Goal: Task Accomplishment & Management: Use online tool/utility

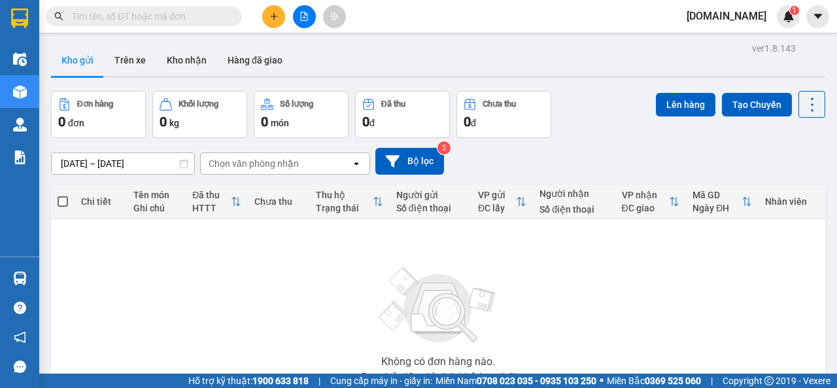
click at [192, 203] on div "HTTT" at bounding box center [211, 208] width 38 height 10
click at [755, 16] on span "[DOMAIN_NAME]" at bounding box center [726, 16] width 101 height 16
click at [742, 39] on span "Đăng xuất" at bounding box center [760, 40] width 55 height 14
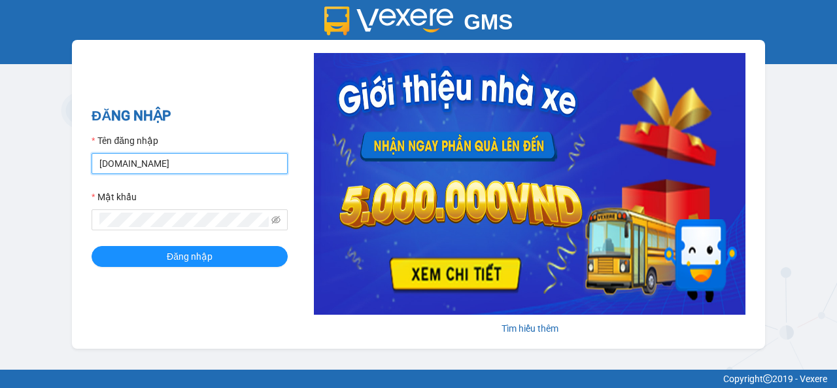
click at [153, 164] on input "[DOMAIN_NAME]" at bounding box center [190, 163] width 196 height 21
type input "[DOMAIN_NAME]"
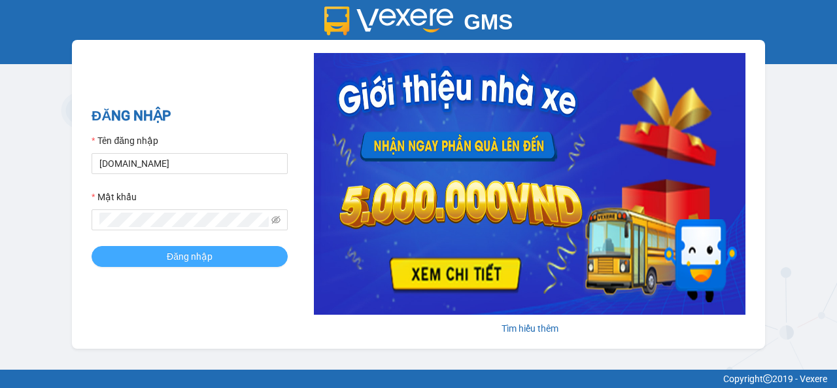
click at [186, 258] on span "Đăng nhập" at bounding box center [190, 256] width 46 height 14
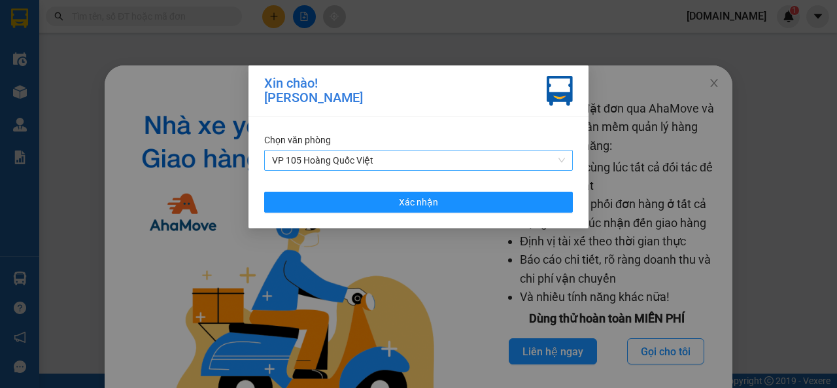
click at [565, 160] on span "VP 105 Hoàng Quốc Việt" at bounding box center [418, 160] width 293 height 20
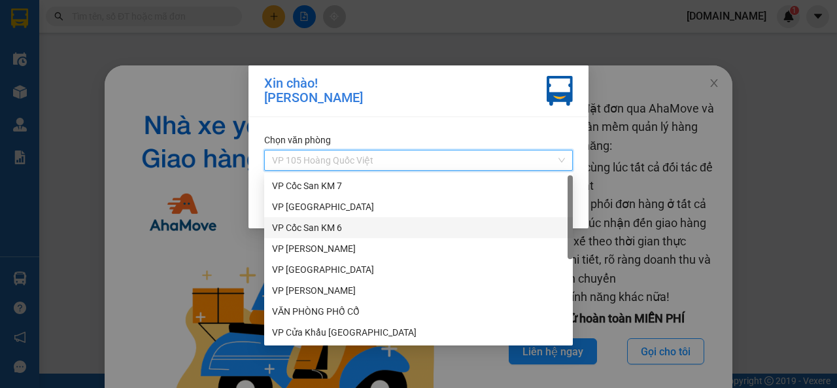
click at [313, 226] on div "VP Cốc San KM 6" at bounding box center [418, 227] width 293 height 14
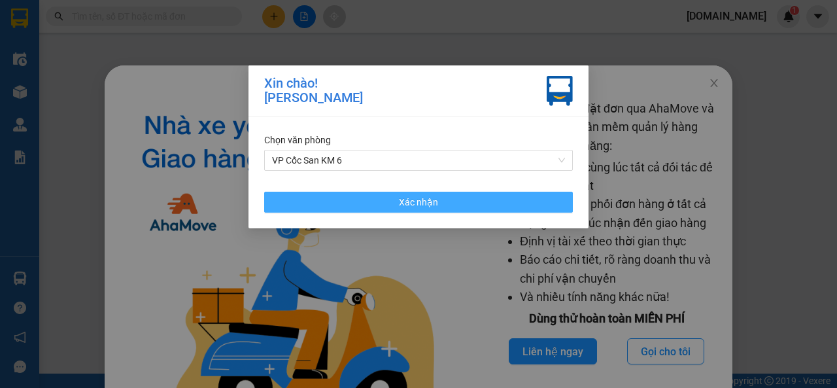
click at [435, 198] on span "Xác nhận" at bounding box center [418, 202] width 39 height 14
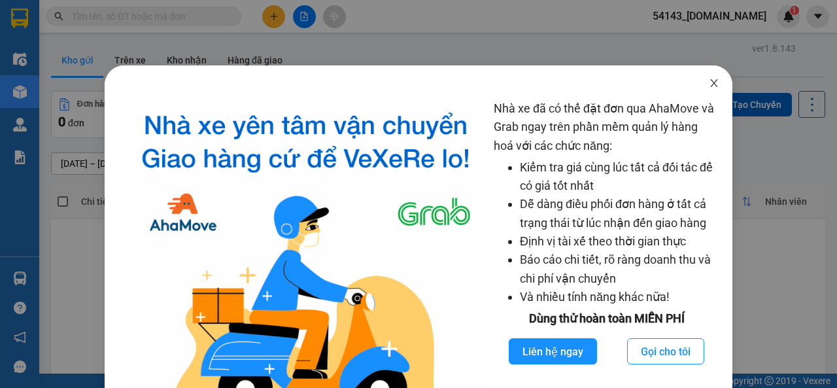
click at [709, 84] on icon "close" at bounding box center [714, 83] width 10 height 10
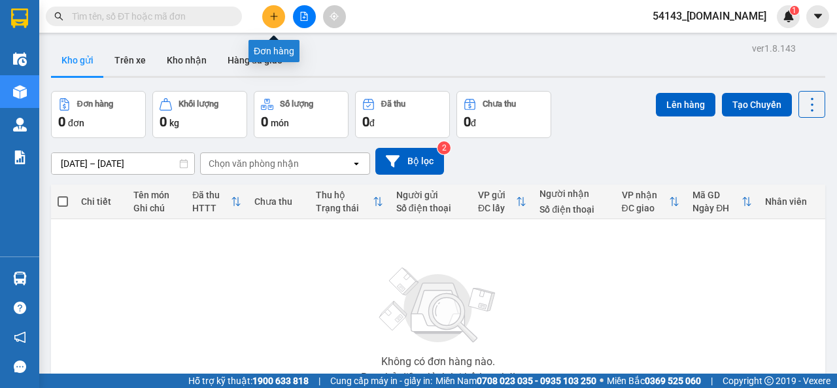
click at [277, 15] on icon "plus" at bounding box center [274, 16] width 9 height 9
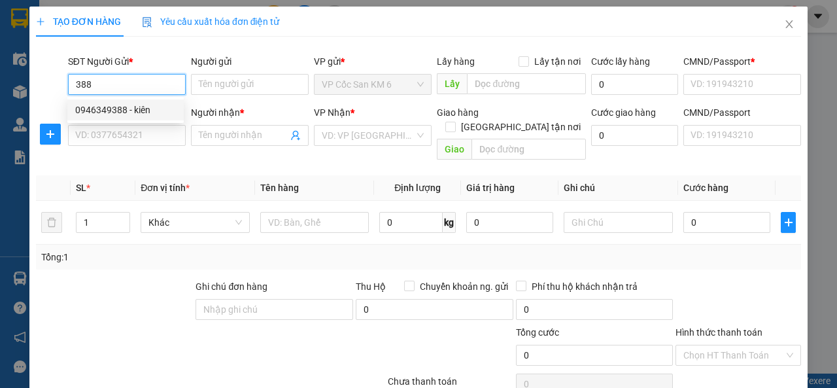
click at [166, 113] on div "0946349388 - kiên" at bounding box center [125, 110] width 101 height 14
type input "0946349388"
type input "kiên"
type input "123456789"
type input "0123456789"
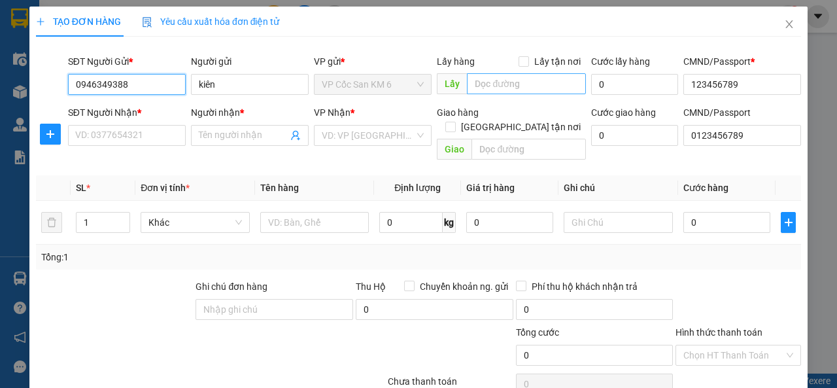
type input "0946349388"
click at [506, 85] on input "text" at bounding box center [526, 83] width 118 height 21
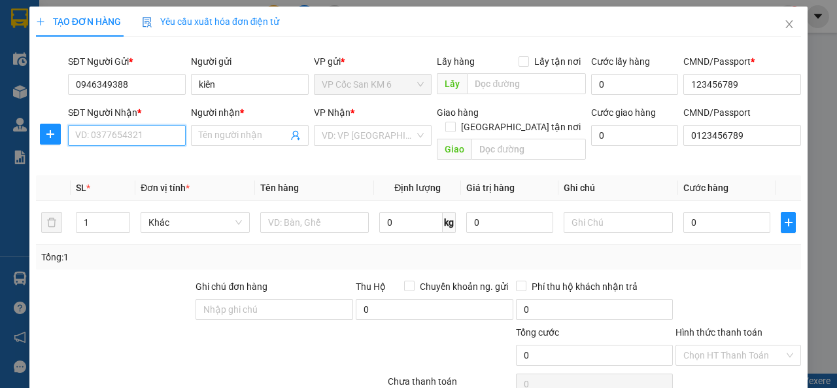
click at [157, 139] on input "SĐT Người Nhận *" at bounding box center [127, 135] width 118 height 21
click at [418, 137] on div "VD: VP [GEOGRAPHIC_DATA]" at bounding box center [373, 135] width 118 height 21
type input "0779434213"
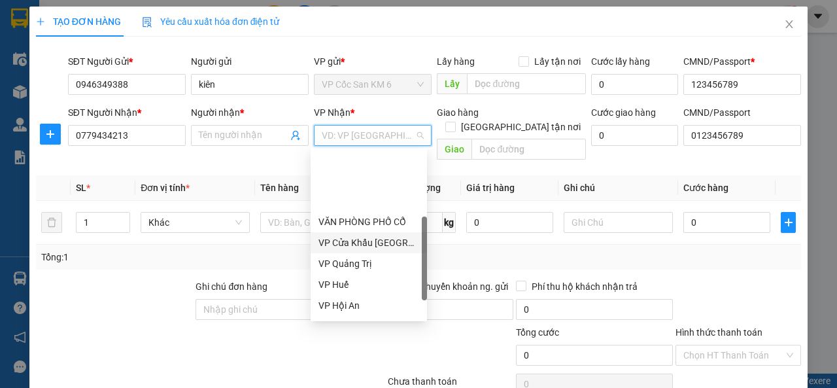
scroll to position [131, 0]
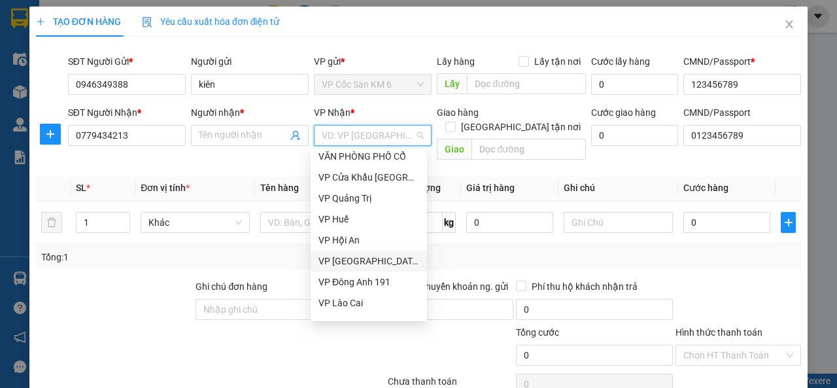
click at [353, 265] on div "VP [GEOGRAPHIC_DATA]" at bounding box center [369, 261] width 101 height 14
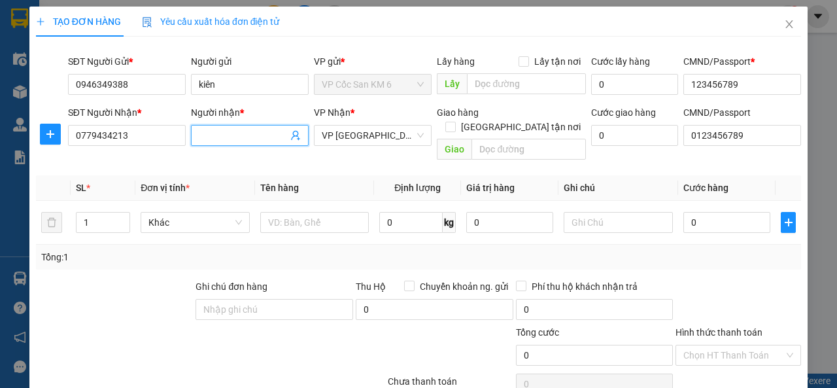
click at [241, 136] on input "Người nhận *" at bounding box center [243, 135] width 89 height 14
type input "k cơm lam"
click at [307, 212] on input "text" at bounding box center [314, 222] width 109 height 21
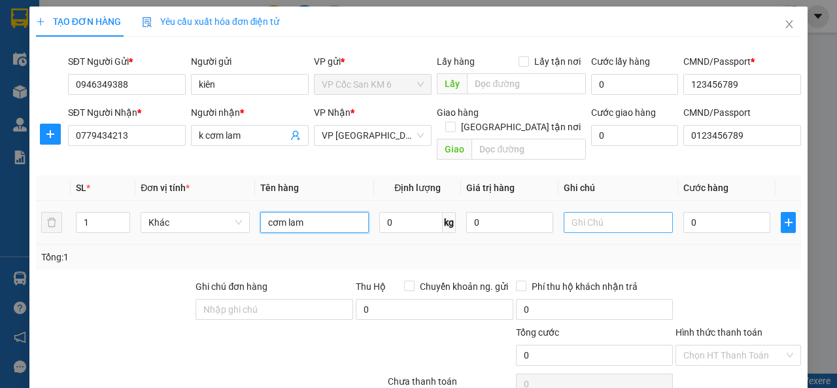
type input "cơm lam"
click at [607, 212] on input "text" at bounding box center [618, 222] width 109 height 21
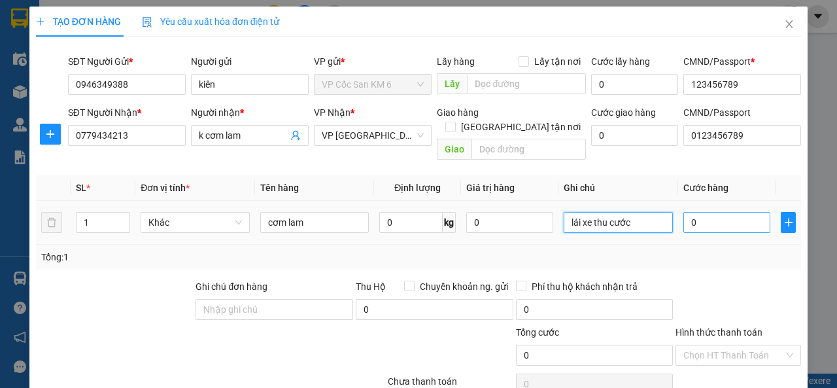
type input "lái xe thu cước"
click at [700, 212] on input "0" at bounding box center [727, 222] width 87 height 21
type input "1"
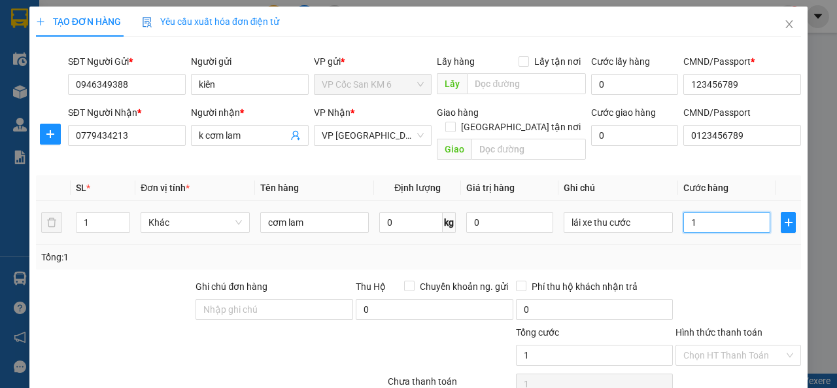
type input "15"
type input "150"
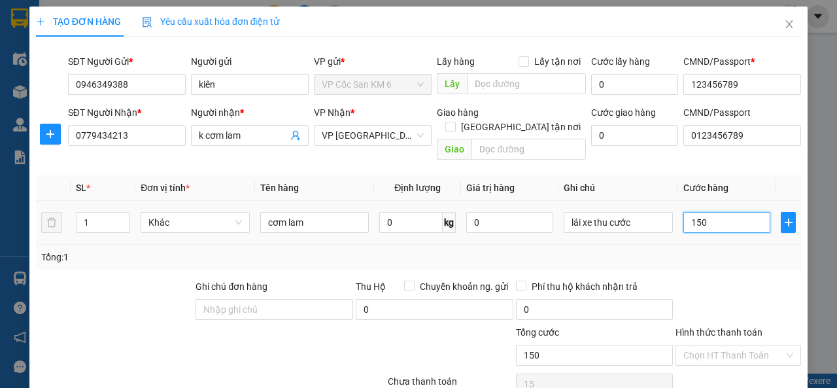
type input "150"
type input "150.000"
click at [653, 250] on div "Tổng: 1" at bounding box center [418, 257] width 755 height 14
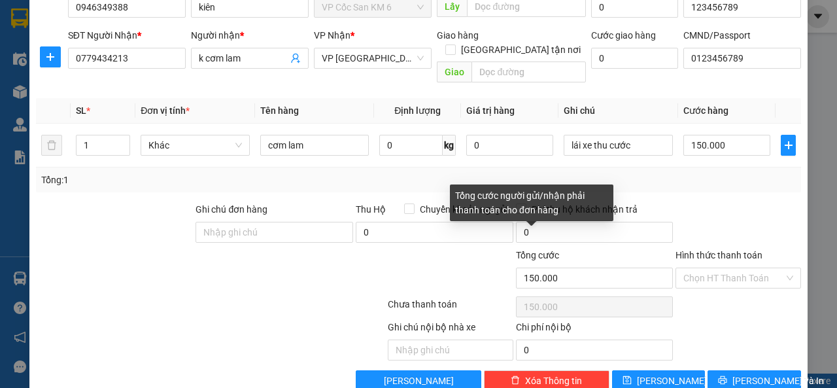
scroll to position [90, 0]
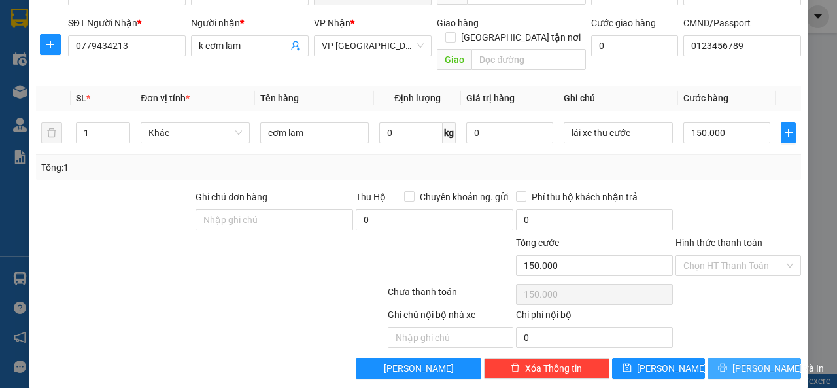
click at [759, 361] on span "[PERSON_NAME] và In" at bounding box center [779, 368] width 92 height 14
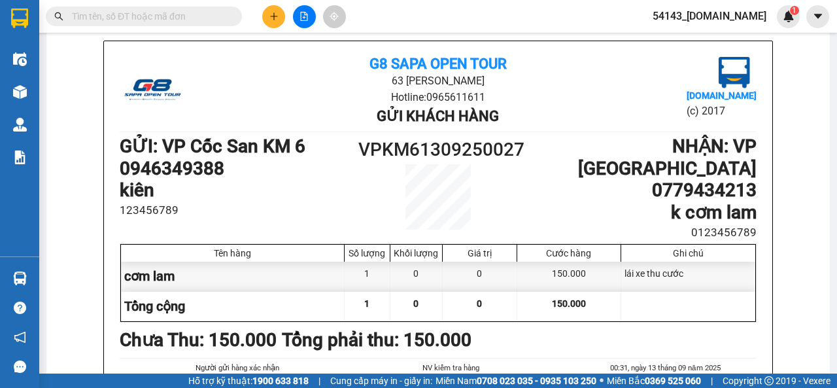
scroll to position [75, 0]
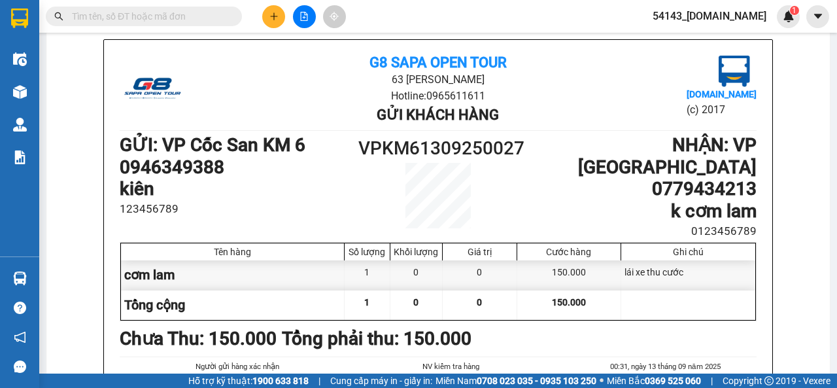
click at [719, 20] on span "54143_manhmg.got" at bounding box center [709, 16] width 135 height 16
click at [703, 41] on span "Đăng xuất" at bounding box center [725, 40] width 87 height 14
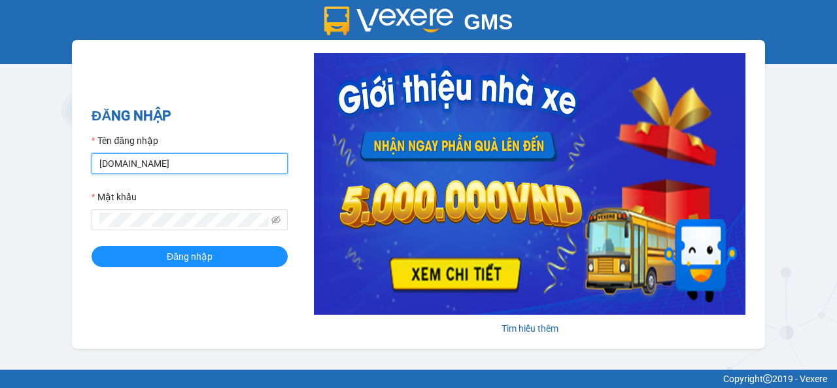
click at [175, 167] on input "[DOMAIN_NAME]" at bounding box center [190, 163] width 196 height 21
type input "[DOMAIN_NAME]"
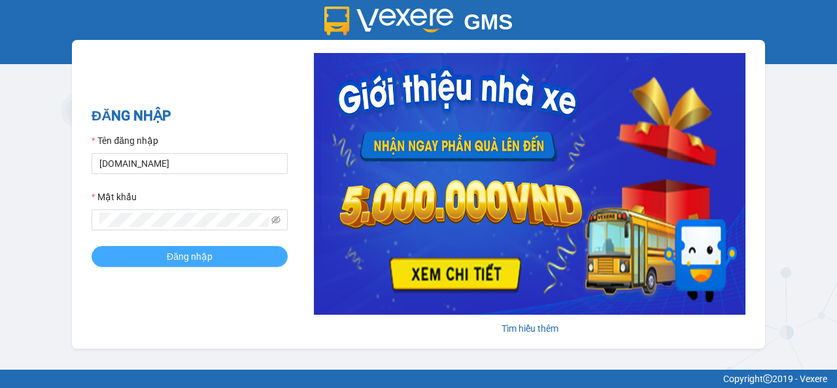
click at [199, 253] on span "Đăng nhập" at bounding box center [190, 256] width 46 height 14
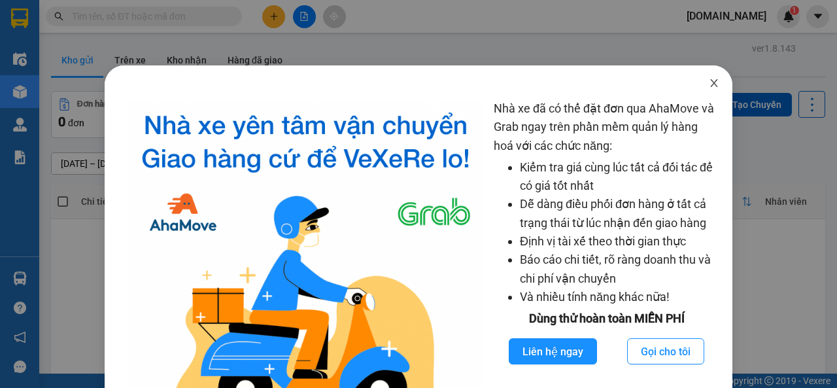
click at [709, 81] on icon "close" at bounding box center [714, 83] width 10 height 10
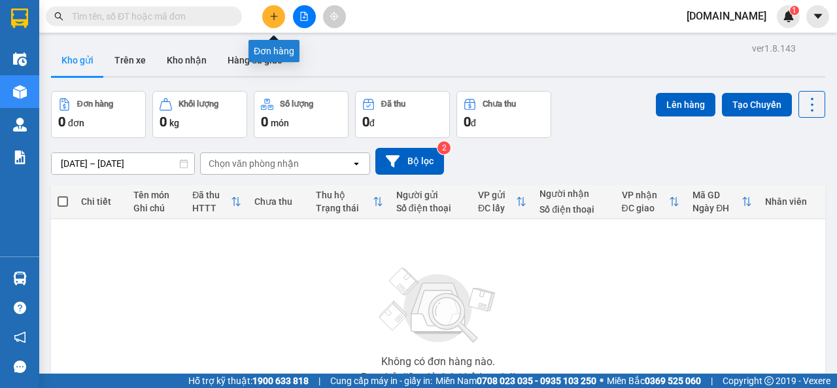
click at [273, 14] on icon "plus" at bounding box center [274, 16] width 9 height 9
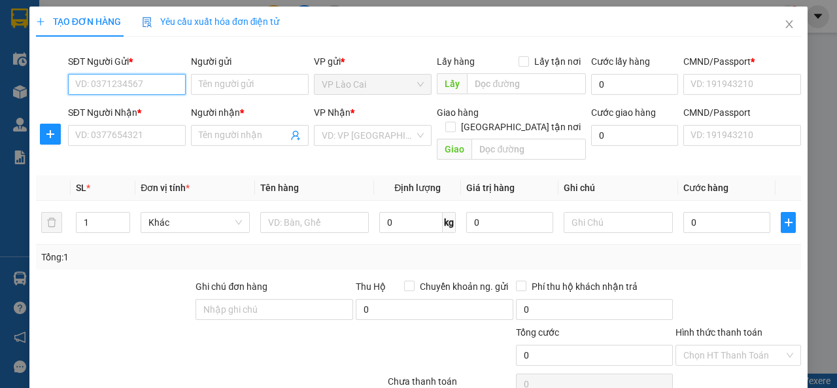
click at [165, 90] on input "SĐT Người Gửi *" at bounding box center [127, 84] width 118 height 21
click at [156, 111] on div "0917826783 - Sơn LC" at bounding box center [125, 110] width 101 height 14
type input "0917826783"
type input "Sơn LC"
type input "123456789"
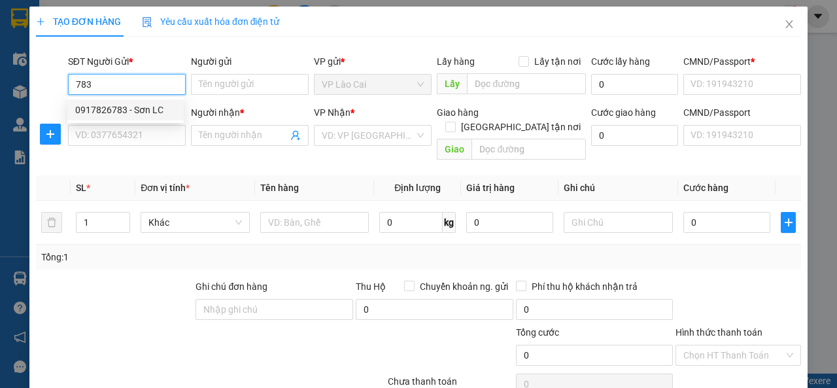
type input "123456789"
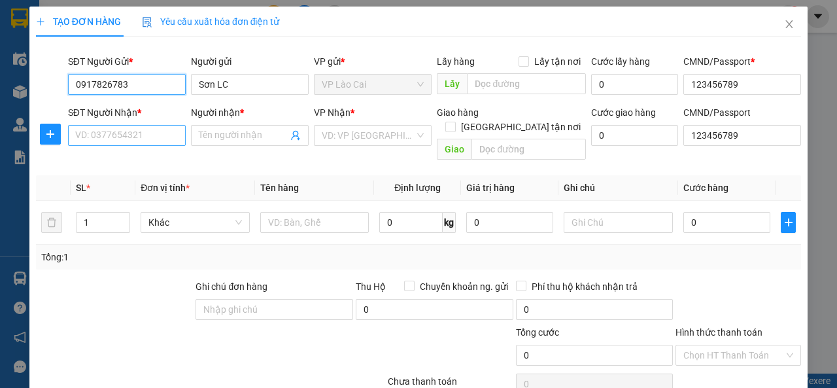
type input "0917826783"
click at [149, 135] on input "SĐT Người Nhận *" at bounding box center [127, 135] width 118 height 21
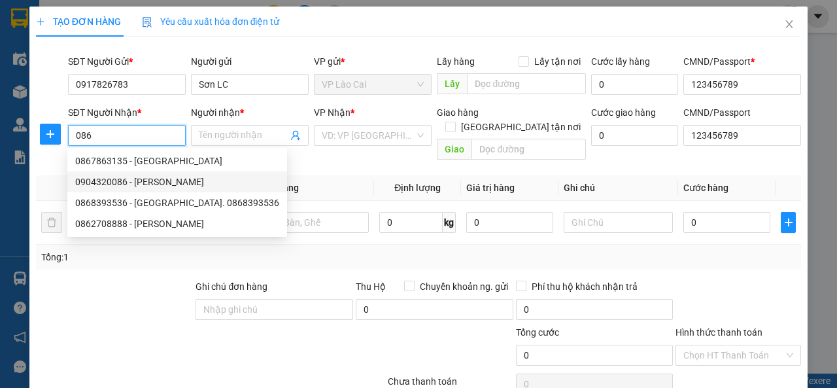
click at [125, 179] on div "0904320086 - [PERSON_NAME]" at bounding box center [177, 182] width 204 height 14
type input "0904320086"
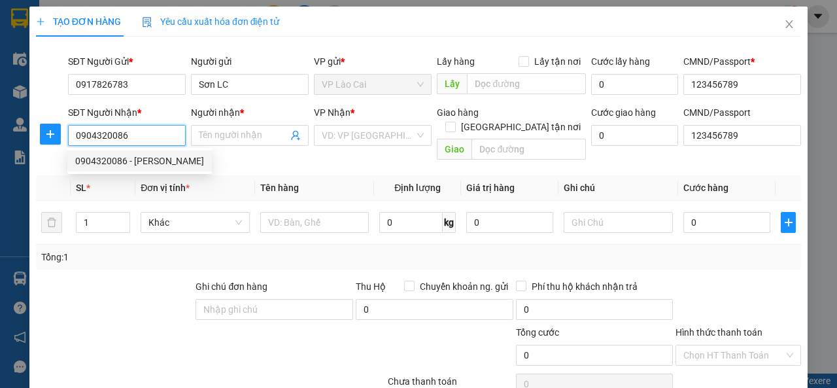
type input "[PERSON_NAME]"
checkbox input "true"
type input "129 An Xá"
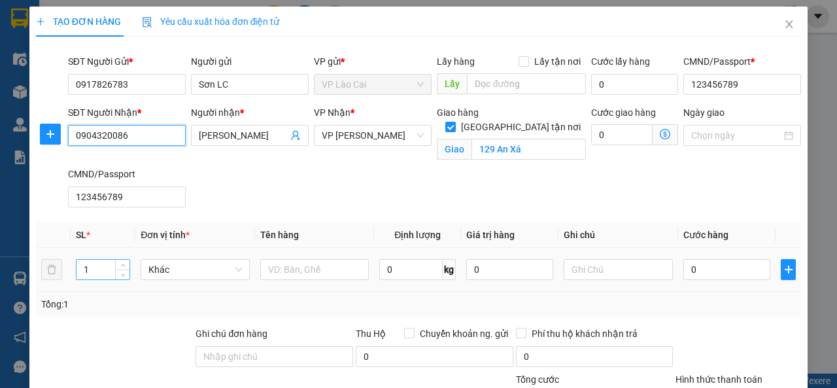
type input "0904320086"
drag, startPoint x: 94, startPoint y: 268, endPoint x: 84, endPoint y: 273, distance: 11.7
click at [84, 273] on input "1" at bounding box center [104, 270] width 54 height 20
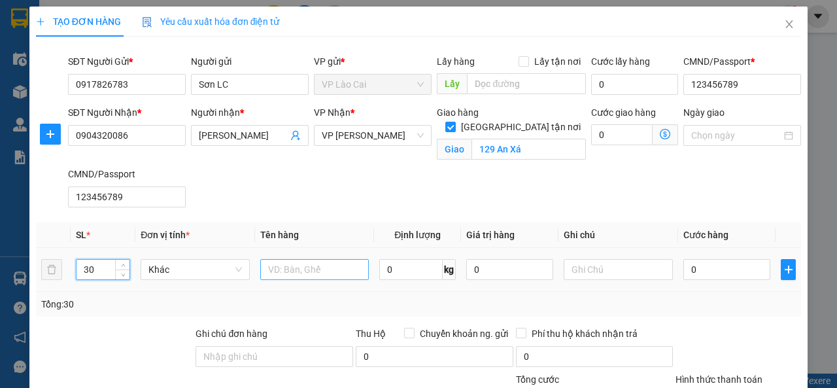
type input "30"
click at [297, 271] on input "text" at bounding box center [314, 269] width 109 height 21
type input "kẹo chíp"
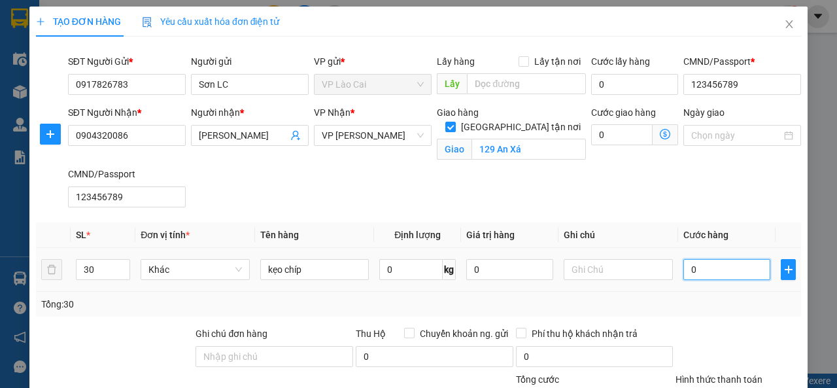
click at [717, 271] on input "0" at bounding box center [727, 269] width 87 height 21
type input "6"
type input "60"
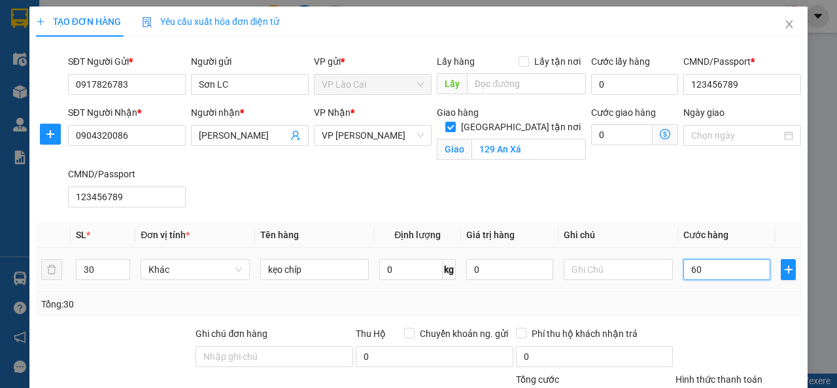
type input "60"
type input "600"
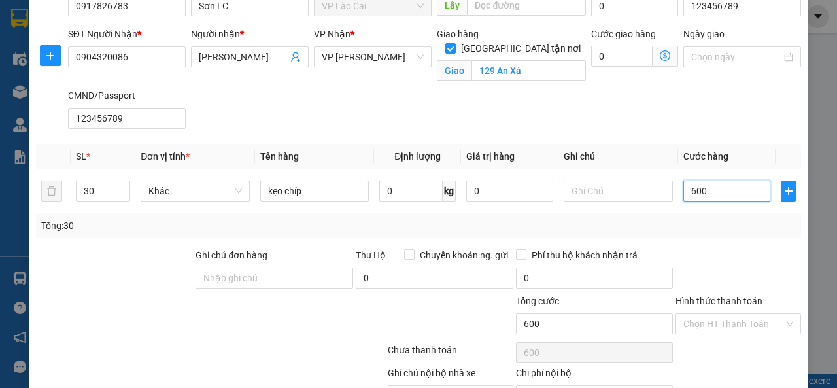
scroll to position [150, 0]
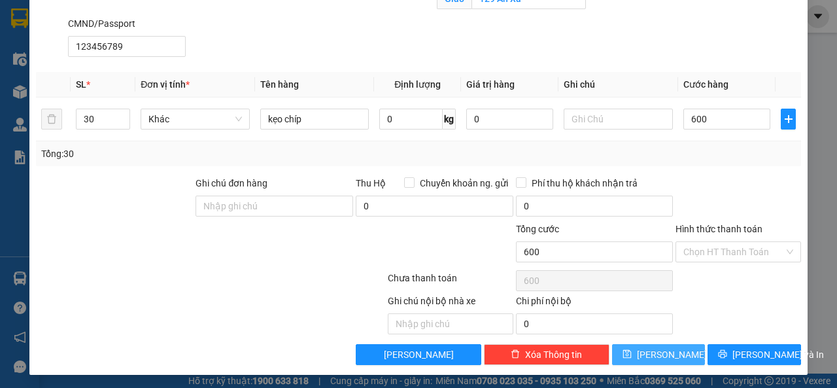
type input "600.000"
click at [687, 356] on button "[PERSON_NAME]" at bounding box center [659, 354] width 94 height 21
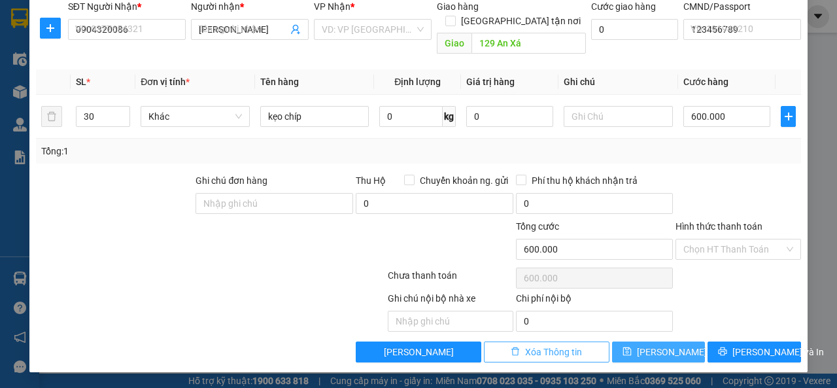
checkbox input "false"
type input "1"
type input "0"
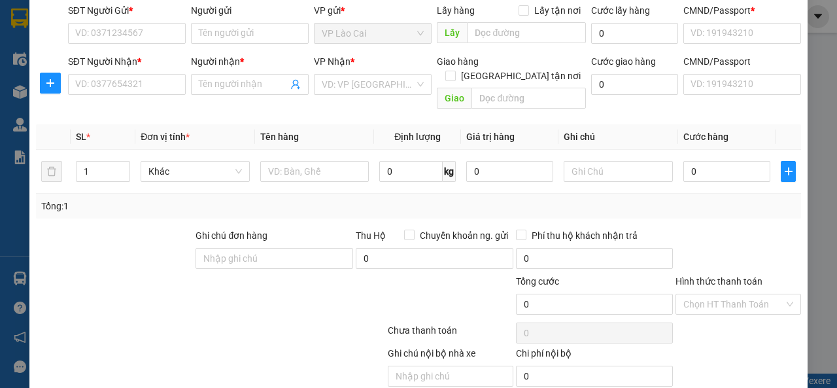
scroll to position [0, 0]
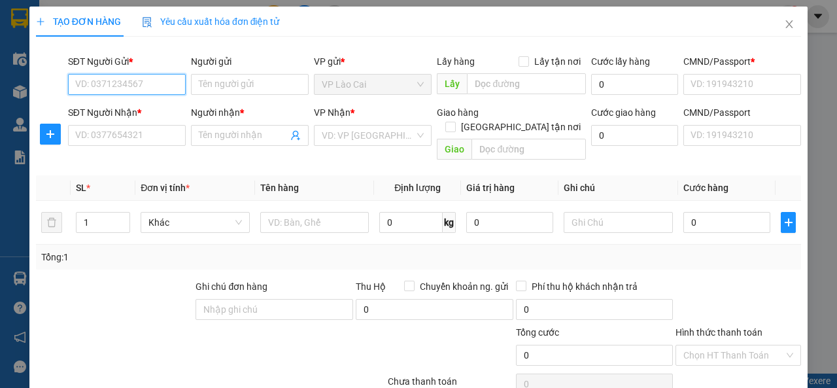
click at [149, 86] on input "SĐT Người Gửi *" at bounding box center [127, 84] width 118 height 21
click at [130, 111] on div "0917826783 - Sơn LC" at bounding box center [125, 110] width 101 height 14
type input "0917826783"
type input "Sơn LC"
type input "123456789"
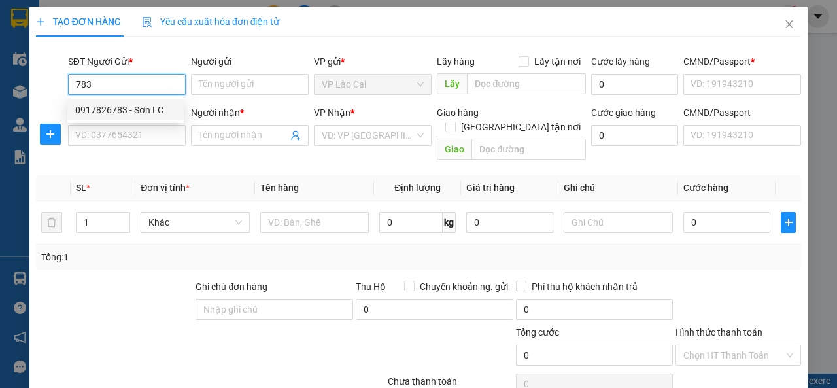
type input "123456789"
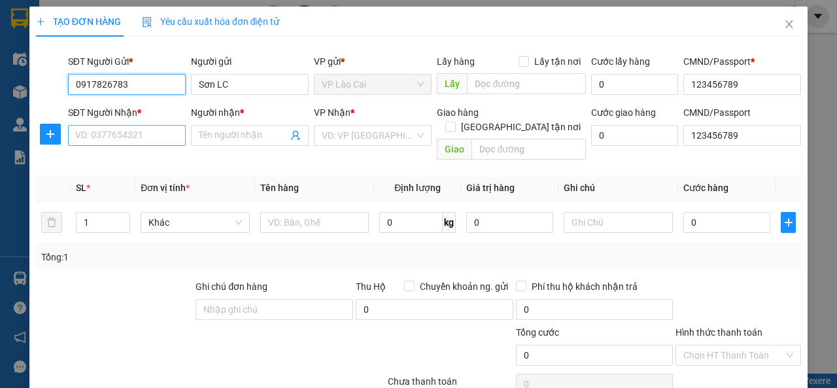
type input "0917826783"
click at [141, 140] on input "SĐT Người Nhận *" at bounding box center [127, 135] width 118 height 21
type input "792"
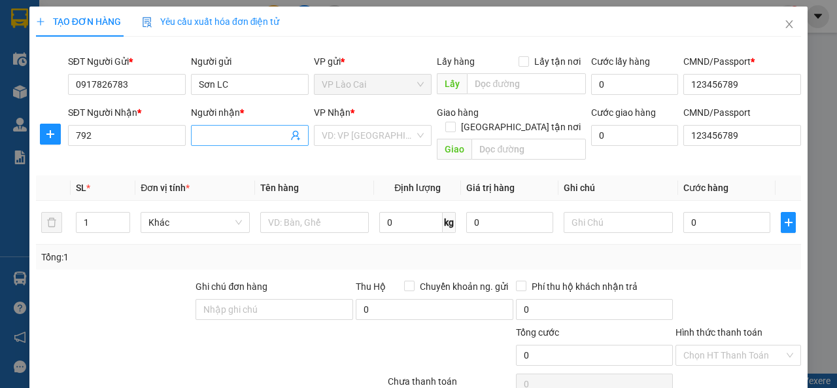
click at [246, 135] on input "Người nhận *" at bounding box center [243, 135] width 89 height 14
type input "d"
type input "đạt"
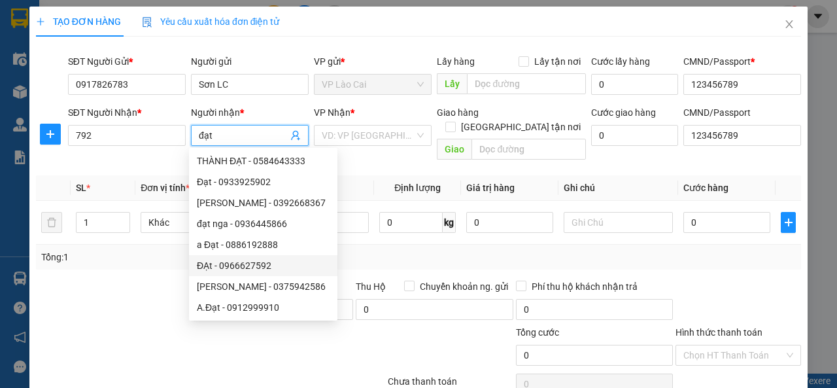
click at [234, 266] on div "ĐẠt - 0966627592" at bounding box center [263, 265] width 133 height 14
type input "0966627592"
type input "ĐẠt"
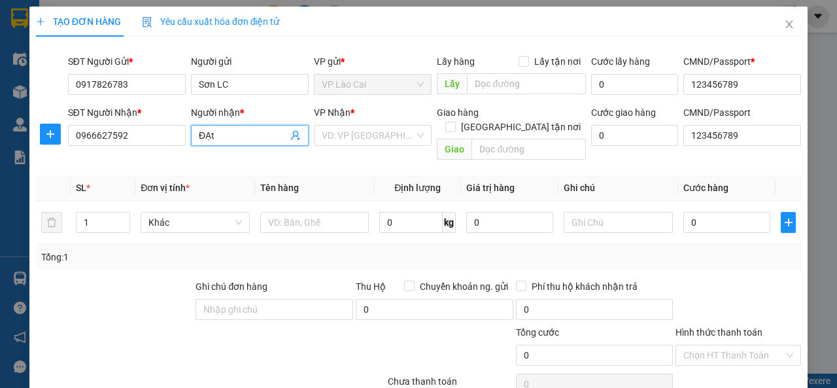
type input "Chợ LB"
type input "ĐẠt"
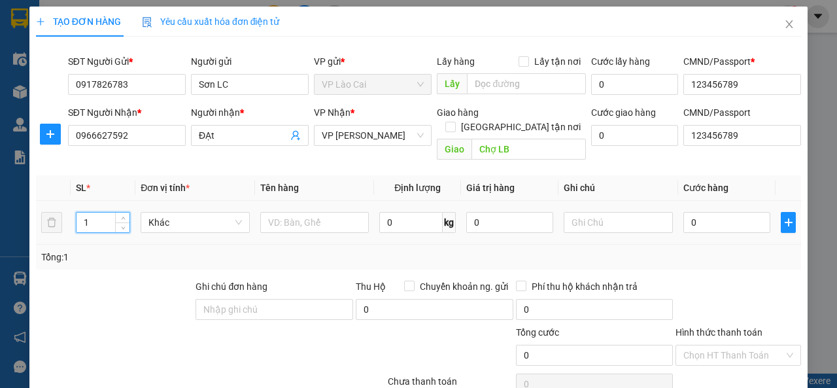
drag, startPoint x: 97, startPoint y: 208, endPoint x: 79, endPoint y: 213, distance: 18.2
click at [79, 213] on input "1" at bounding box center [104, 223] width 54 height 20
type input "7"
click at [284, 212] on input "text" at bounding box center [314, 222] width 109 height 21
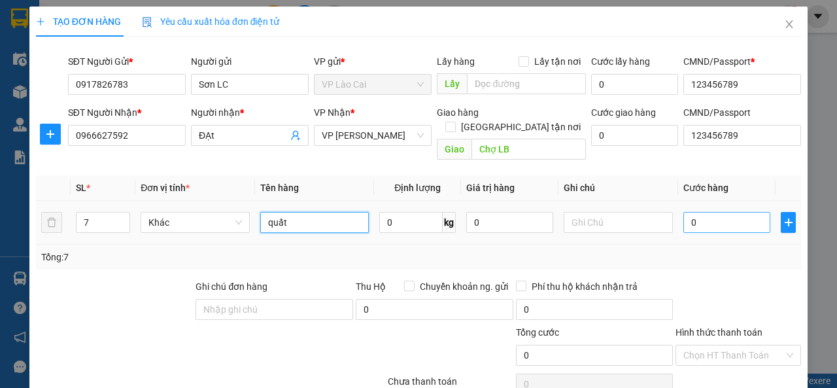
type input "quất"
click at [699, 212] on input "0" at bounding box center [727, 222] width 87 height 21
type input "1"
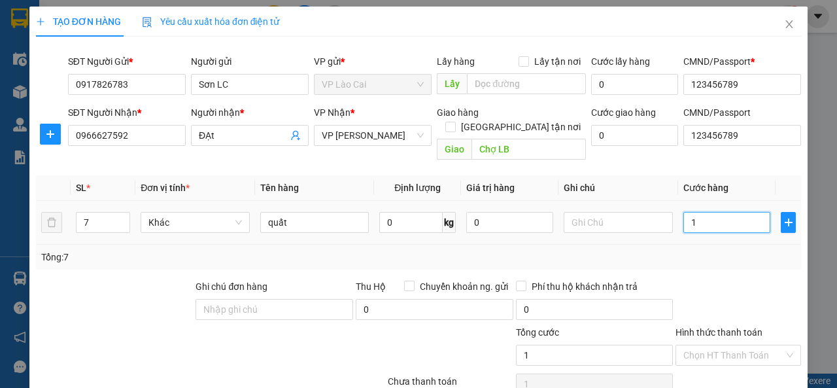
type input "14"
type input "140"
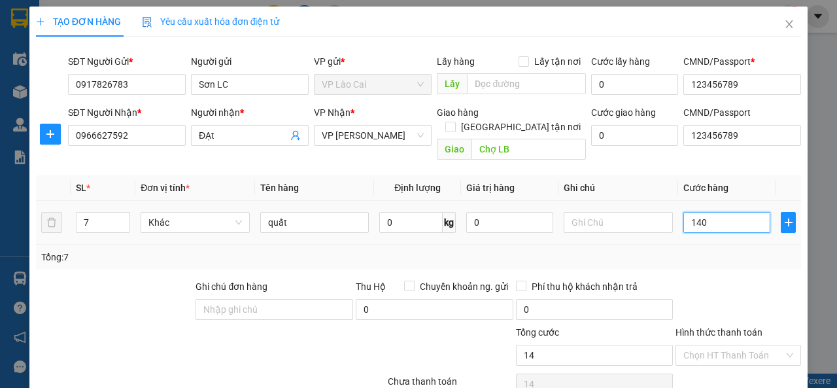
type input "140"
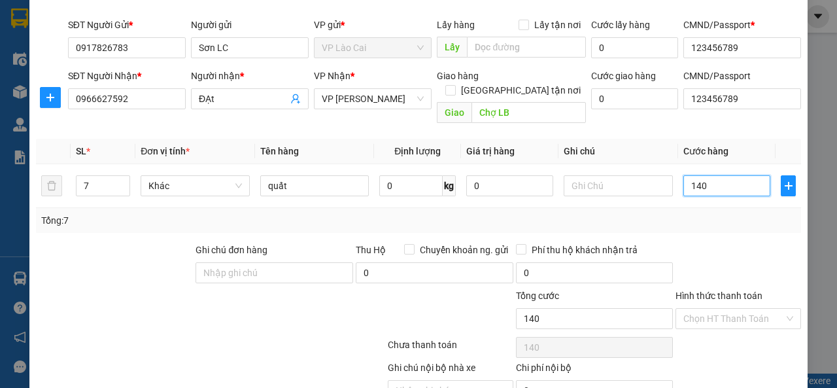
scroll to position [90, 0]
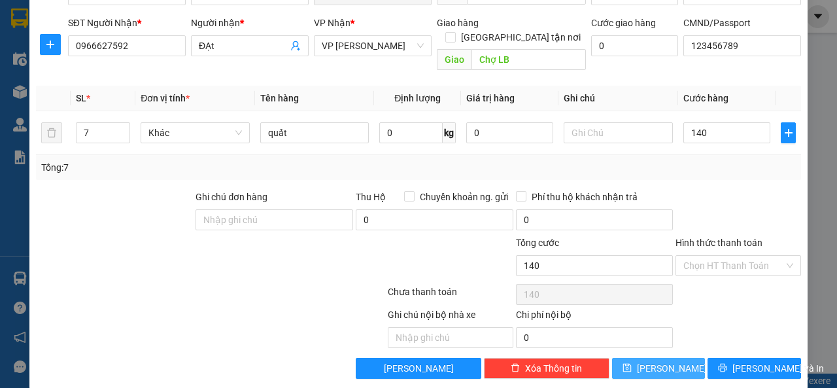
click at [656, 361] on span "[PERSON_NAME]" at bounding box center [672, 368] width 70 height 14
type input "140.000"
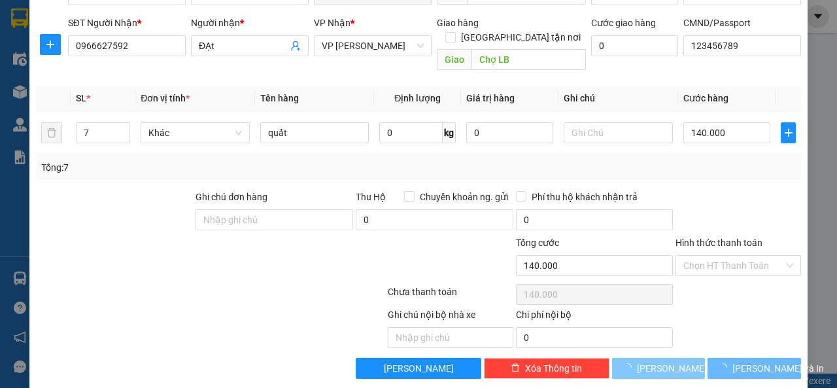
type input "1"
type input "0"
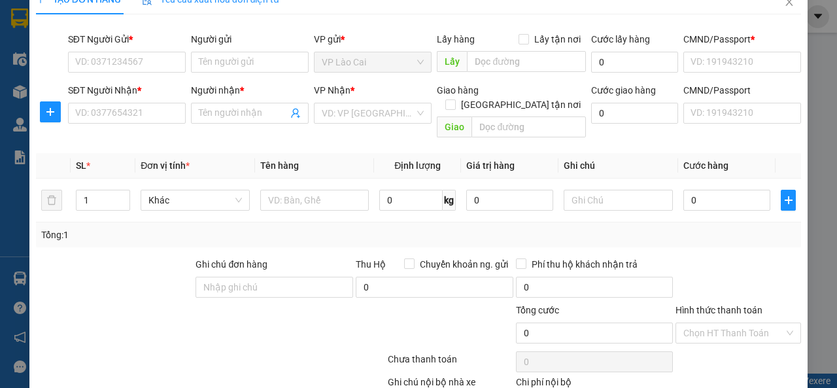
scroll to position [0, 0]
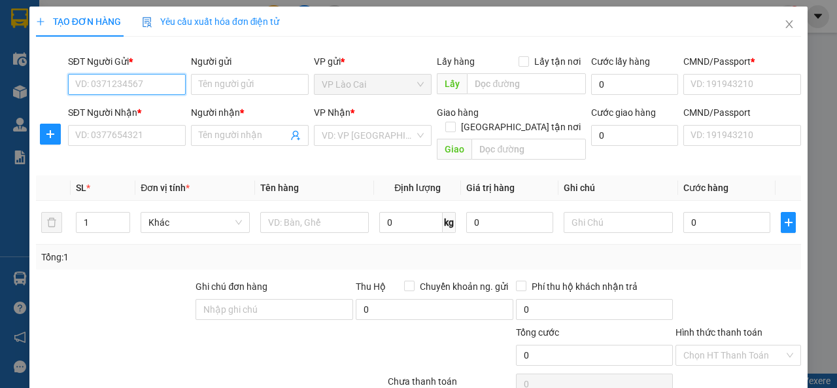
click at [145, 85] on input "SĐT Người Gửi *" at bounding box center [127, 84] width 118 height 21
click at [130, 116] on div "0917826783 - Sơn LC" at bounding box center [125, 110] width 101 height 14
type input "0917826783"
type input "Sơn LC"
type input "123456789"
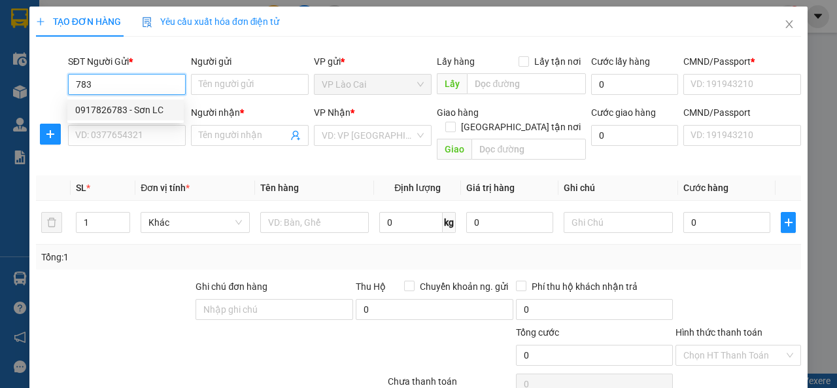
type input "123456789"
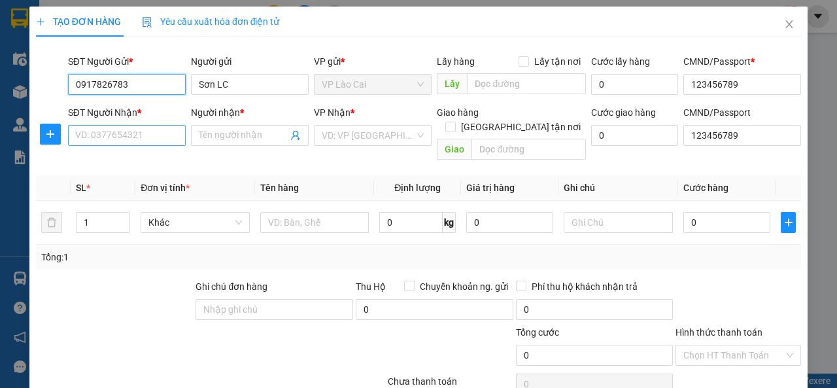
type input "0917826783"
click at [141, 135] on input "SĐT Người Nhận *" at bounding box center [127, 135] width 118 height 21
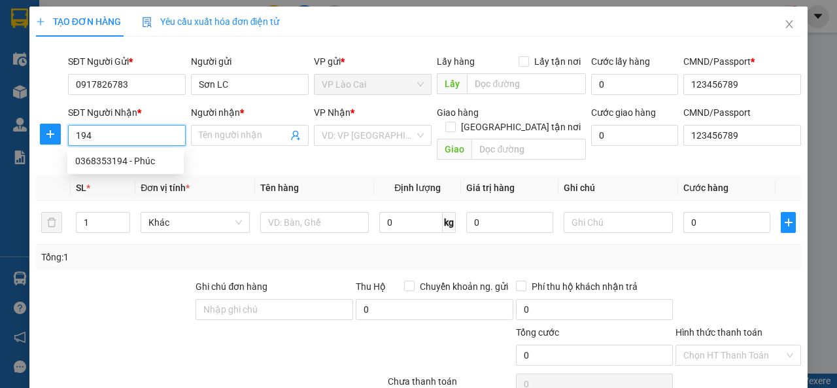
click at [84, 136] on input "194" at bounding box center [127, 135] width 118 height 21
click at [147, 164] on div "0983371994 - [PERSON_NAME]" at bounding box center [139, 161] width 129 height 14
type input "0983371994"
type input "Huyền zenda"
type input "0983371994"
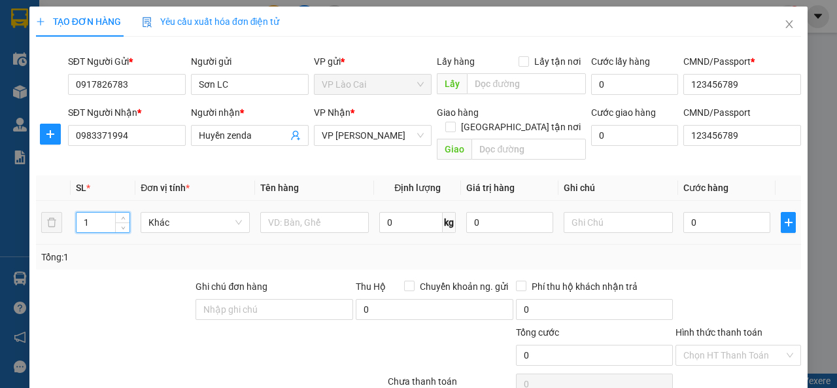
click at [99, 213] on input "1" at bounding box center [104, 223] width 54 height 20
type input "11"
click at [322, 212] on input "text" at bounding box center [314, 222] width 109 height 21
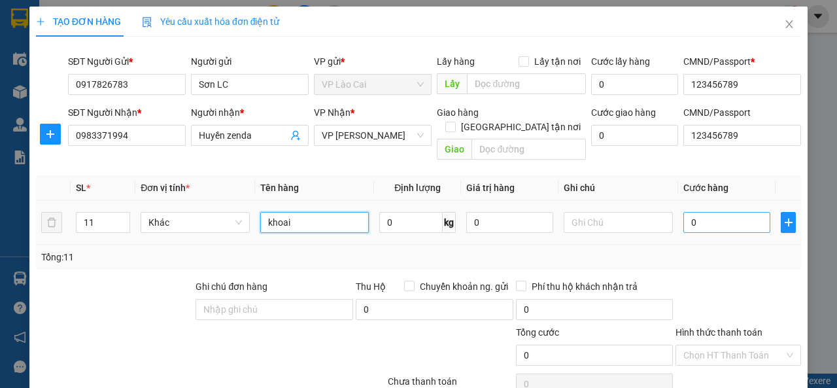
type input "khoai"
click at [697, 212] on input "0" at bounding box center [727, 222] width 87 height 21
type input "2"
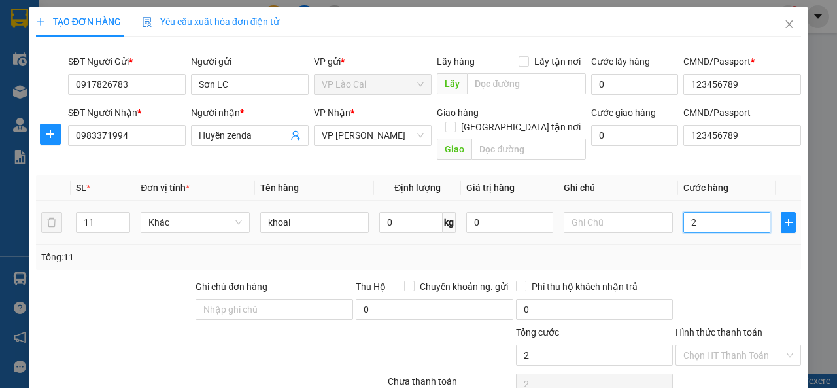
type input "22"
type input "220"
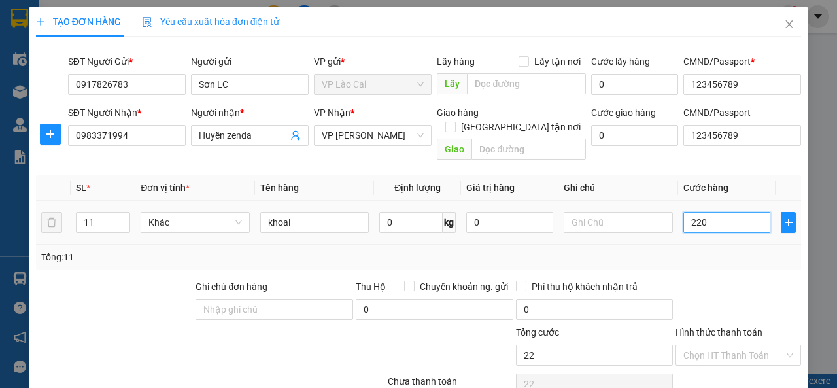
type input "220"
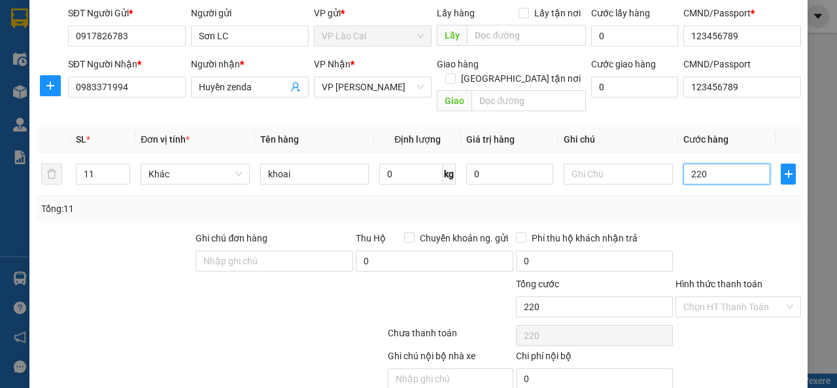
scroll to position [90, 0]
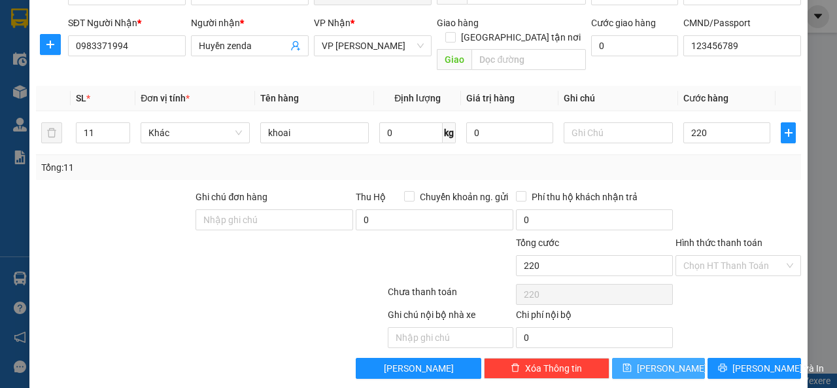
type input "220.000"
click at [632, 363] on icon "save" at bounding box center [627, 367] width 9 height 9
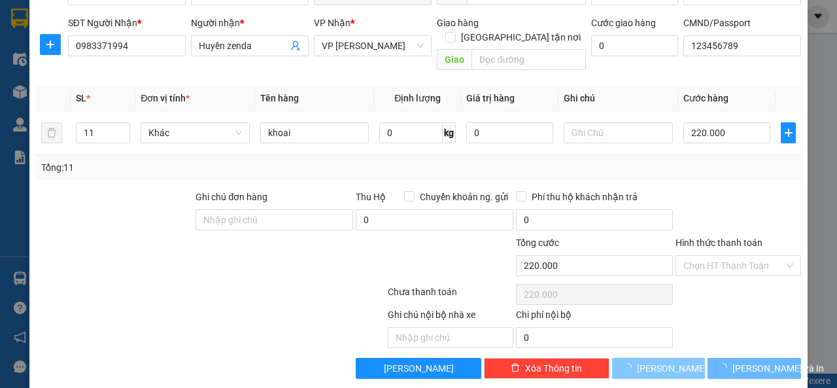
type input "1"
type input "0"
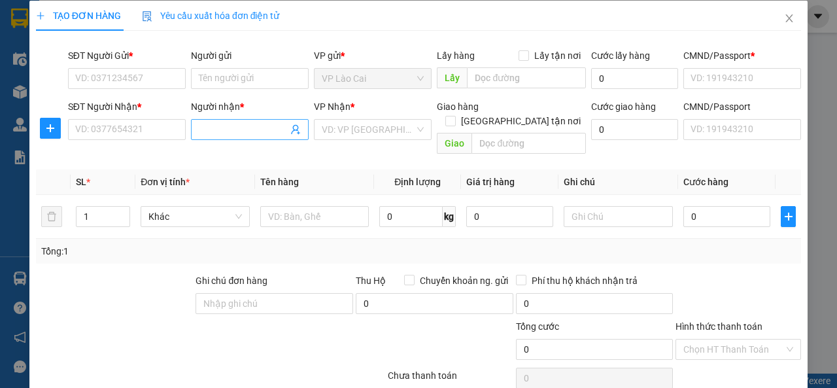
scroll to position [0, 0]
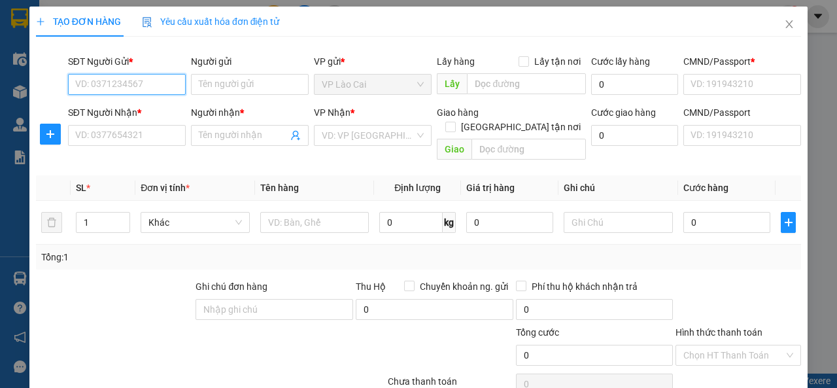
click at [145, 83] on input "SĐT Người Gửi *" at bounding box center [127, 84] width 118 height 21
click at [133, 111] on div "0917826783 - Sơn LC" at bounding box center [125, 110] width 101 height 14
type input "0917826783"
type input "Sơn LC"
type input "123456789"
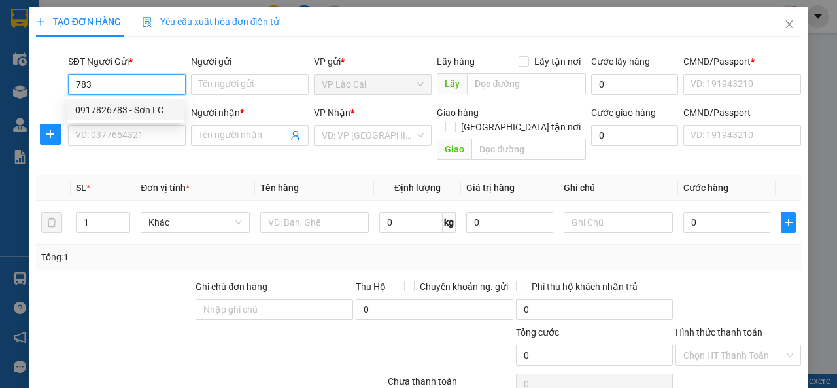
type input "123456789"
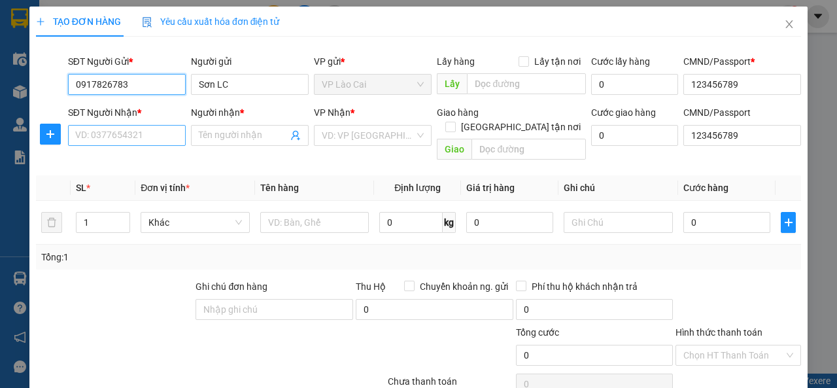
type input "0917826783"
click at [139, 139] on input "SĐT Người Nhận *" at bounding box center [127, 135] width 118 height 21
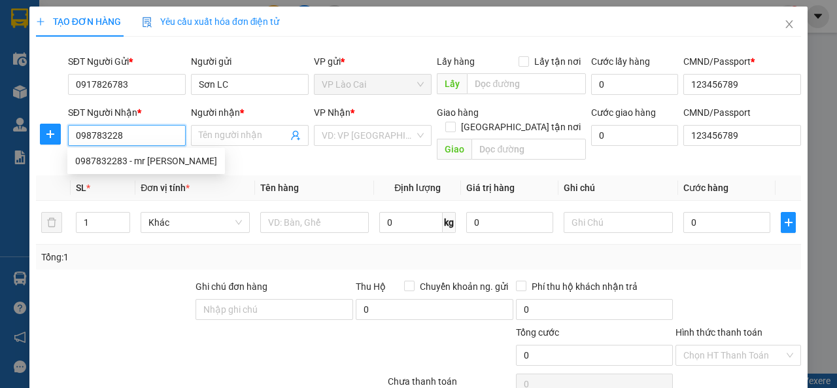
type input "0987832283"
click at [131, 163] on div "0987832283 - mr [PERSON_NAME]" at bounding box center [146, 161] width 142 height 14
type input "mr [PERSON_NAME]"
checkbox input "true"
type input "HN"
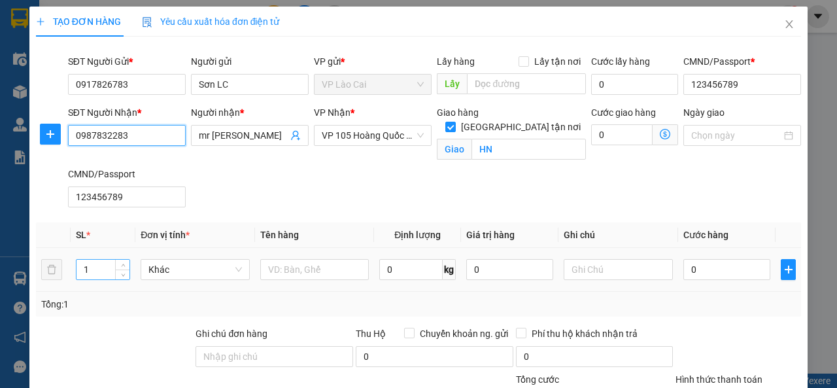
type input "0987832283"
drag, startPoint x: 93, startPoint y: 261, endPoint x: 80, endPoint y: 276, distance: 19.5
click at [80, 276] on input "1" at bounding box center [104, 270] width 54 height 20
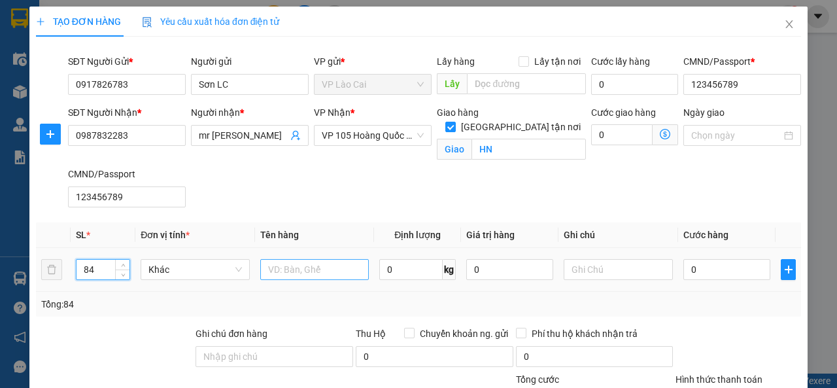
type input "84"
click at [292, 270] on input "text" at bounding box center [314, 269] width 109 height 21
type input "xx"
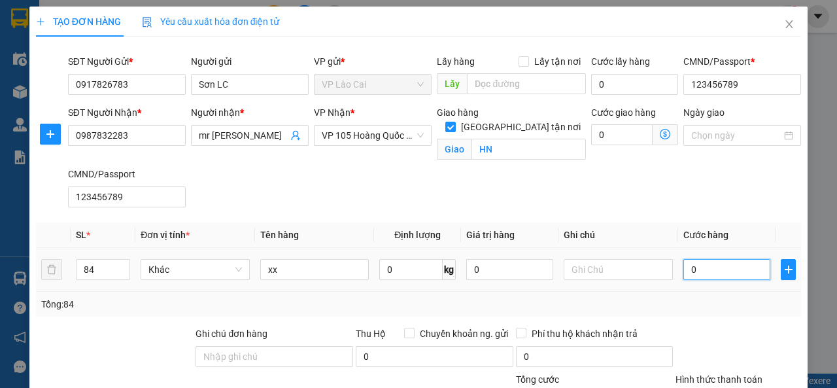
click at [703, 268] on input "0" at bounding box center [727, 269] width 87 height 21
type input "1"
type input "11"
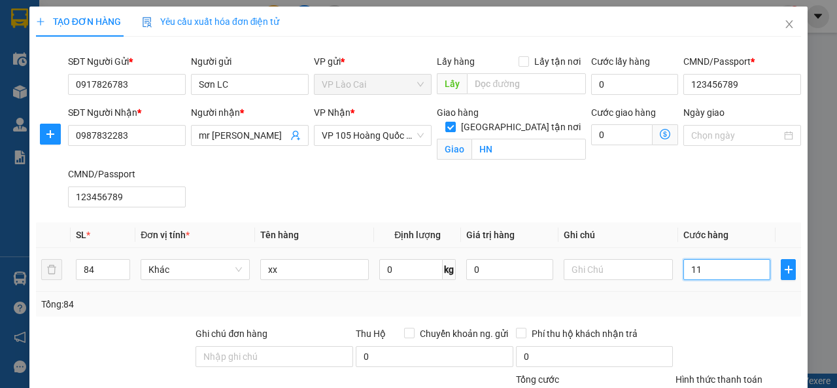
type input "11"
type input "114"
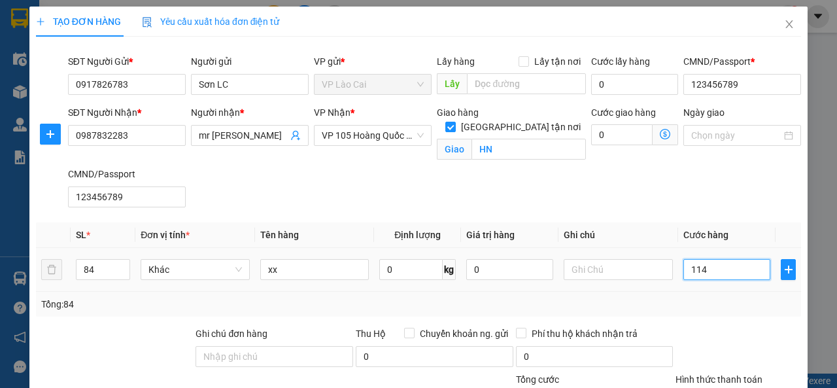
type input "1.140"
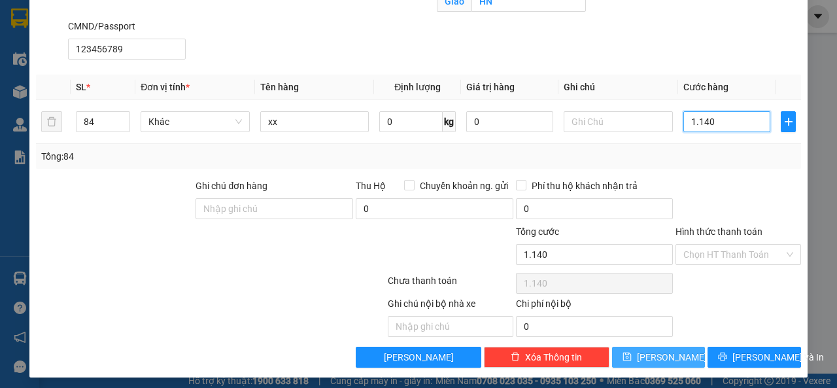
scroll to position [150, 0]
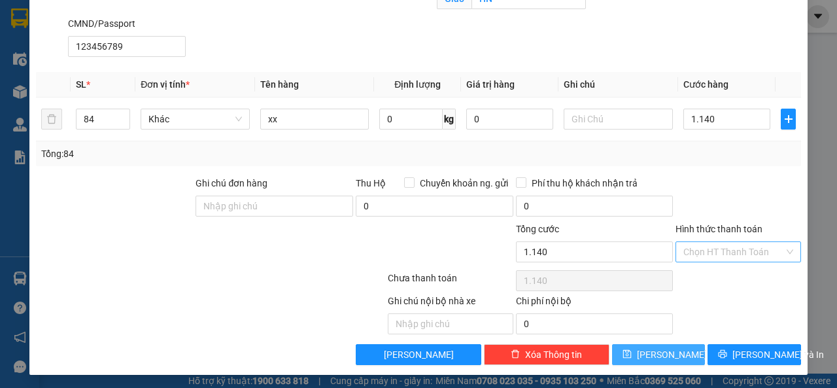
click at [724, 253] on input "Hình thức thanh toán" at bounding box center [734, 252] width 101 height 20
type input "1.140.000"
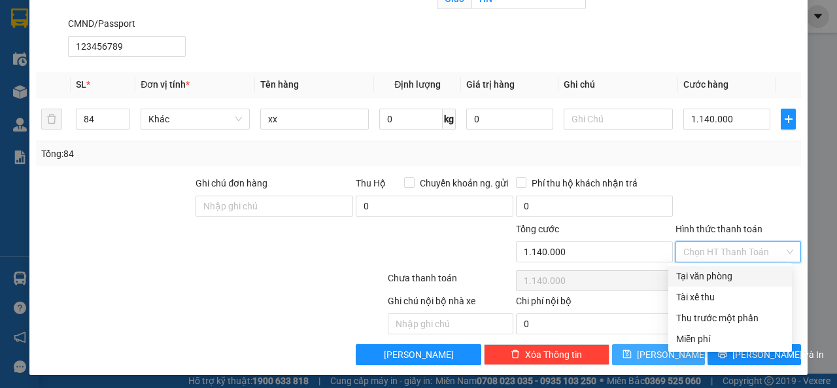
click at [718, 279] on div "Tại văn phòng" at bounding box center [730, 276] width 108 height 14
type input "0"
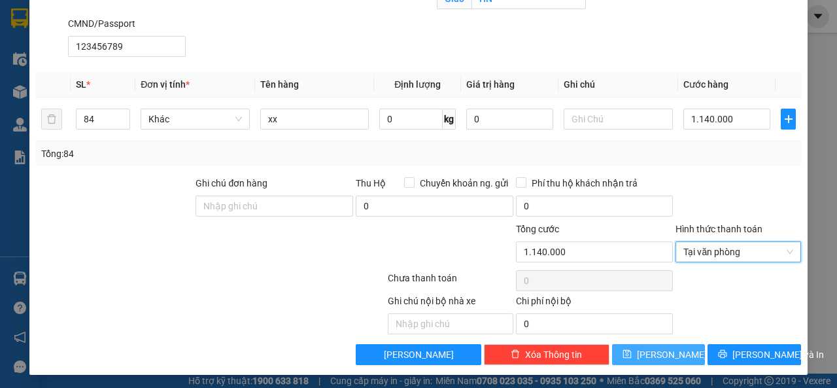
click at [665, 353] on button "[PERSON_NAME]" at bounding box center [659, 354] width 94 height 21
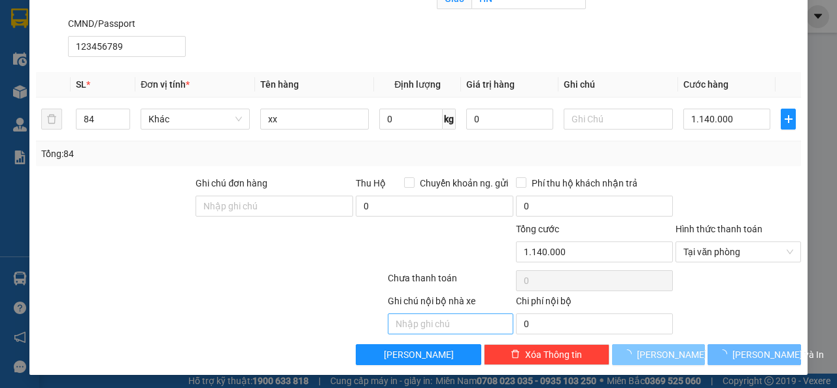
checkbox input "false"
type input "1"
type input "0"
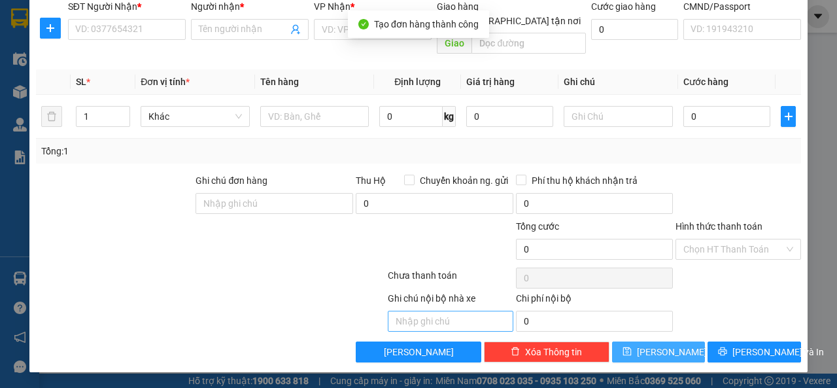
scroll to position [90, 0]
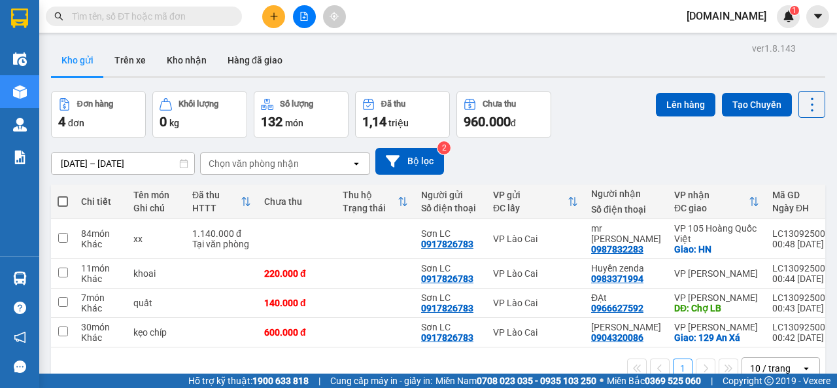
scroll to position [60, 0]
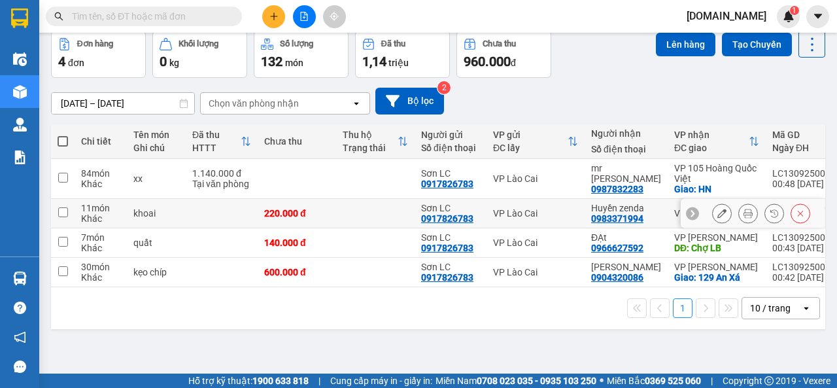
click at [61, 209] on input "checkbox" at bounding box center [63, 212] width 10 height 10
checkbox input "true"
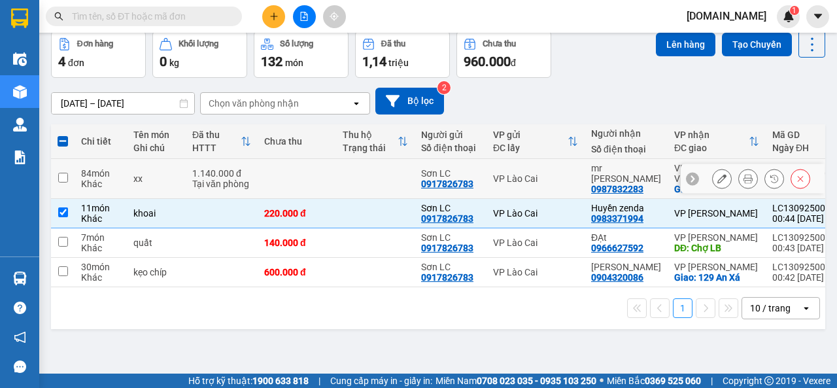
click at [63, 173] on input "checkbox" at bounding box center [63, 178] width 10 height 10
checkbox input "true"
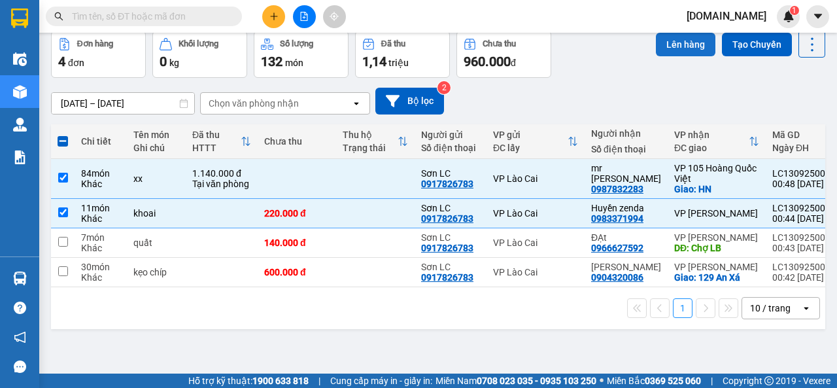
click at [662, 47] on button "Lên hàng" at bounding box center [686, 45] width 60 height 24
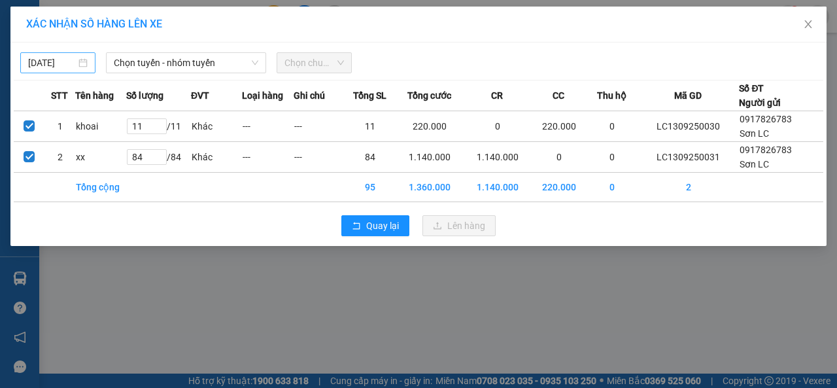
click at [80, 60] on div "[DATE]" at bounding box center [58, 63] width 60 height 14
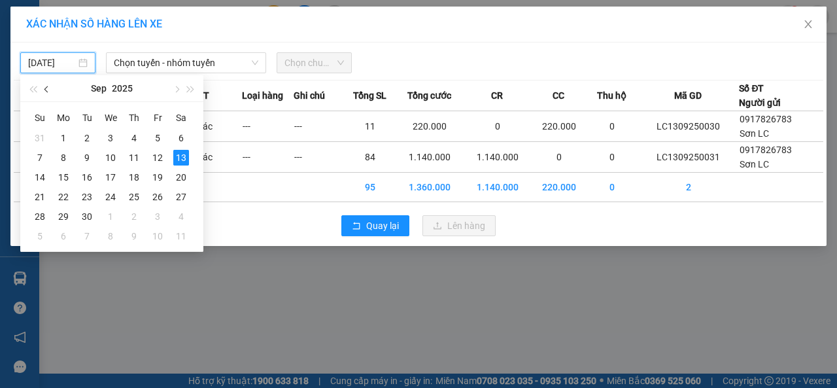
click at [47, 92] on span "button" at bounding box center [47, 89] width 7 height 7
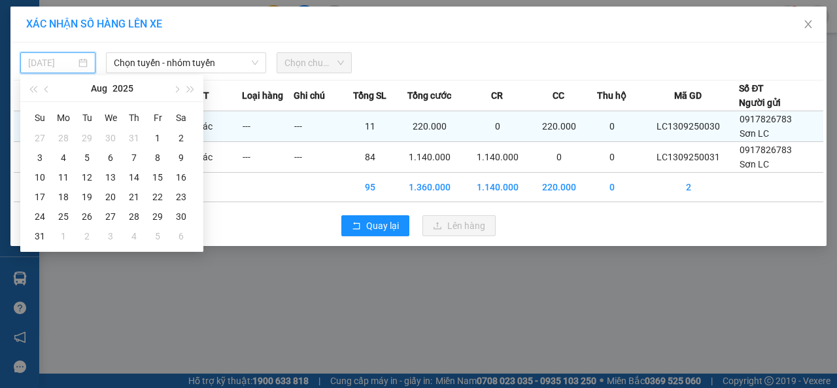
click at [155, 139] on div "1" at bounding box center [158, 138] width 16 height 16
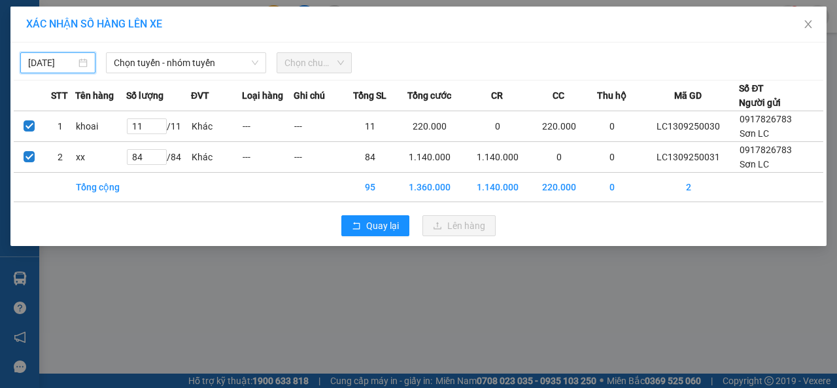
type input "[DATE]"
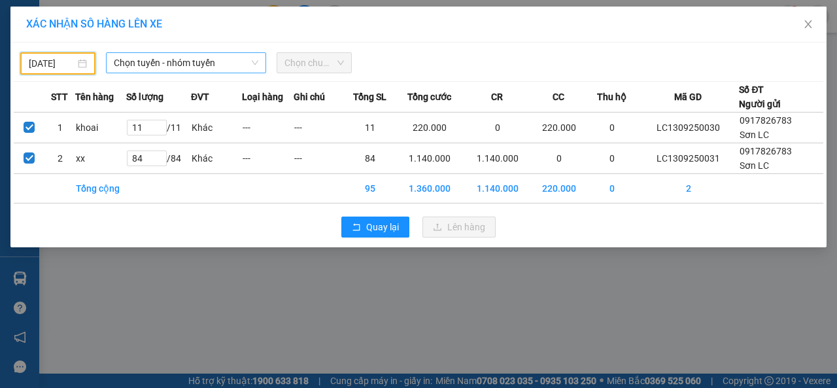
click at [258, 64] on icon "down" at bounding box center [255, 63] width 8 height 8
click at [256, 61] on icon "down" at bounding box center [255, 63] width 8 height 8
click at [256, 58] on span "Chọn tuyến - nhóm tuyến" at bounding box center [186, 63] width 145 height 20
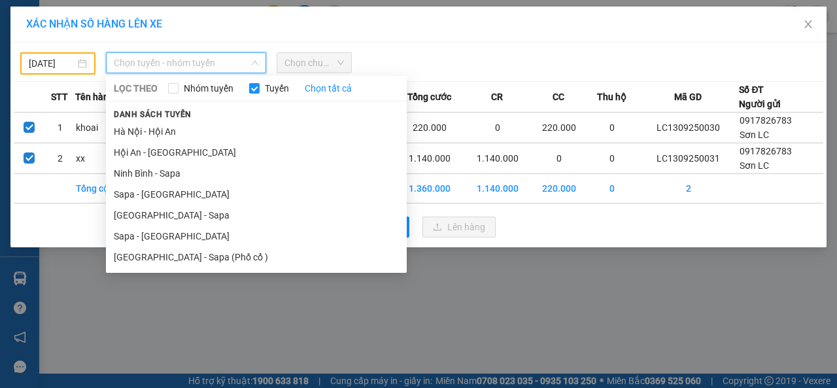
click at [141, 231] on li "Sapa - [GEOGRAPHIC_DATA]" at bounding box center [256, 236] width 301 height 21
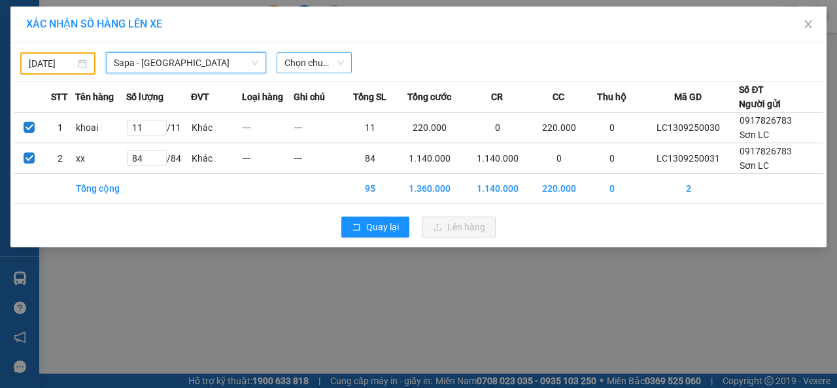
click at [341, 61] on span "Chọn chuyến" at bounding box center [315, 63] width 60 height 20
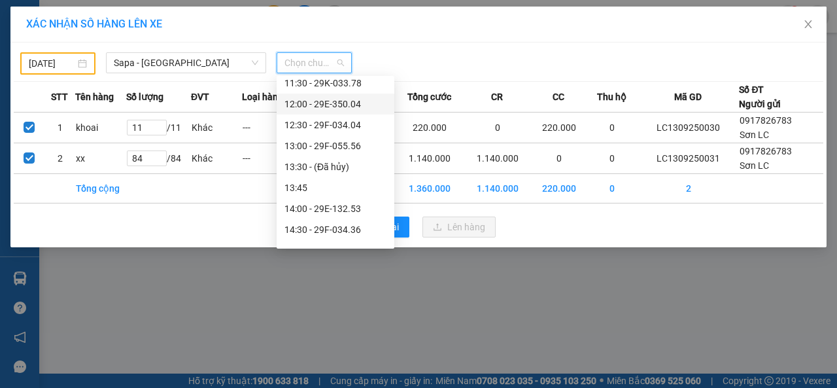
scroll to position [131, 0]
click at [298, 127] on div "13:00 - 29F-055.56" at bounding box center [336, 125] width 102 height 14
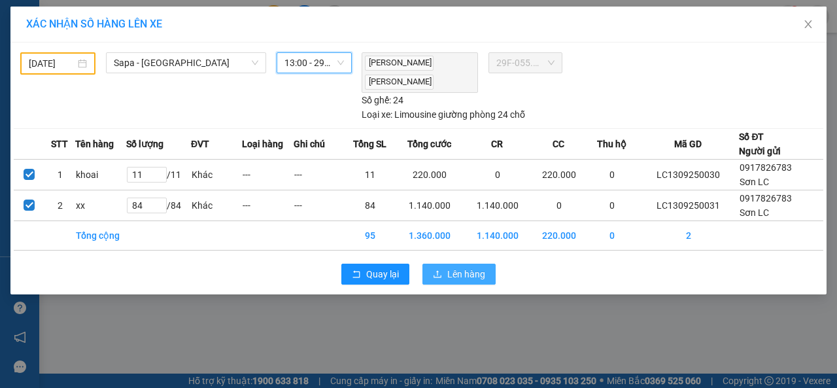
click at [458, 272] on span "Lên hàng" at bounding box center [466, 274] width 38 height 14
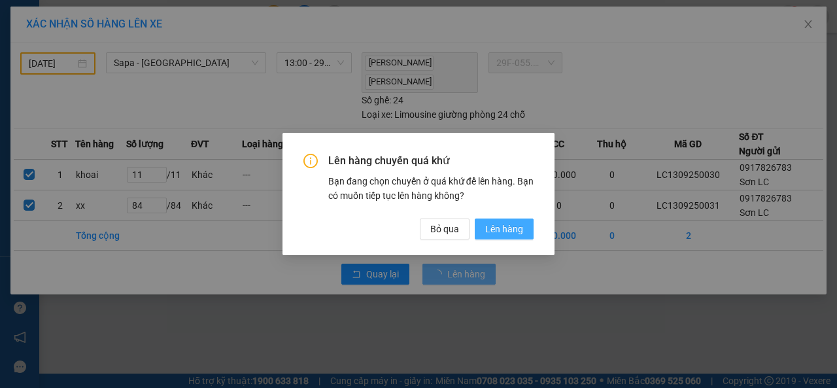
click at [506, 234] on span "Lên hàng" at bounding box center [504, 229] width 38 height 14
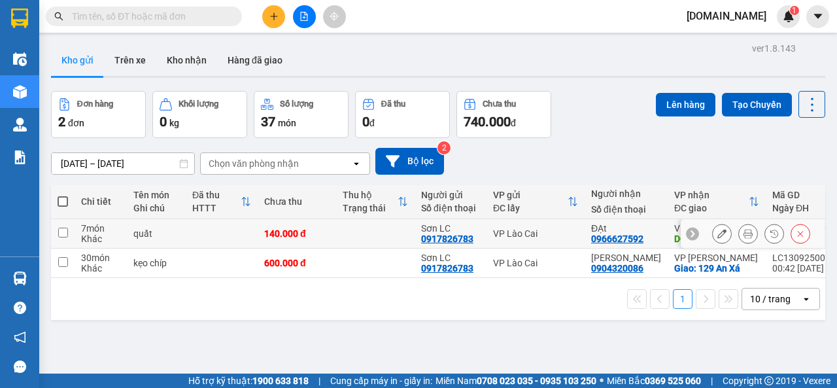
click at [65, 235] on input "checkbox" at bounding box center [63, 233] width 10 height 10
checkbox input "true"
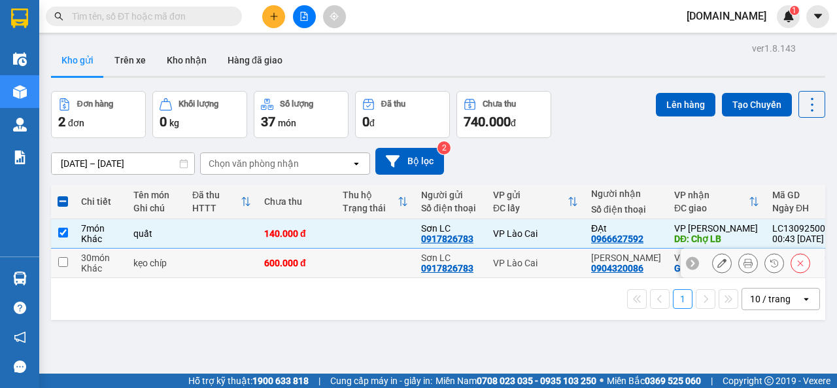
click at [64, 264] on input "checkbox" at bounding box center [63, 262] width 10 height 10
checkbox input "true"
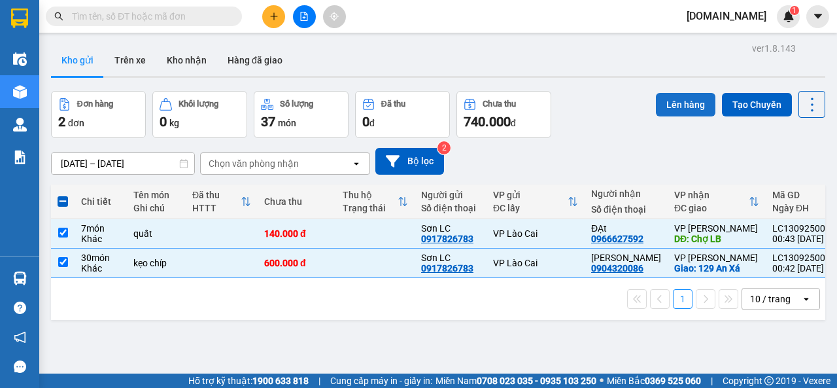
click at [686, 100] on button "Lên hàng" at bounding box center [686, 105] width 60 height 24
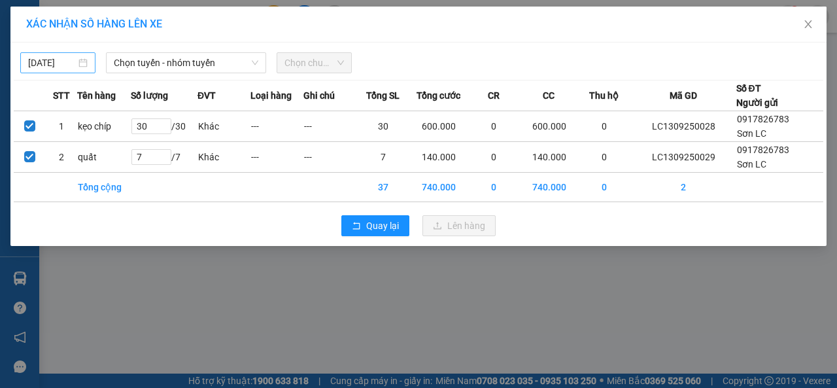
click at [52, 65] on body "Kết quả tìm kiếm ( 0 ) Bộ lọc No Data [DOMAIN_NAME] 1 Điều hành xe Kho hàng mới…" at bounding box center [418, 194] width 837 height 388
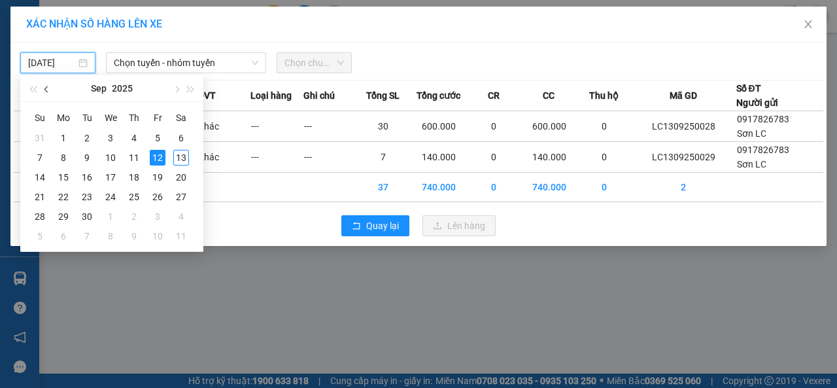
click at [47, 92] on button "button" at bounding box center [47, 88] width 14 height 26
click at [155, 131] on div "1" at bounding box center [158, 138] width 16 height 16
type input "[DATE]"
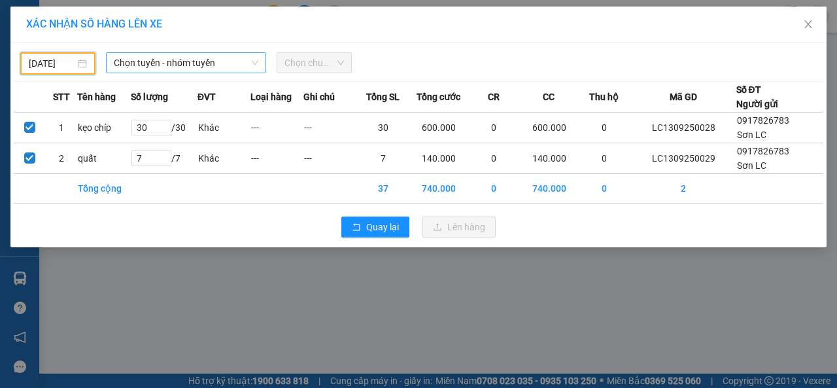
click at [254, 63] on icon "down" at bounding box center [255, 63] width 7 height 5
click at [256, 61] on icon "down" at bounding box center [255, 63] width 8 height 8
click at [258, 57] on span "Chọn tuyến - nhóm tuyến" at bounding box center [186, 63] width 145 height 20
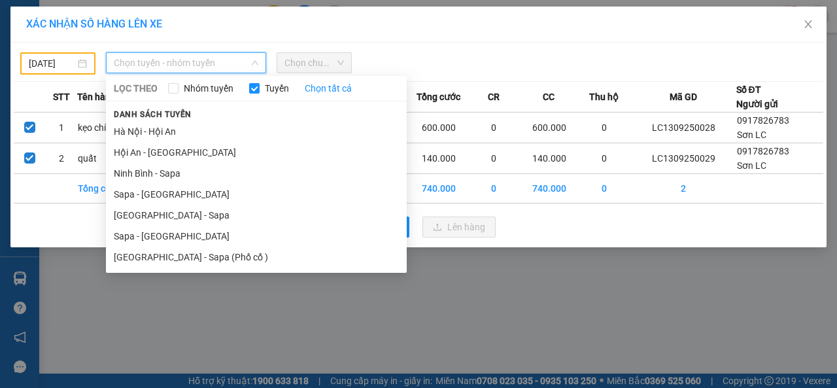
drag, startPoint x: 164, startPoint y: 231, endPoint x: 169, endPoint y: 226, distance: 7.0
click at [165, 231] on li "Sapa - [GEOGRAPHIC_DATA]" at bounding box center [256, 236] width 301 height 21
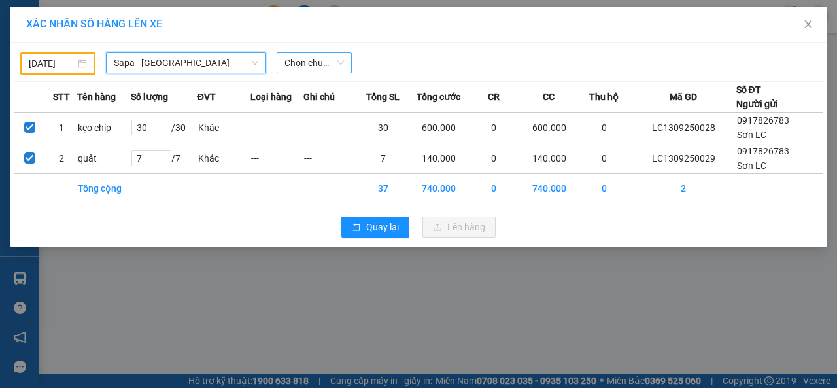
click at [338, 62] on span "Chọn chuyến" at bounding box center [315, 63] width 60 height 20
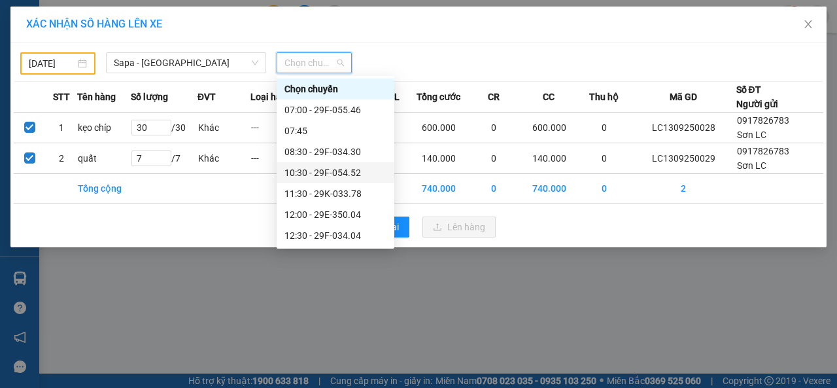
scroll to position [196, 0]
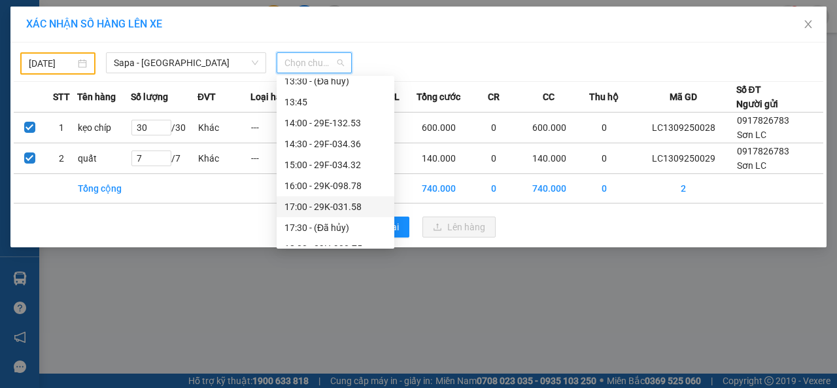
click at [326, 205] on div "17:00 - 29K-031.58" at bounding box center [336, 207] width 102 height 14
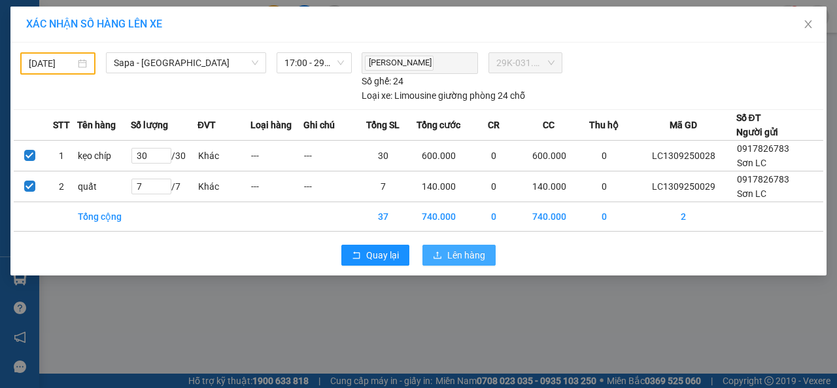
click at [458, 253] on span "Lên hàng" at bounding box center [466, 255] width 38 height 14
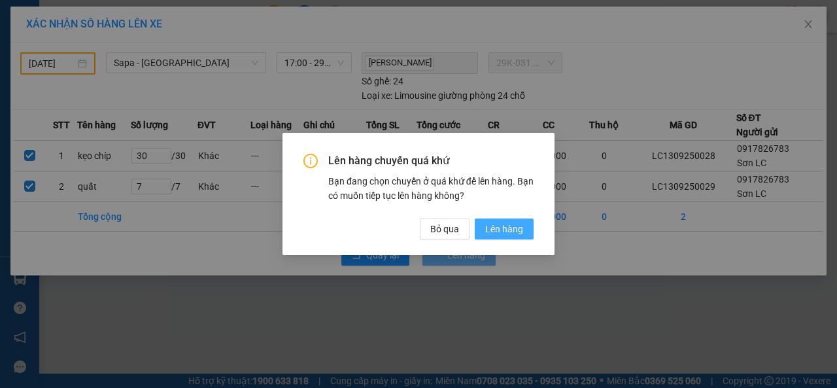
click at [502, 230] on span "Lên hàng" at bounding box center [504, 229] width 38 height 14
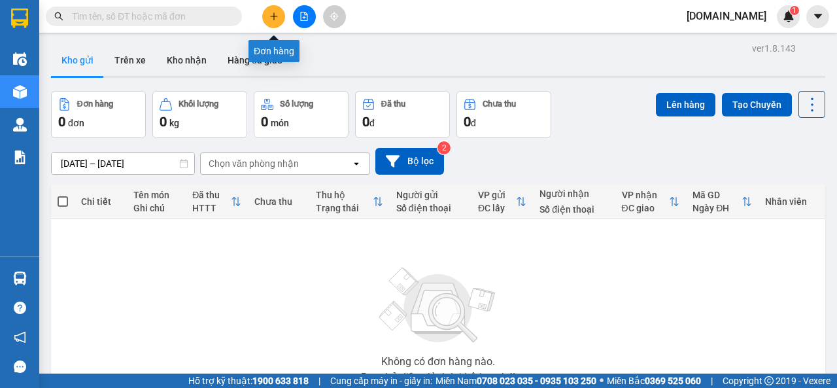
click at [271, 12] on icon "plus" at bounding box center [274, 16] width 9 height 9
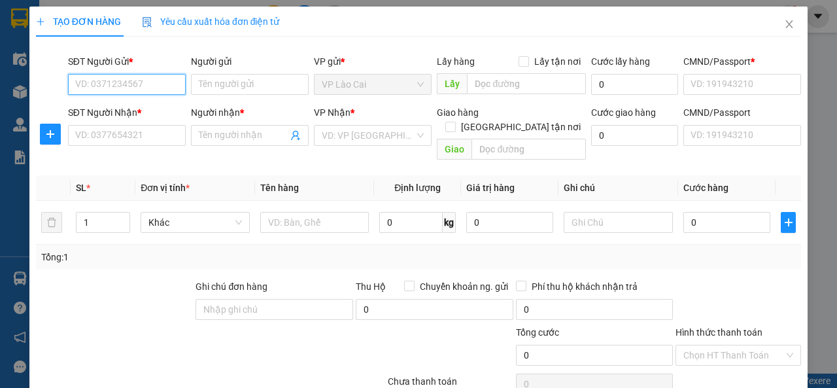
click at [149, 83] on input "SĐT Người Gửi *" at bounding box center [127, 84] width 118 height 21
click at [131, 114] on div "0917826783 - Sơn LC" at bounding box center [125, 110] width 101 height 14
type input "0917826783"
type input "Sơn LC"
type input "123456789"
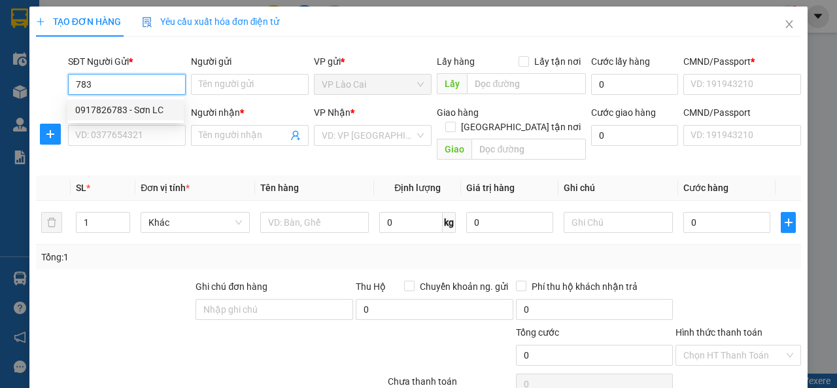
type input "123456789"
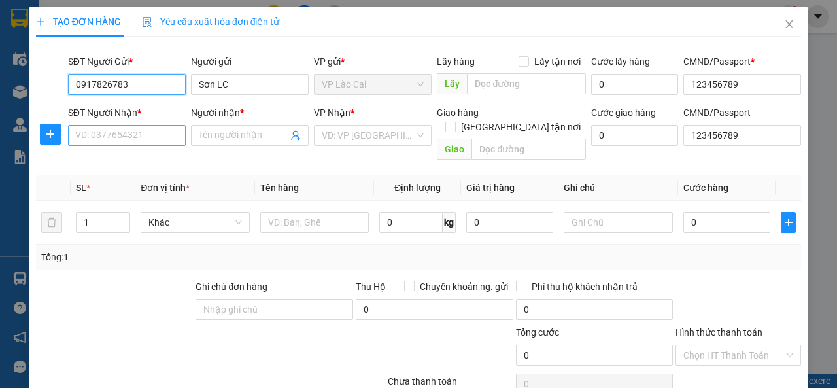
type input "0917826783"
click at [133, 139] on input "SĐT Người Nhận *" at bounding box center [127, 135] width 118 height 21
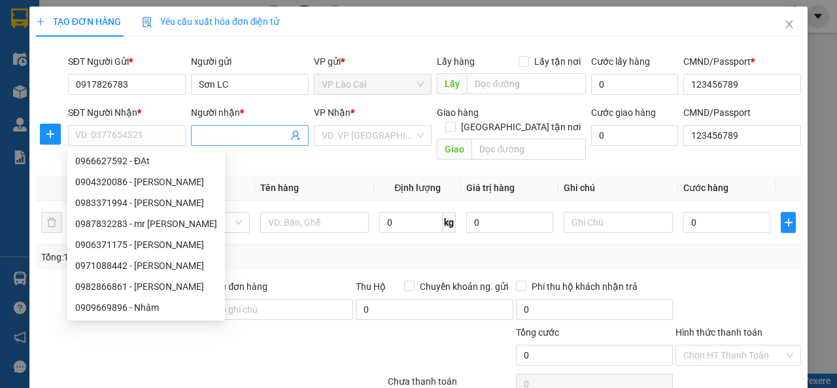
click at [230, 135] on input "Người nhận *" at bounding box center [243, 135] width 89 height 14
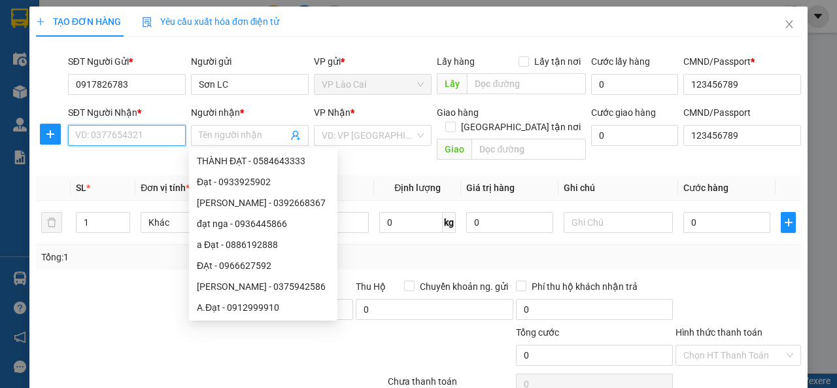
click at [153, 134] on input "SĐT Người Nhận *" at bounding box center [127, 135] width 118 height 21
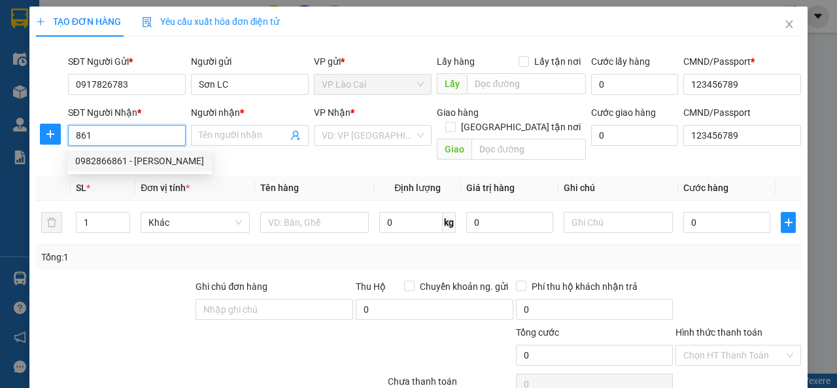
click at [128, 163] on div "0982866861 - [PERSON_NAME]" at bounding box center [139, 161] width 129 height 14
type input "0982866861"
type input "C Thủy"
type input "Chợ Đồng Xuân"
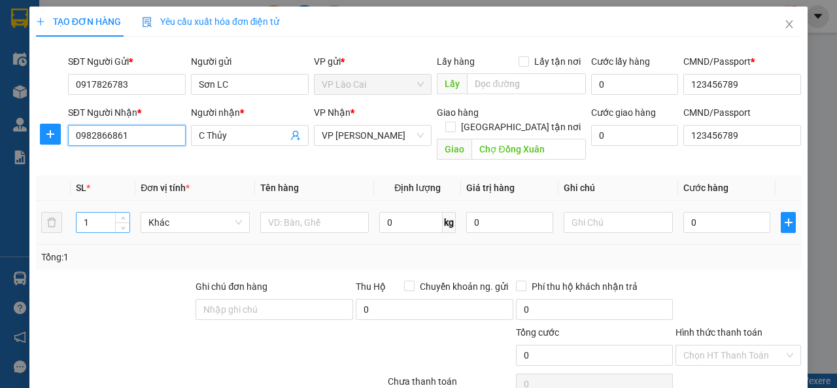
type input "0982866861"
drag, startPoint x: 102, startPoint y: 207, endPoint x: 79, endPoint y: 214, distance: 24.4
click at [80, 215] on input "1" at bounding box center [104, 223] width 54 height 20
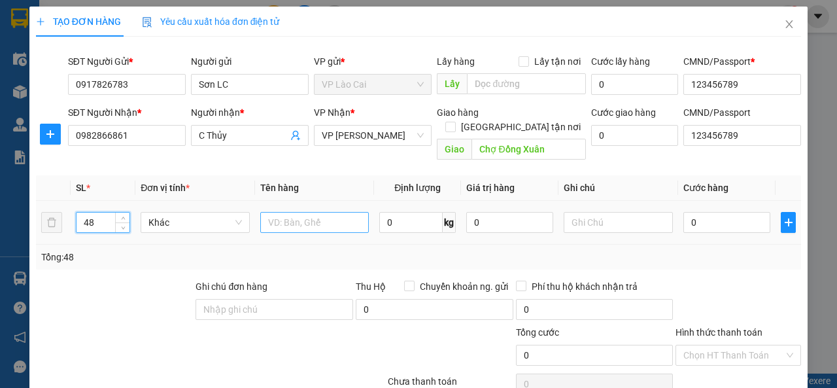
type input "48"
click at [313, 212] on input "text" at bounding box center [314, 222] width 109 height 21
type input "kẹo chíp"
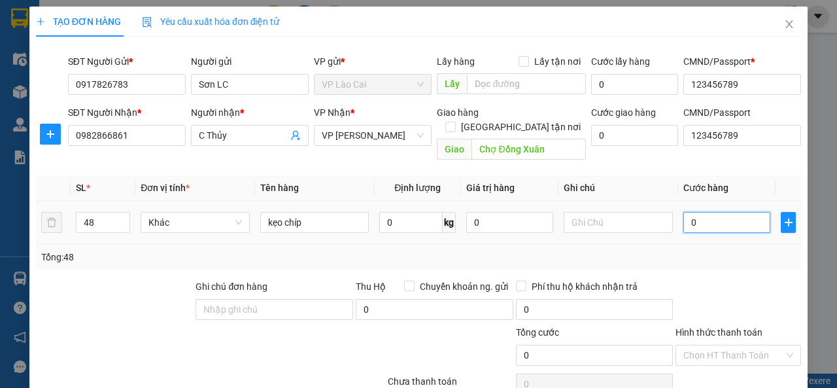
click at [720, 212] on input "0" at bounding box center [727, 222] width 87 height 21
type input "9"
type input "96"
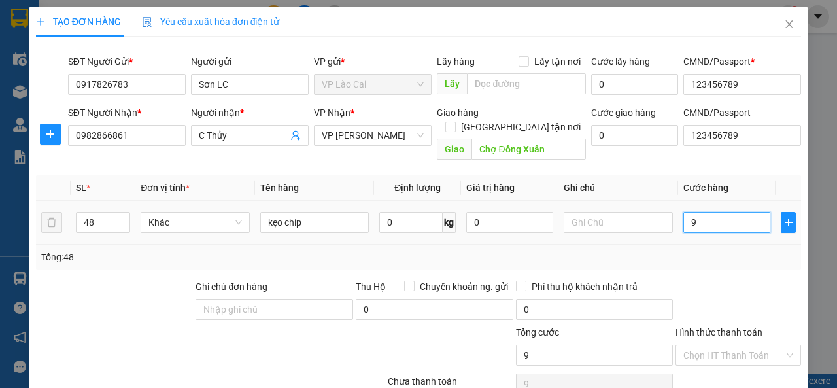
type input "96"
type input "960"
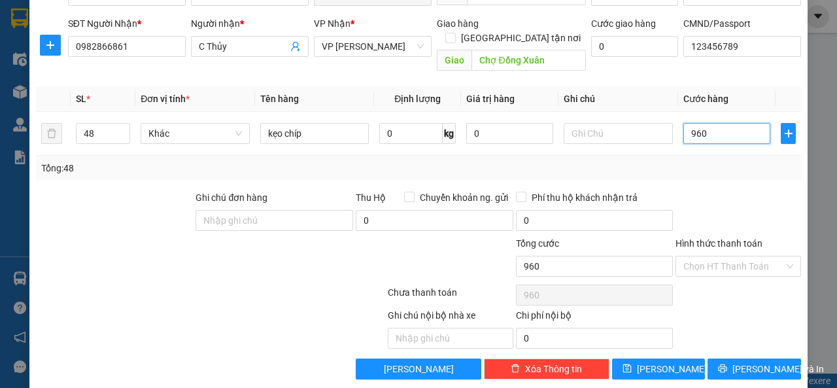
scroll to position [90, 0]
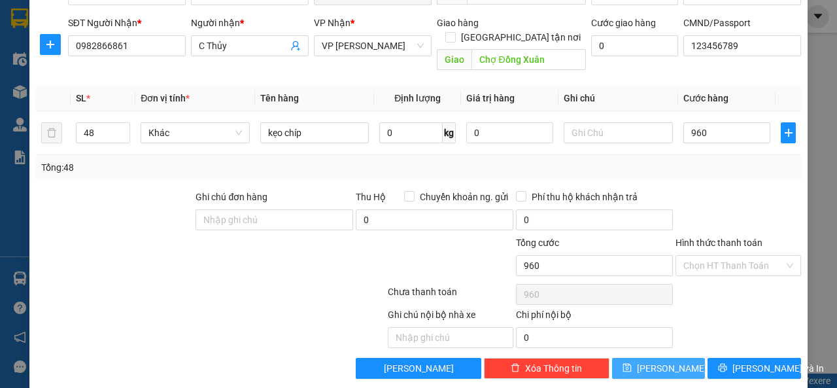
type input "960.000"
click at [672, 358] on button "[PERSON_NAME]" at bounding box center [659, 368] width 94 height 21
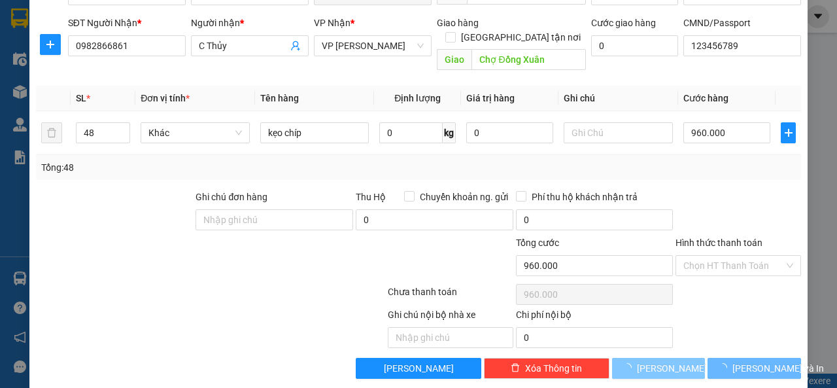
type input "1"
type input "0"
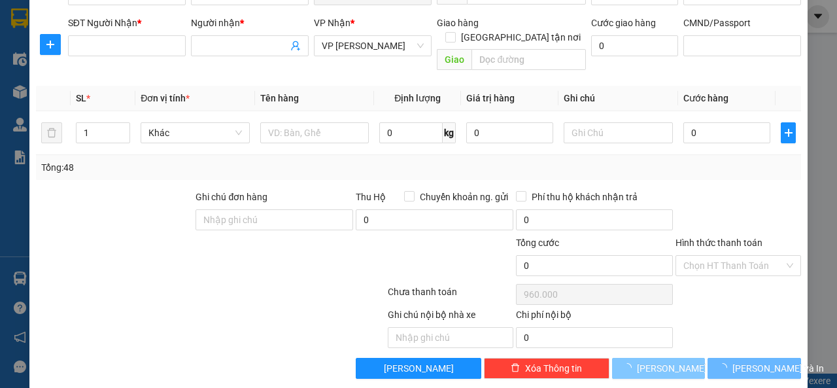
type input "0"
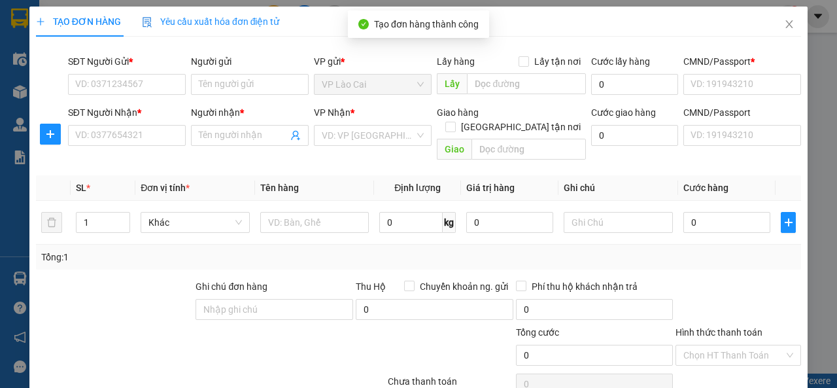
scroll to position [0, 0]
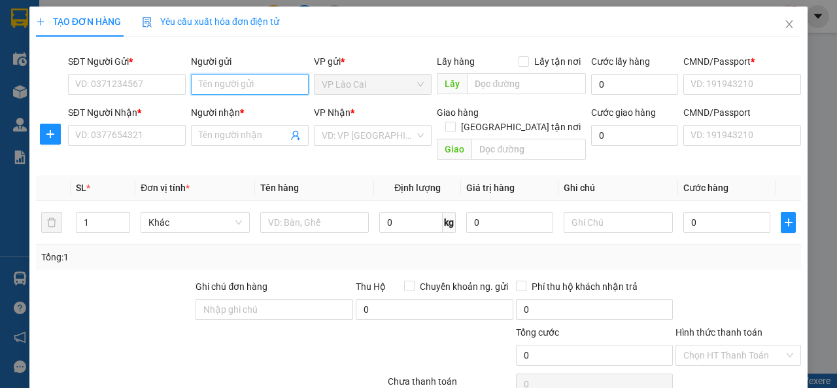
click at [218, 82] on input "Người gửi" at bounding box center [250, 84] width 118 height 21
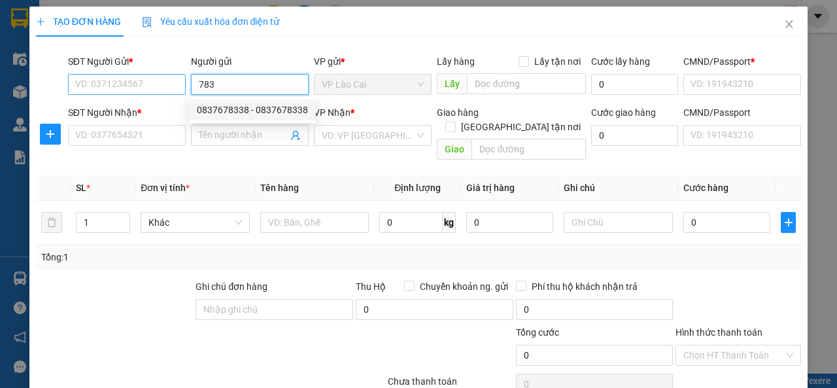
type input "783"
click at [139, 84] on input "SĐT Người Gửi *" at bounding box center [127, 84] width 118 height 21
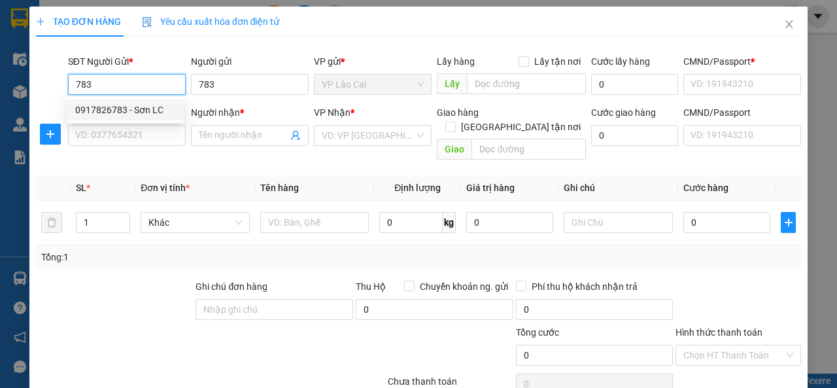
click at [127, 114] on div "0917826783 - Sơn LC" at bounding box center [125, 110] width 101 height 14
type input "0917826783"
type input "Sơn LC"
type input "123456789"
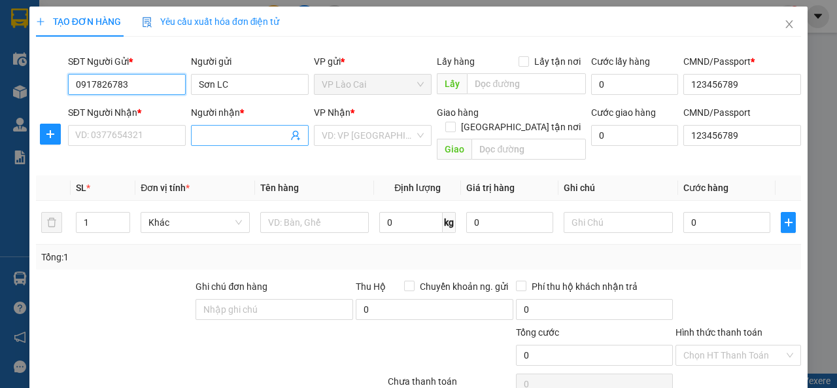
type input "0917826783"
click at [228, 131] on input "Người nhận *" at bounding box center [243, 135] width 89 height 14
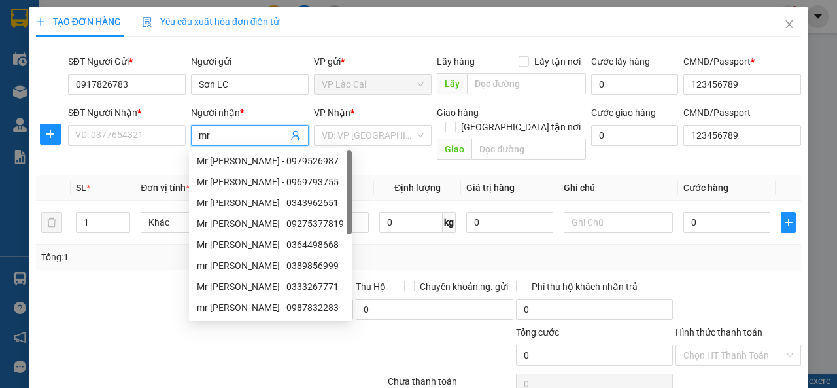
type input "mr"
click at [240, 310] on div "mr [PERSON_NAME] - 0987832283" at bounding box center [270, 307] width 147 height 14
type input "0987832283"
type input "mr [PERSON_NAME]"
checkbox input "true"
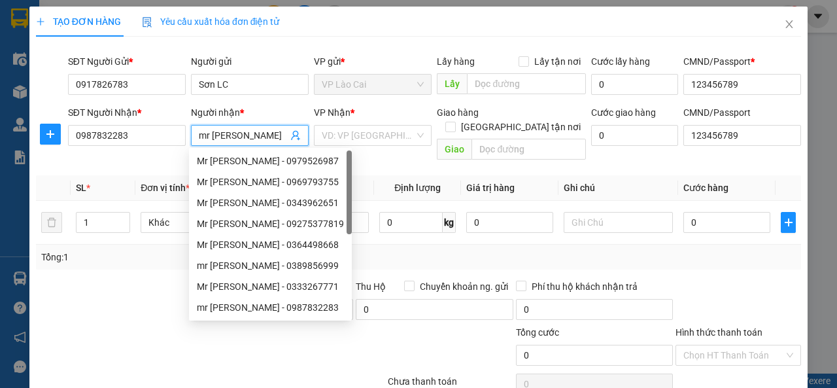
type input "HN"
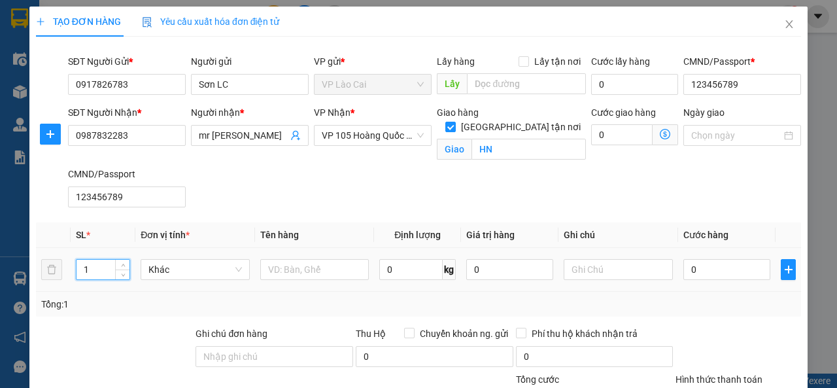
drag, startPoint x: 93, startPoint y: 270, endPoint x: 79, endPoint y: 268, distance: 14.6
click at [79, 268] on input "1" at bounding box center [104, 270] width 54 height 20
click at [325, 268] on input "text" at bounding box center [314, 269] width 109 height 21
click at [708, 268] on input "0" at bounding box center [727, 269] width 87 height 21
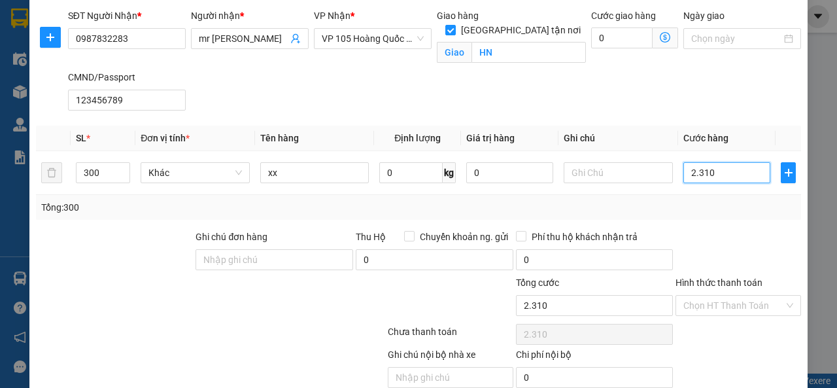
scroll to position [131, 0]
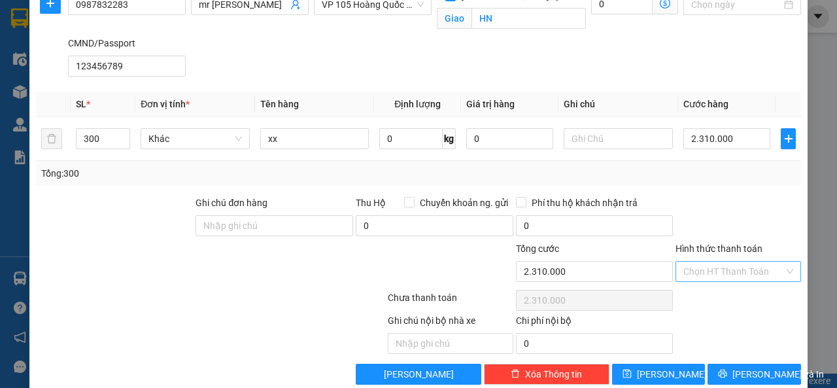
click at [722, 275] on input "Hình thức thanh toán" at bounding box center [734, 272] width 101 height 20
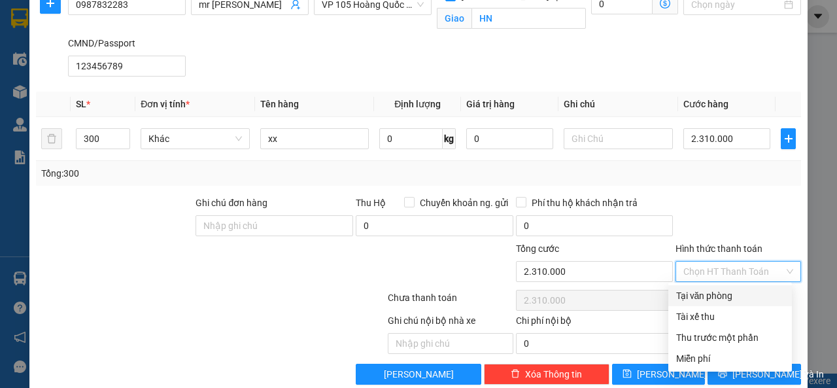
click at [720, 291] on div "Tại văn phòng" at bounding box center [730, 295] width 108 height 14
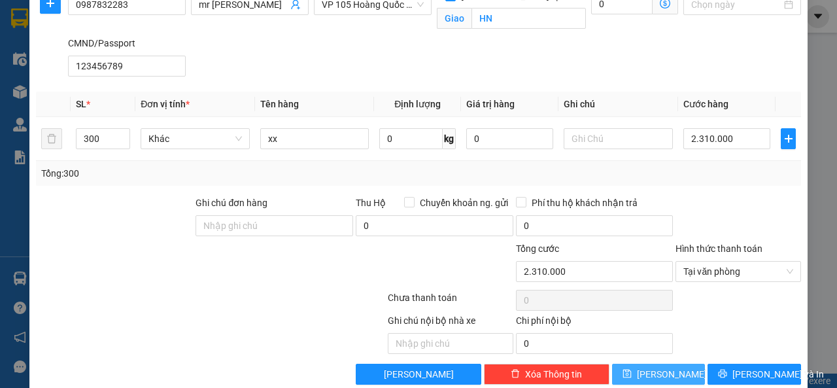
click at [663, 372] on span "[PERSON_NAME]" at bounding box center [672, 374] width 70 height 14
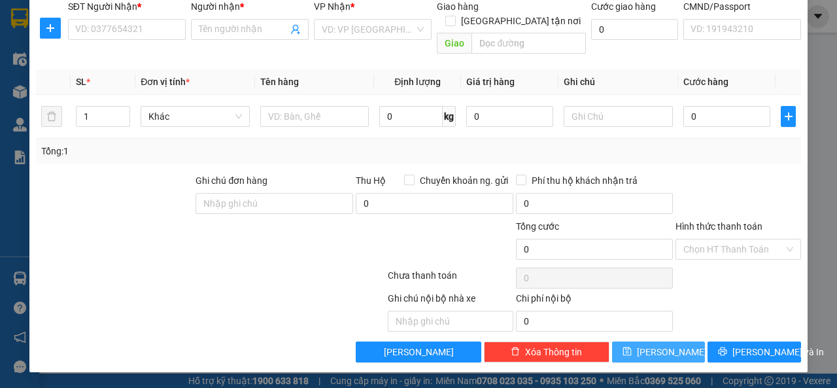
scroll to position [90, 0]
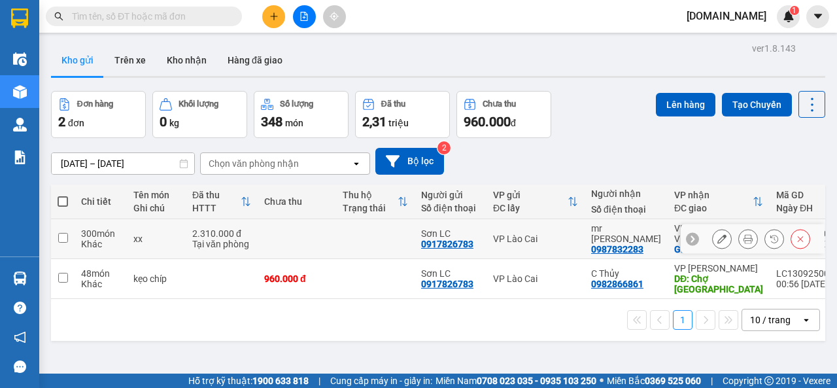
drag, startPoint x: 60, startPoint y: 235, endPoint x: 135, endPoint y: 192, distance: 86.2
click at [60, 236] on input "checkbox" at bounding box center [63, 238] width 10 height 10
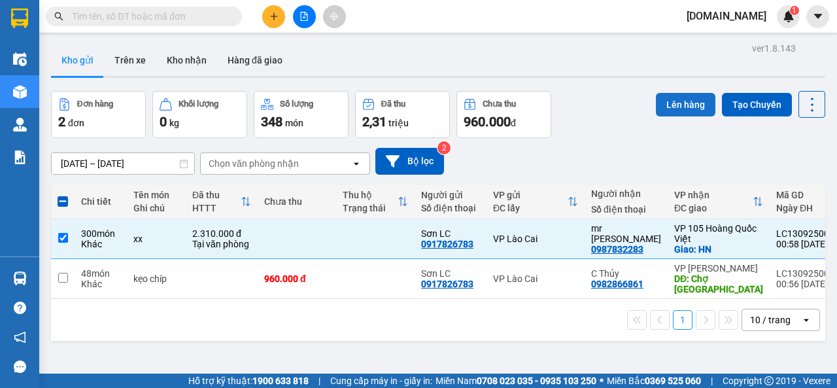
click at [675, 101] on button "Lên hàng" at bounding box center [686, 105] width 60 height 24
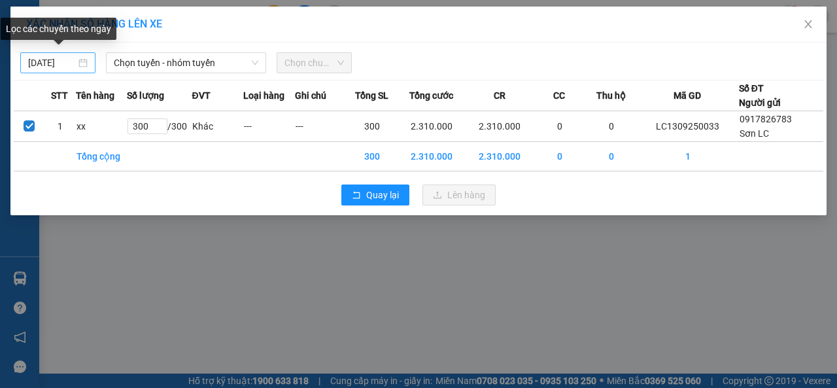
click at [55, 60] on input "[DATE]" at bounding box center [52, 63] width 48 height 14
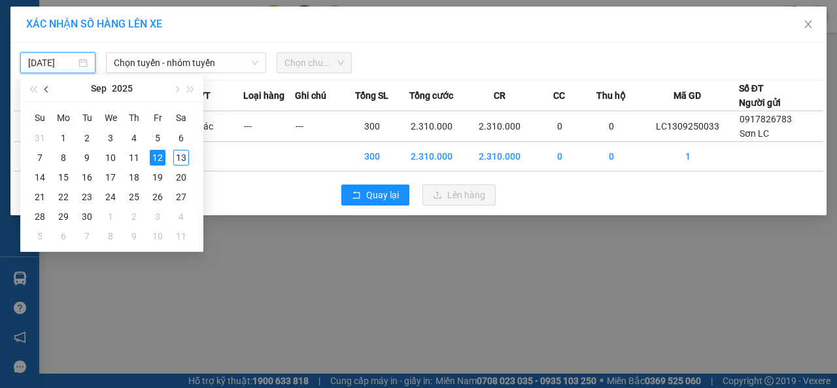
click at [47, 89] on span "button" at bounding box center [47, 89] width 7 height 7
click at [181, 140] on div "2" at bounding box center [181, 138] width 16 height 16
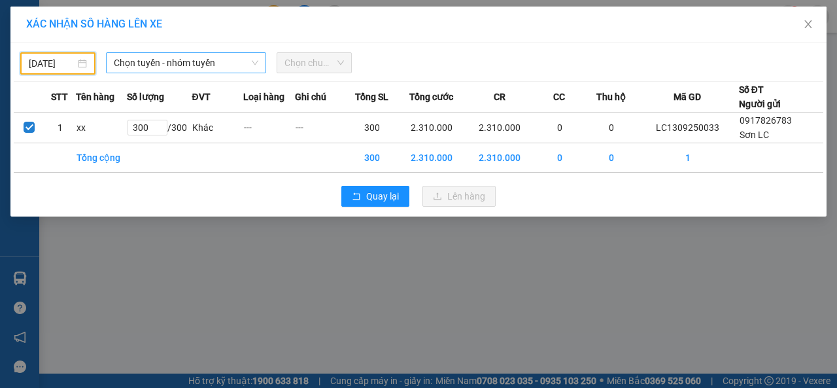
click at [256, 60] on icon "down" at bounding box center [255, 63] width 8 height 8
click at [254, 60] on icon "down" at bounding box center [255, 63] width 8 height 8
click at [222, 68] on span "Chọn tuyến - nhóm tuyến" at bounding box center [186, 63] width 145 height 20
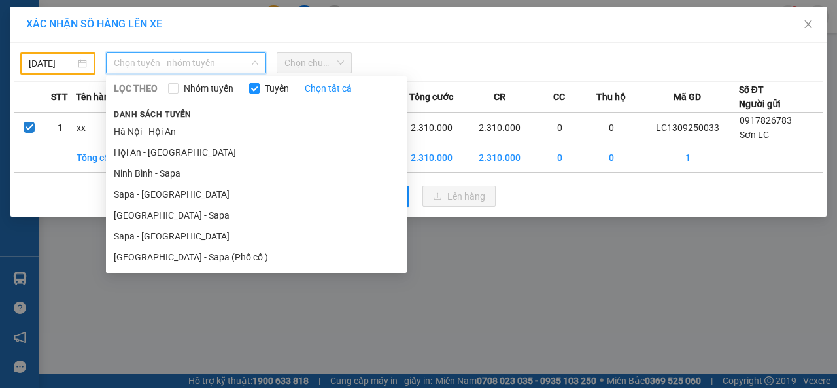
drag, startPoint x: 143, startPoint y: 237, endPoint x: 162, endPoint y: 207, distance: 35.0
click at [143, 236] on li "Sapa - [GEOGRAPHIC_DATA]" at bounding box center [256, 236] width 301 height 21
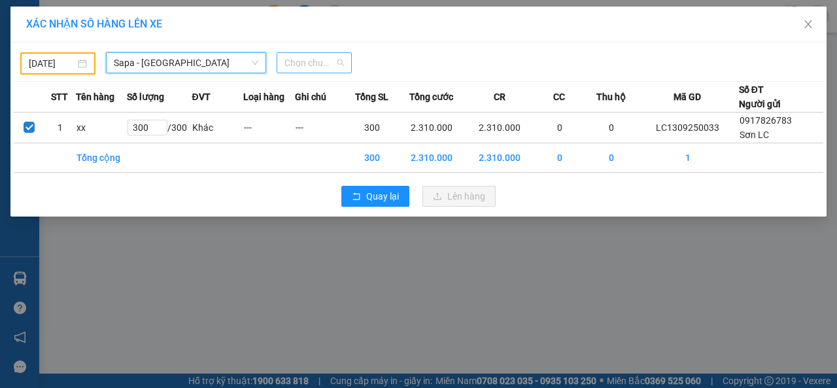
click at [336, 63] on span "Chọn chuyến" at bounding box center [315, 63] width 60 height 20
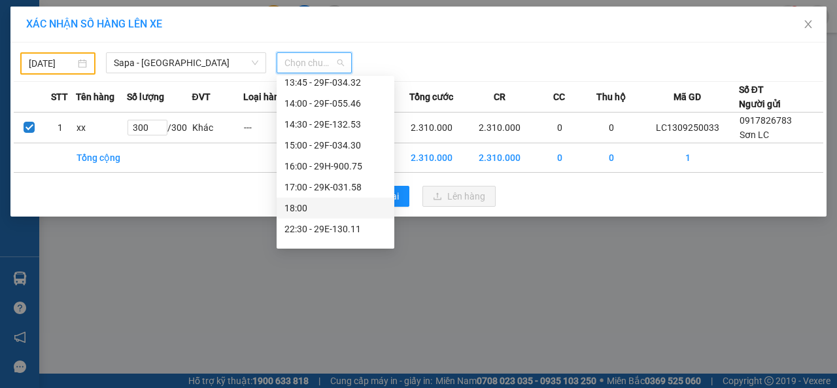
scroll to position [196, 0]
click at [334, 124] on div "14:30 - 29E-132.53" at bounding box center [336, 123] width 102 height 14
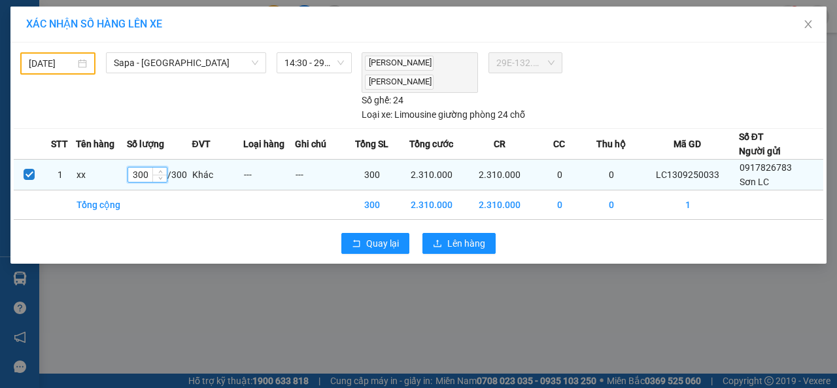
drag, startPoint x: 151, startPoint y: 171, endPoint x: 127, endPoint y: 180, distance: 25.9
click at [127, 180] on tr "1 xx 300 / 300 Khác --- --- 300 2.310.000 2.310.000 0 0 LC1309250033 0917826783…" at bounding box center [419, 174] width 810 height 31
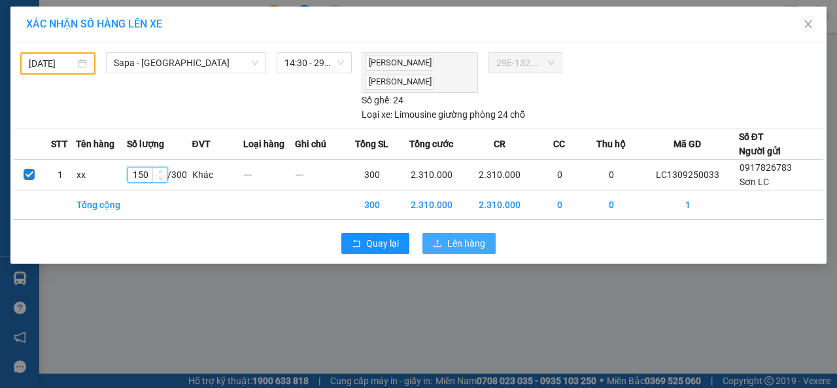
click at [478, 241] on span "Lên hàng" at bounding box center [466, 243] width 38 height 14
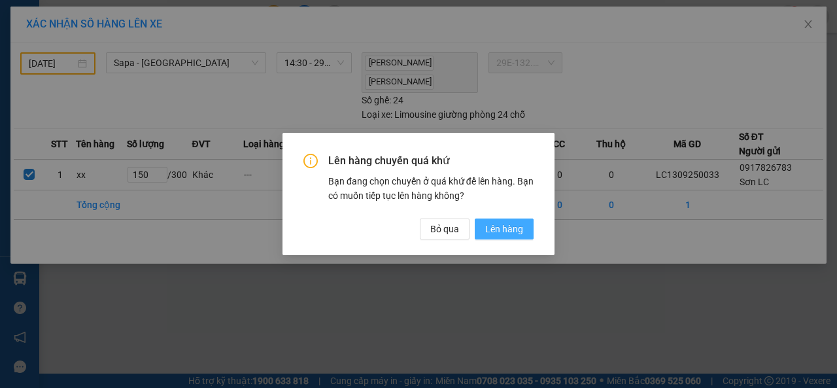
click at [521, 228] on span "Lên hàng" at bounding box center [504, 229] width 38 height 14
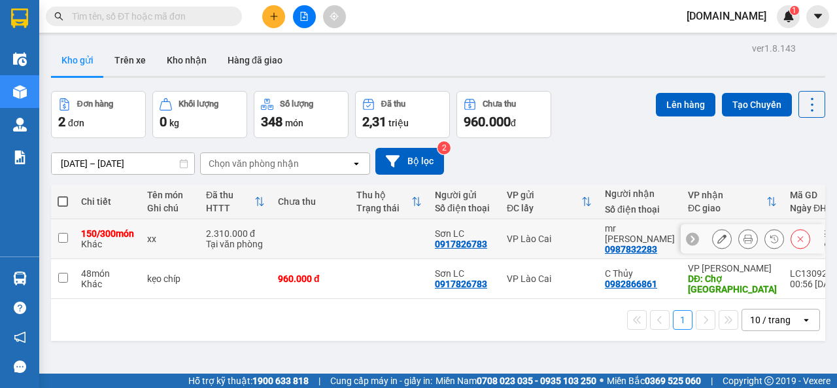
click at [63, 237] on input "checkbox" at bounding box center [63, 238] width 10 height 10
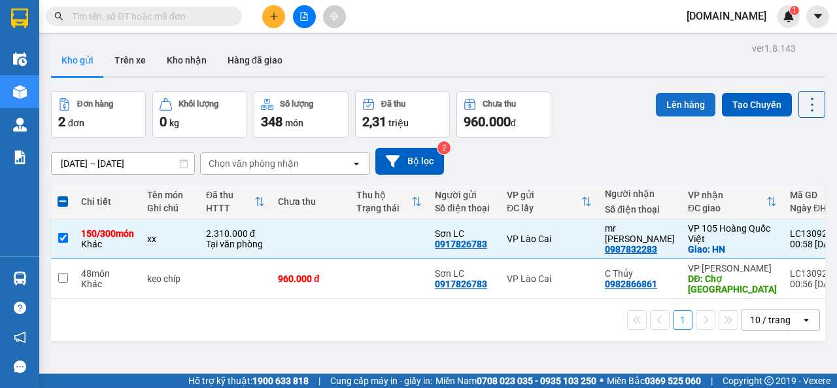
click at [682, 100] on button "Lên hàng" at bounding box center [686, 105] width 60 height 24
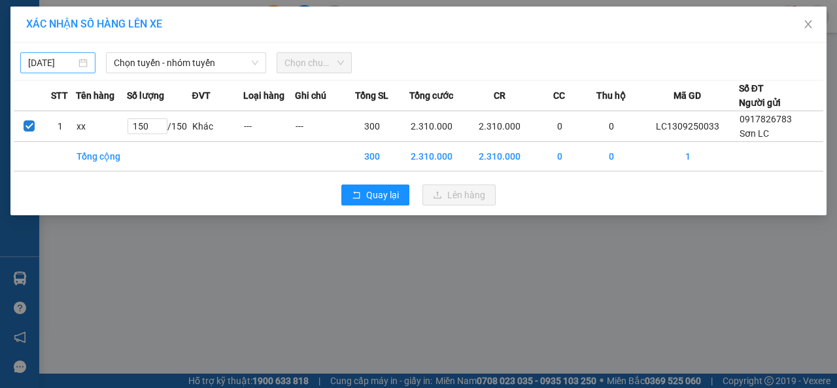
click at [71, 62] on body "Kết quả tìm kiếm ( 0 ) Bộ lọc No Data [DOMAIN_NAME] 1 Điều hành xe Kho hàng mới…" at bounding box center [418, 194] width 837 height 388
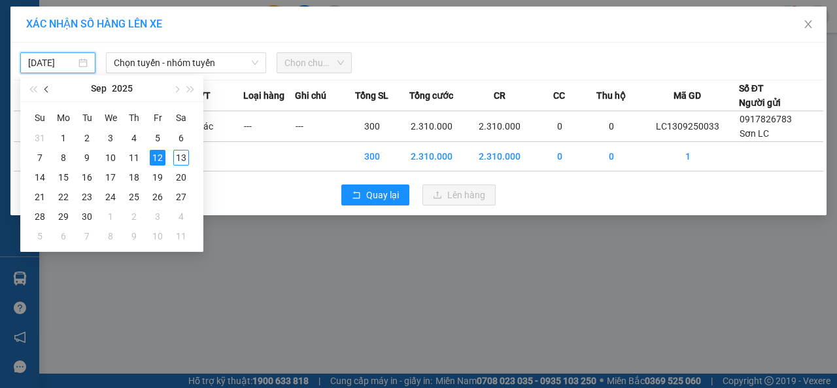
click at [46, 89] on span "button" at bounding box center [47, 89] width 7 height 7
click at [183, 139] on div "2" at bounding box center [181, 138] width 16 height 16
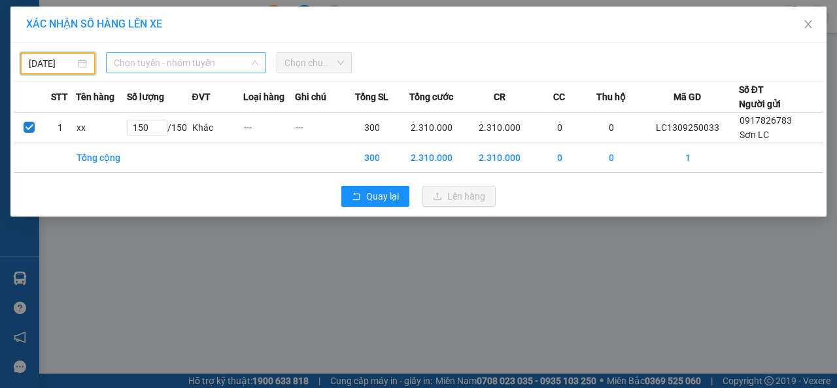
click at [217, 67] on span "Chọn tuyến - nhóm tuyến" at bounding box center [186, 63] width 145 height 20
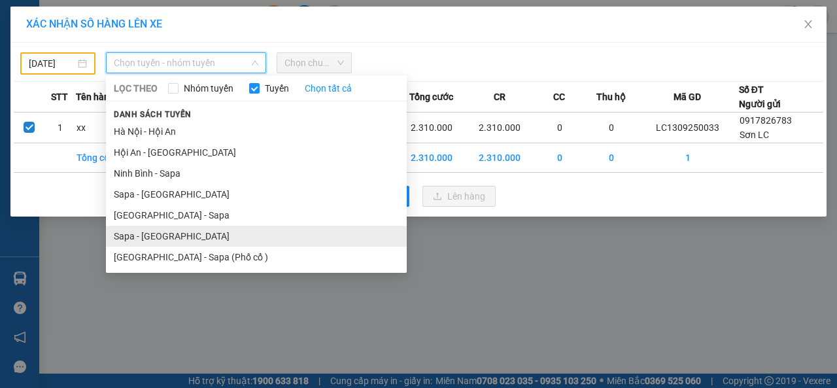
click at [139, 234] on li "Sapa - [GEOGRAPHIC_DATA]" at bounding box center [256, 236] width 301 height 21
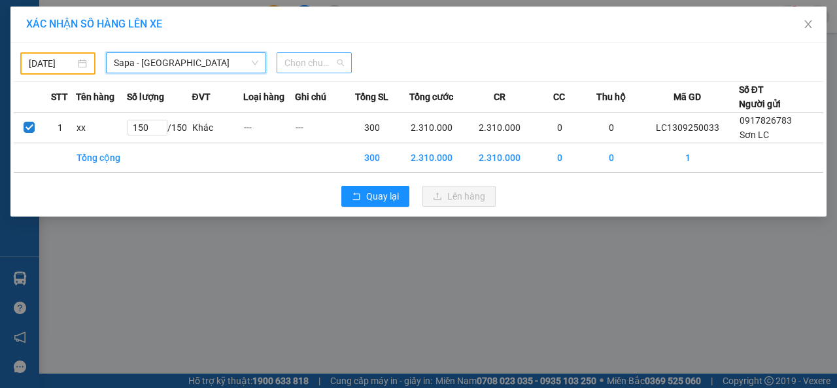
click at [338, 61] on span "Chọn chuyến" at bounding box center [315, 63] width 60 height 20
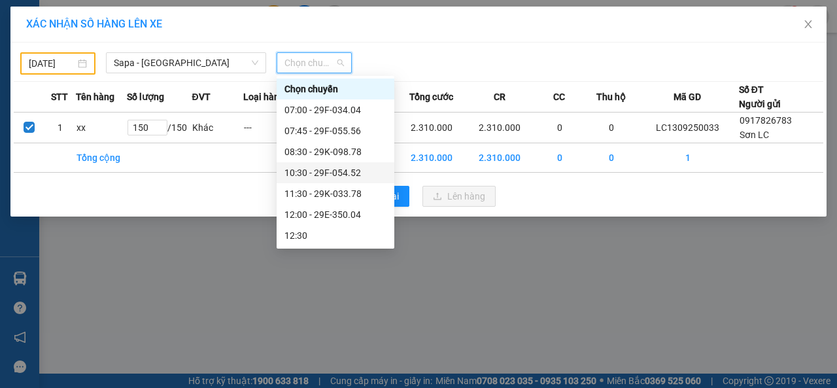
scroll to position [251, 0]
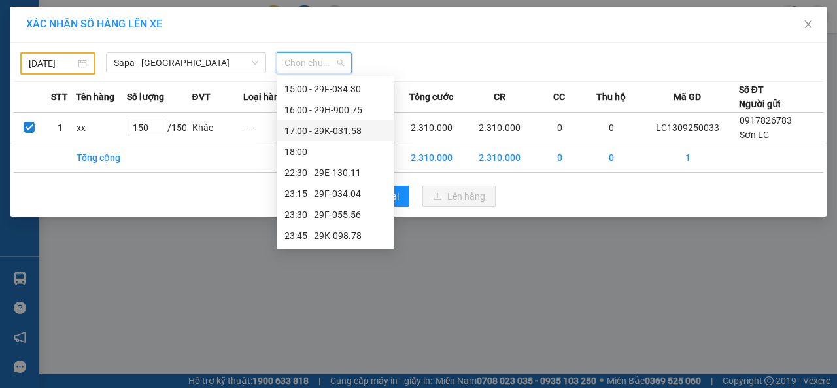
click at [328, 133] on div "17:00 - 29K-031.58" at bounding box center [336, 131] width 102 height 14
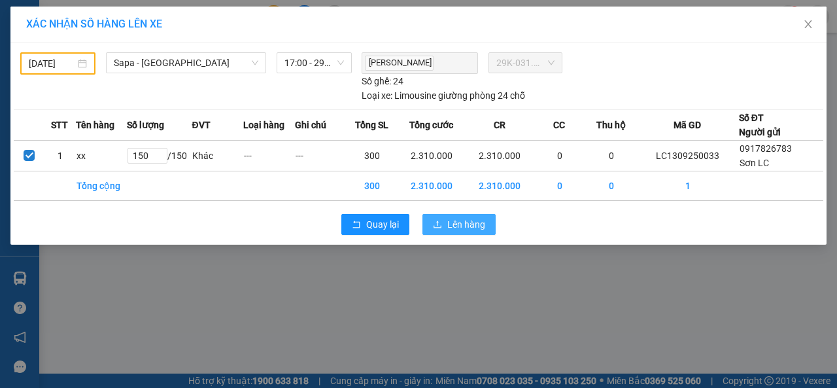
click at [465, 224] on span "Lên hàng" at bounding box center [466, 224] width 38 height 14
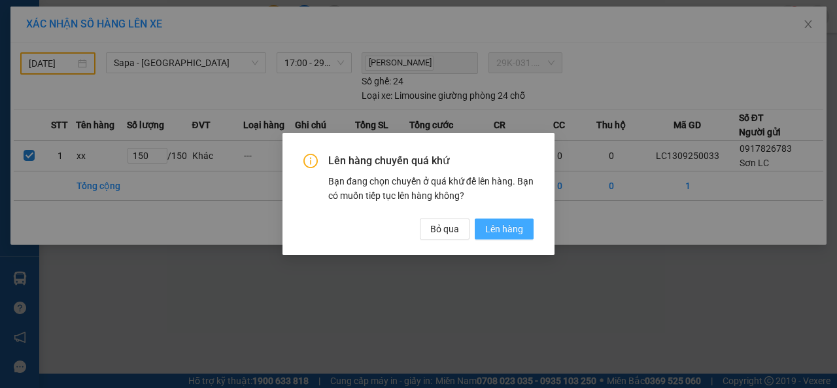
click at [501, 227] on span "Lên hàng" at bounding box center [504, 229] width 38 height 14
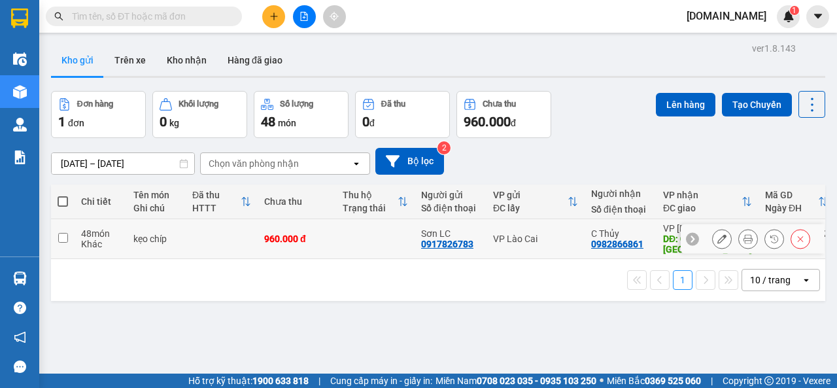
click at [58, 237] on input "checkbox" at bounding box center [63, 238] width 10 height 10
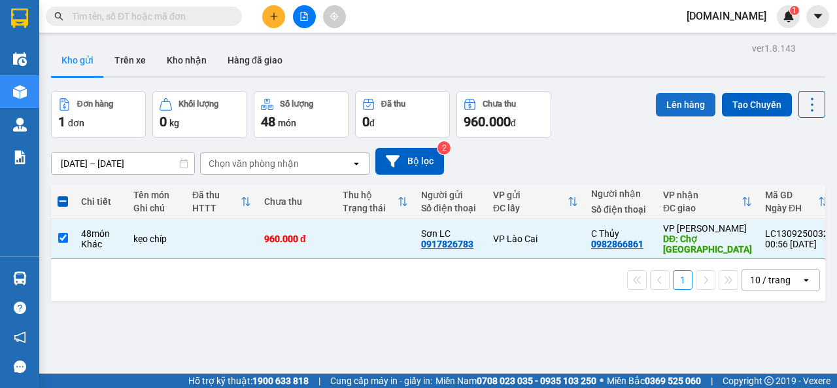
click at [665, 99] on button "Lên hàng" at bounding box center [686, 105] width 60 height 24
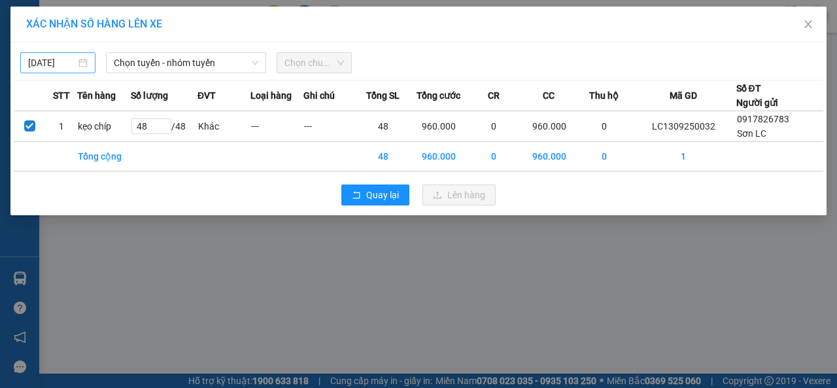
click at [73, 62] on body "Kết quả tìm kiếm ( 0 ) Bộ lọc No Data [DOMAIN_NAME] 1 Điều hành xe Kho hàng mới…" at bounding box center [418, 194] width 837 height 388
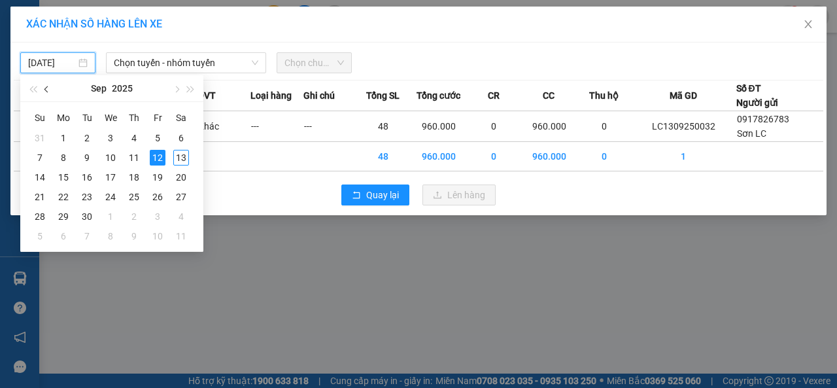
click at [46, 92] on button "button" at bounding box center [47, 88] width 14 height 26
click at [44, 92] on button "button" at bounding box center [47, 88] width 14 height 26
click at [247, 62] on span "Chọn tuyến - nhóm tuyến" at bounding box center [186, 63] width 145 height 20
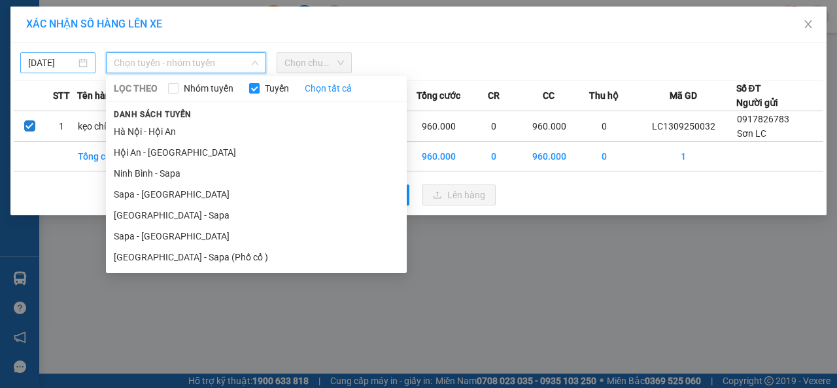
click at [64, 62] on input "[DATE]" at bounding box center [52, 63] width 48 height 14
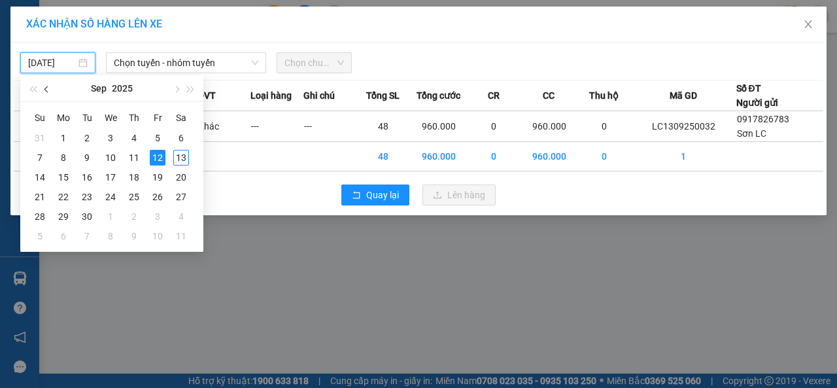
click at [47, 88] on span "button" at bounding box center [47, 89] width 7 height 7
click at [175, 137] on div "2" at bounding box center [181, 138] width 16 height 16
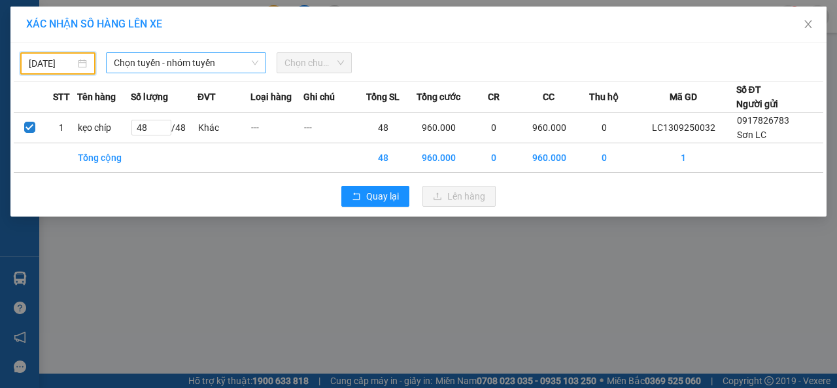
click at [257, 65] on icon "down" at bounding box center [255, 63] width 8 height 8
click at [254, 58] on span "Chọn tuyến - nhóm tuyến" at bounding box center [186, 63] width 145 height 20
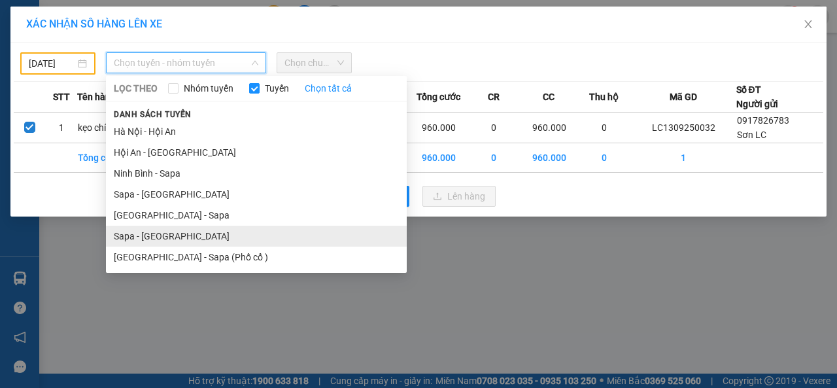
click at [158, 237] on li "Sapa - [GEOGRAPHIC_DATA]" at bounding box center [256, 236] width 301 height 21
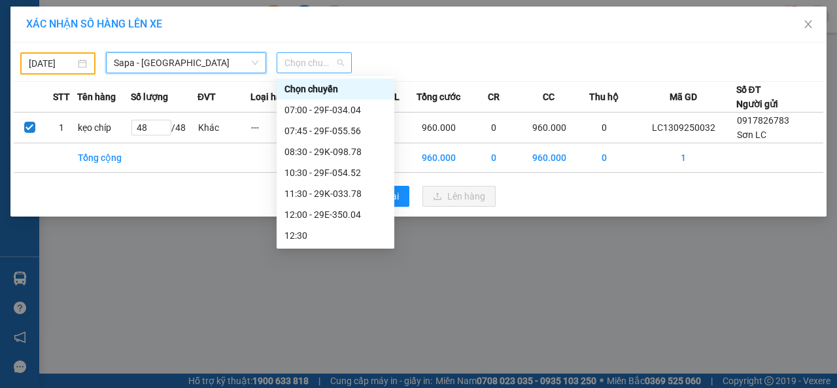
click at [319, 59] on span "Chọn chuyến" at bounding box center [315, 63] width 60 height 20
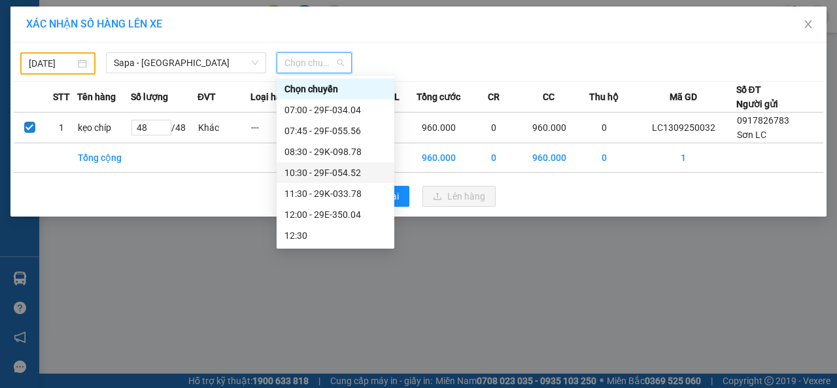
scroll to position [251, 0]
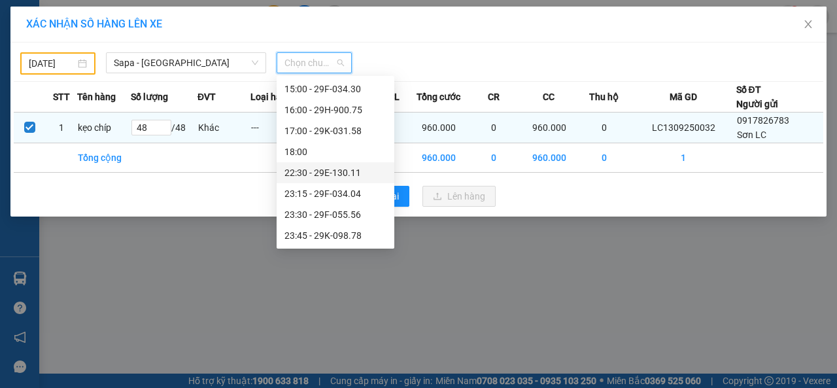
click at [321, 173] on div "22:30 - 29E-130.11" at bounding box center [336, 173] width 102 height 14
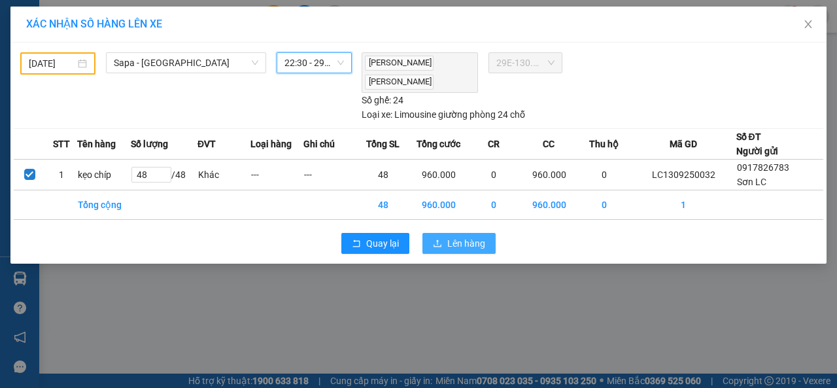
click at [462, 237] on span "Lên hàng" at bounding box center [466, 243] width 38 height 14
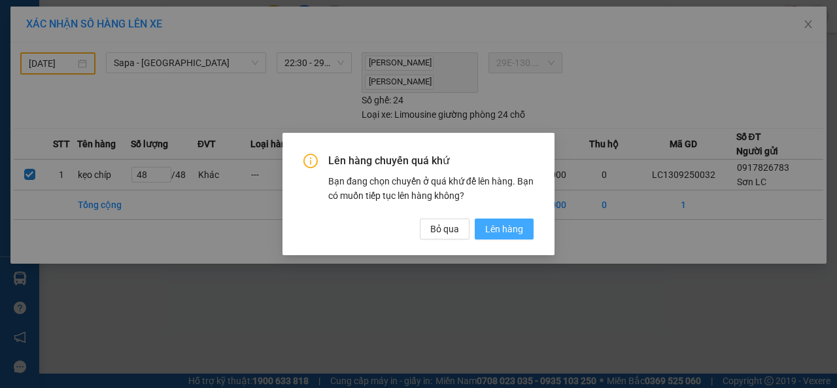
click at [501, 224] on span "Lên hàng" at bounding box center [504, 229] width 38 height 14
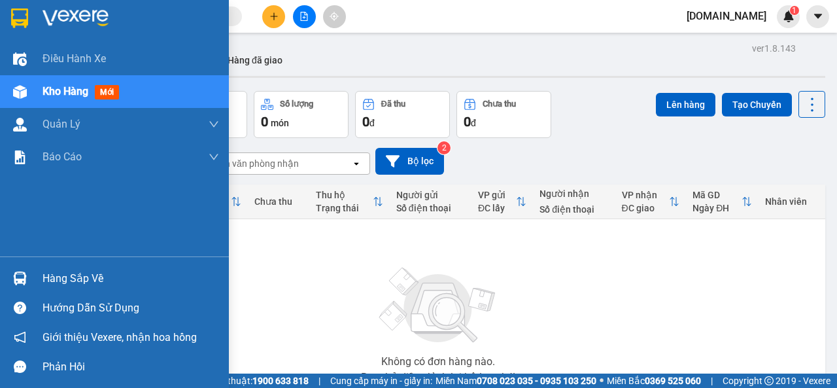
click at [31, 88] on div "Kho hàng mới" at bounding box center [114, 91] width 229 height 33
click at [128, 90] on div "Kho hàng mới" at bounding box center [131, 91] width 177 height 33
click at [18, 9] on img at bounding box center [19, 19] width 17 height 20
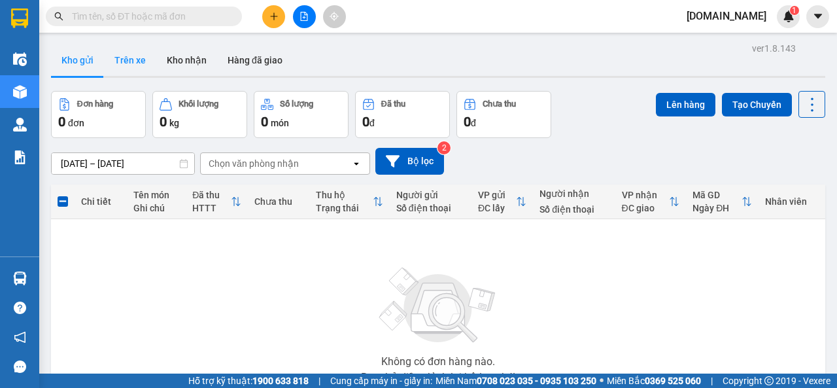
click at [135, 59] on button "Trên xe" at bounding box center [130, 59] width 52 height 31
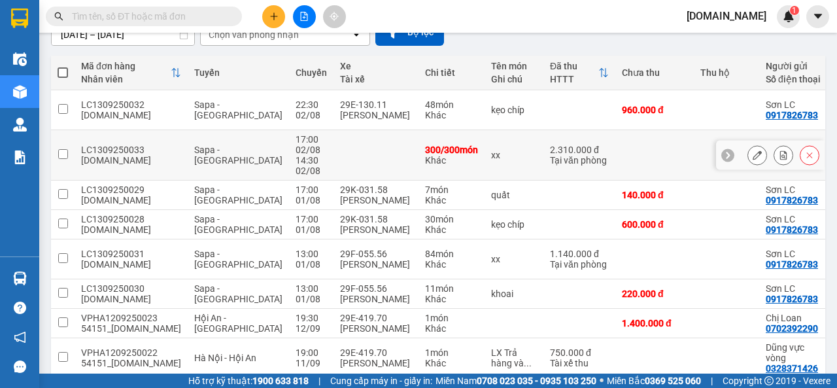
scroll to position [131, 0]
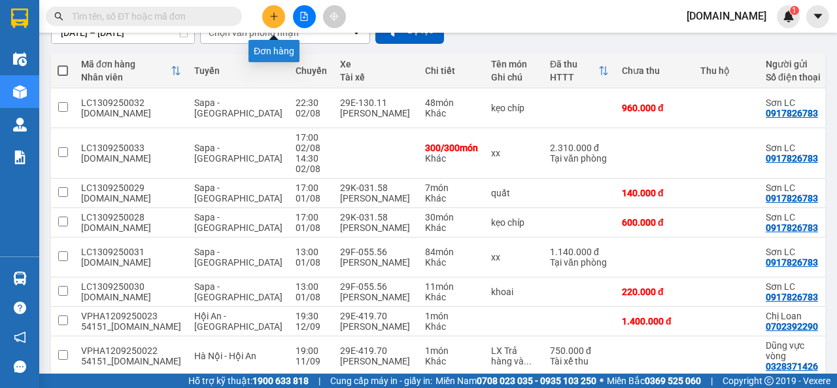
click at [275, 16] on icon "plus" at bounding box center [273, 16] width 7 height 1
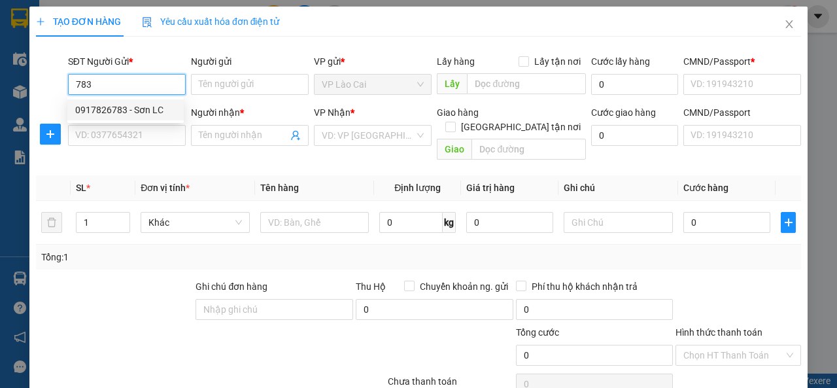
click at [143, 111] on div "0917826783 - Sơn LC" at bounding box center [125, 110] width 101 height 14
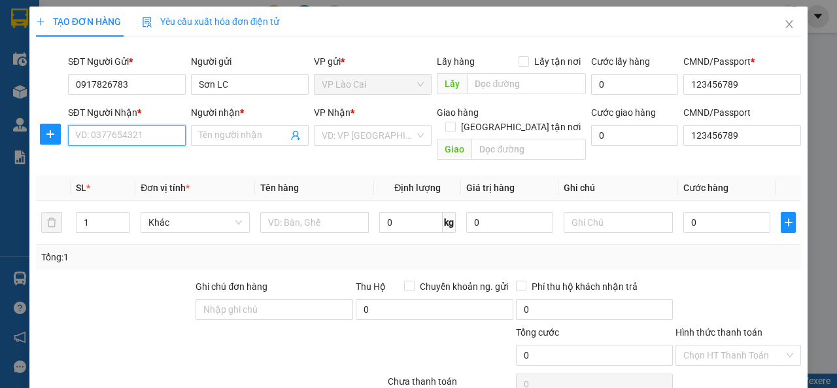
click at [148, 137] on input "SĐT Người Nhận *" at bounding box center [127, 135] width 118 height 21
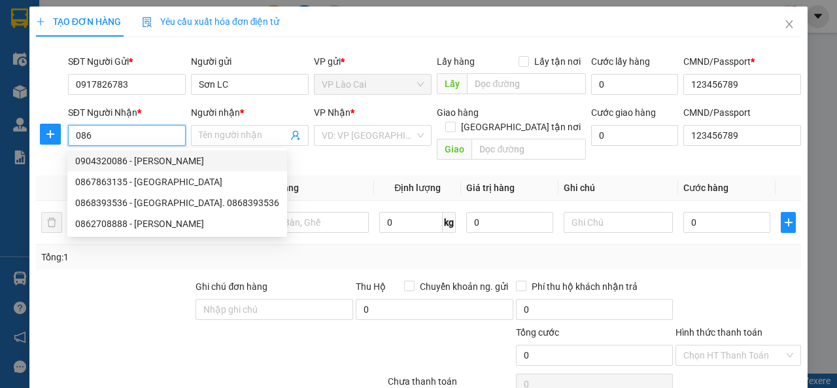
click at [123, 167] on div "0904320086 - [PERSON_NAME]" at bounding box center [177, 161] width 204 height 14
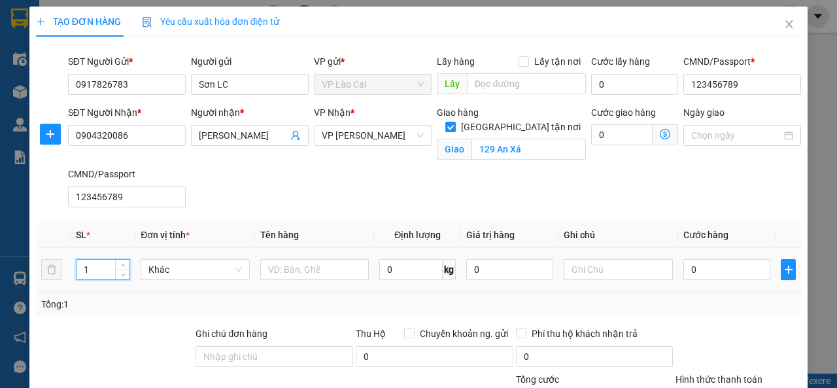
drag, startPoint x: 96, startPoint y: 268, endPoint x: 79, endPoint y: 275, distance: 18.1
click at [79, 275] on input "1" at bounding box center [104, 270] width 54 height 20
click at [288, 266] on input "text" at bounding box center [314, 269] width 109 height 21
click at [696, 274] on input "0" at bounding box center [727, 269] width 87 height 21
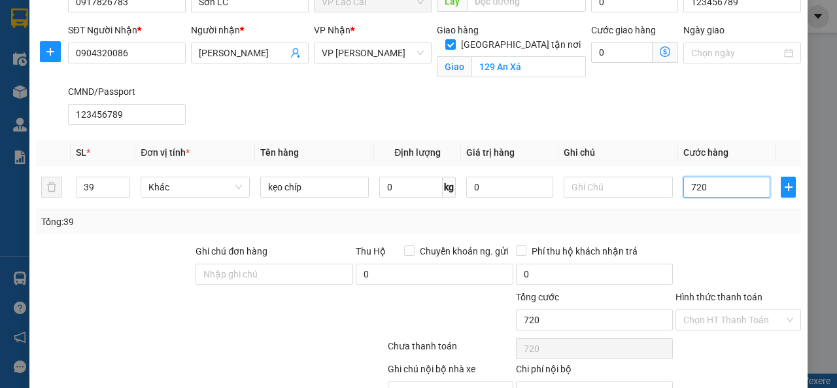
scroll to position [150, 0]
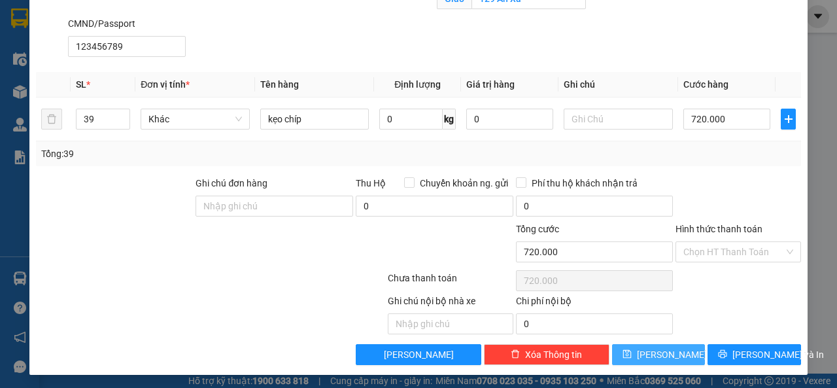
click at [632, 349] on icon "save" at bounding box center [627, 353] width 9 height 9
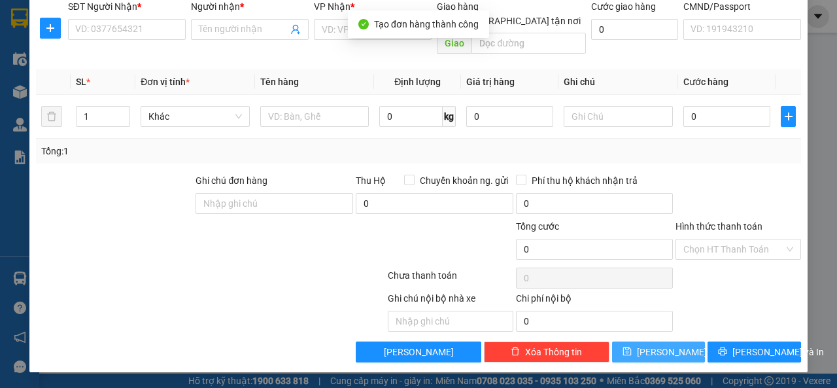
scroll to position [90, 0]
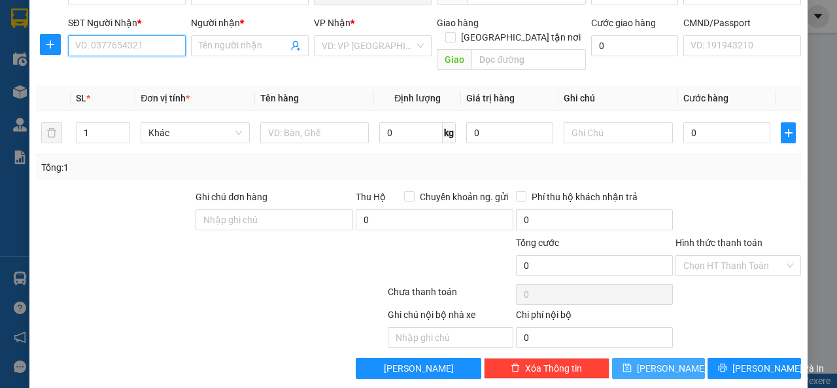
click at [157, 42] on input "SĐT Người Nhận *" at bounding box center [127, 45] width 118 height 21
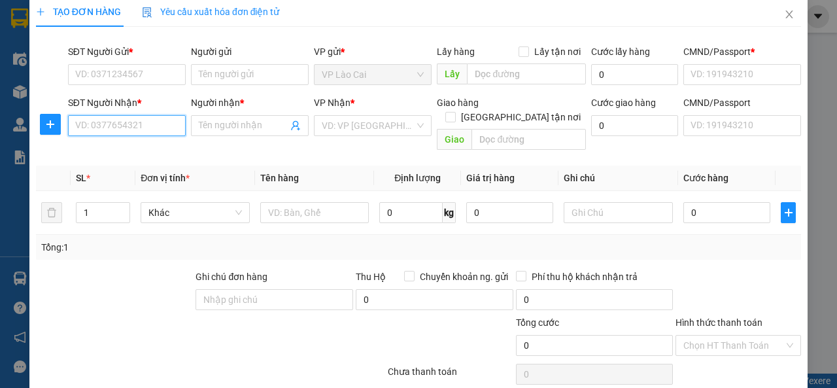
scroll to position [0, 0]
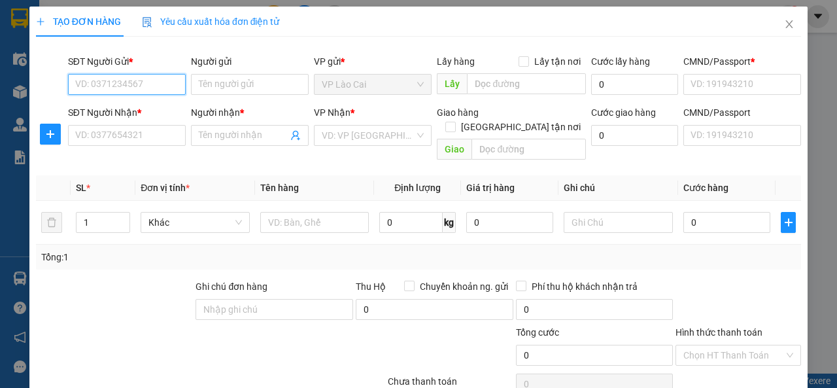
click at [147, 83] on input "SĐT Người Gửi *" at bounding box center [127, 84] width 118 height 21
click at [123, 112] on div "0917826783 - Sơn LC" at bounding box center [125, 110] width 101 height 14
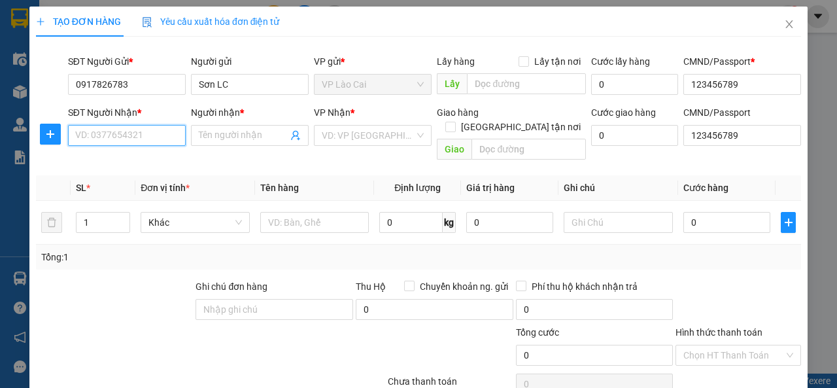
click at [118, 140] on input "SĐT Người Nhận *" at bounding box center [127, 135] width 118 height 21
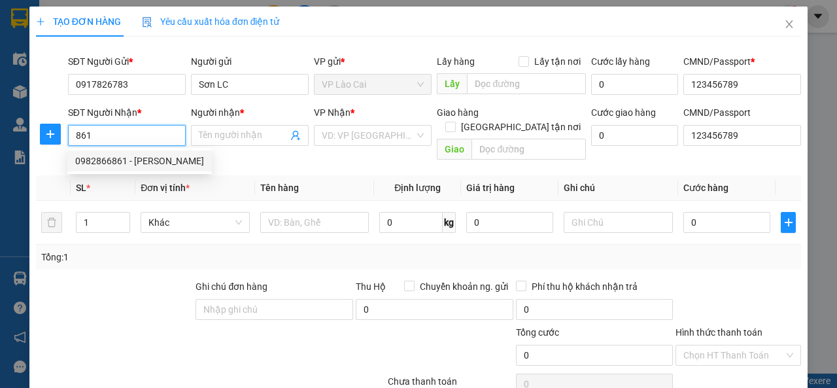
click at [116, 164] on div "0982866861 - [PERSON_NAME]" at bounding box center [139, 161] width 129 height 14
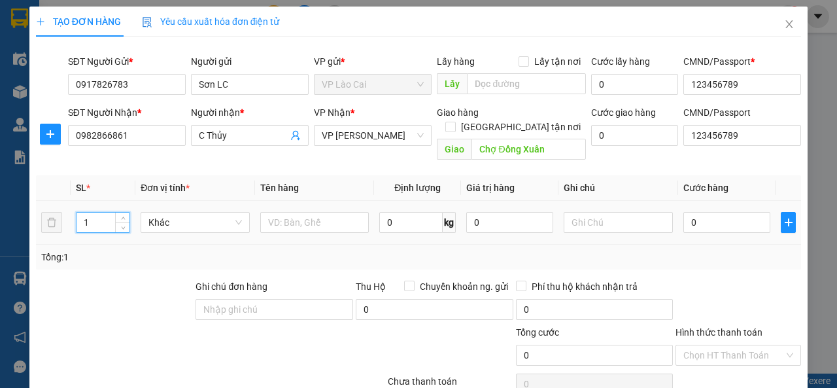
drag, startPoint x: 98, startPoint y: 210, endPoint x: 80, endPoint y: 214, distance: 18.7
click at [80, 214] on input "1" at bounding box center [104, 223] width 54 height 20
click at [688, 212] on input "0" at bounding box center [727, 222] width 87 height 21
drag, startPoint x: 697, startPoint y: 209, endPoint x: 682, endPoint y: 211, distance: 15.9
click at [684, 212] on input "0" at bounding box center [727, 222] width 87 height 21
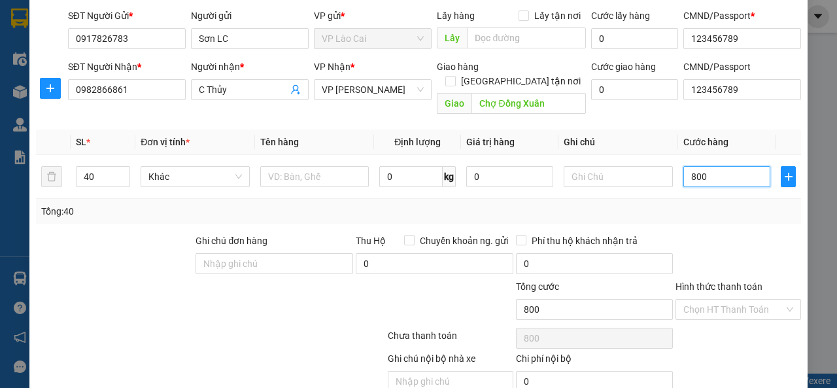
scroll to position [90, 0]
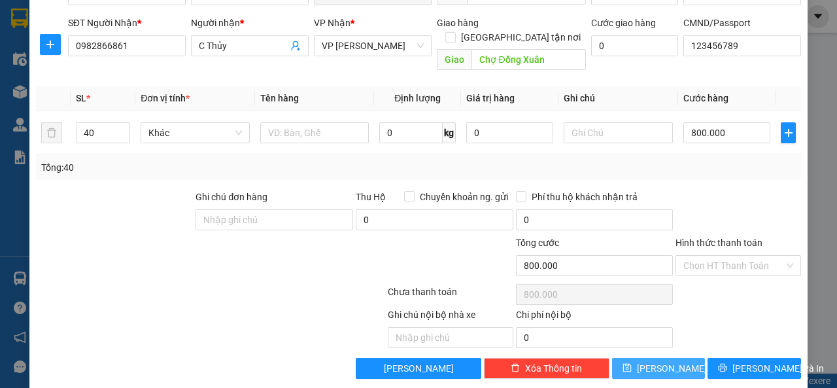
click at [650, 358] on button "[PERSON_NAME]" at bounding box center [659, 368] width 94 height 21
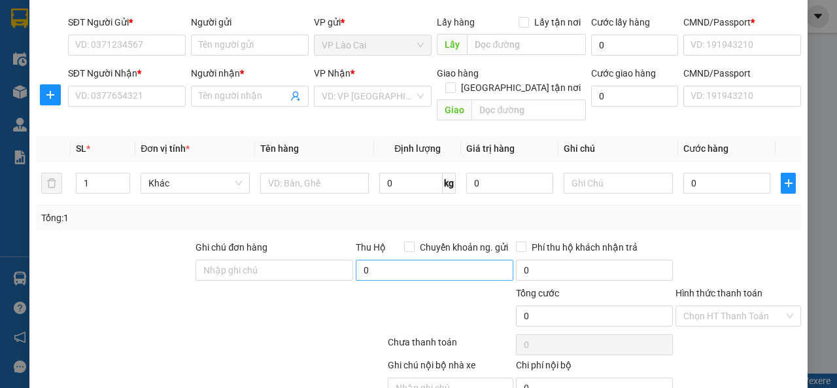
scroll to position [0, 0]
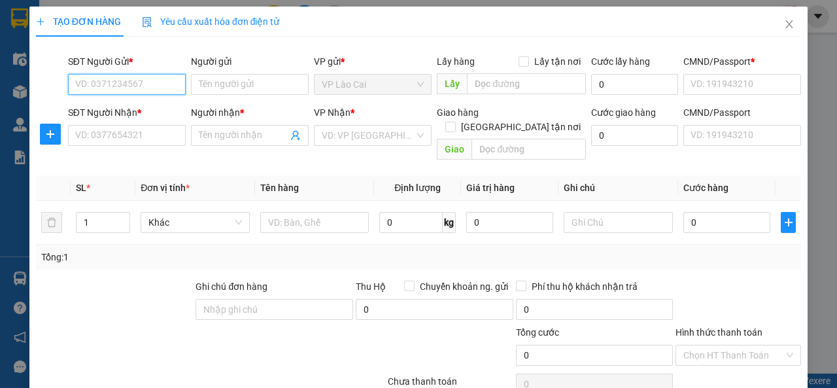
click at [145, 80] on input "SĐT Người Gửi *" at bounding box center [127, 84] width 118 height 21
click at [138, 110] on div "0917826783 - Sơn LC" at bounding box center [125, 110] width 101 height 14
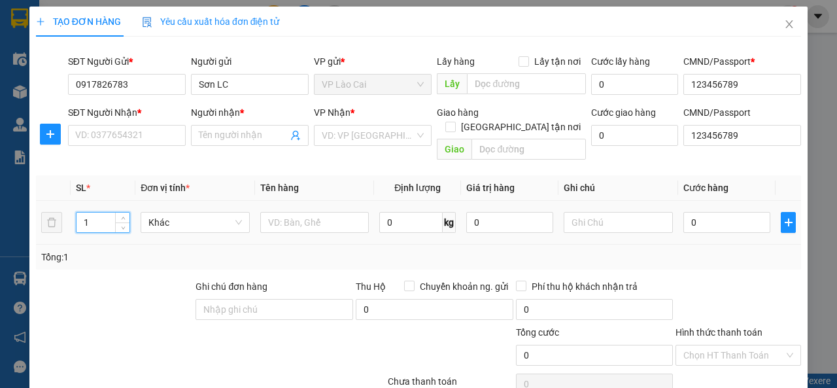
drag, startPoint x: 94, startPoint y: 207, endPoint x: 79, endPoint y: 213, distance: 16.2
click at [79, 213] on input "1" at bounding box center [104, 223] width 54 height 20
click at [306, 212] on input "text" at bounding box center [314, 222] width 109 height 21
click at [697, 212] on input "0" at bounding box center [727, 222] width 87 height 21
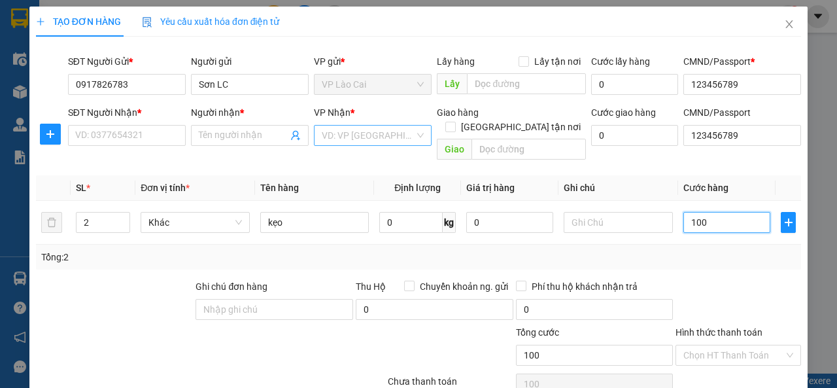
click at [415, 139] on div "VD: VP [GEOGRAPHIC_DATA]" at bounding box center [373, 135] width 118 height 21
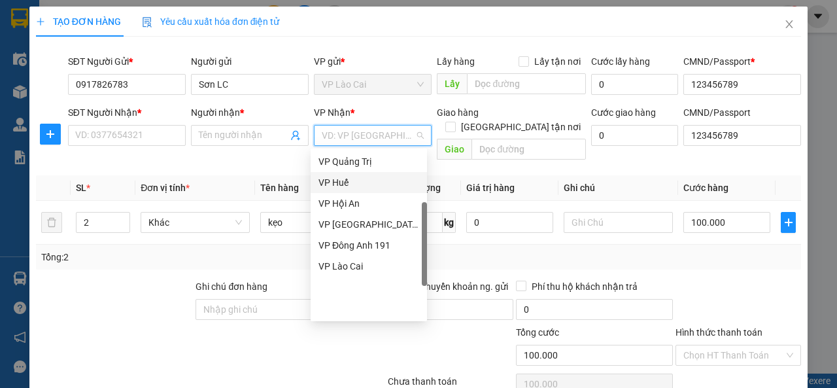
scroll to position [102, 0]
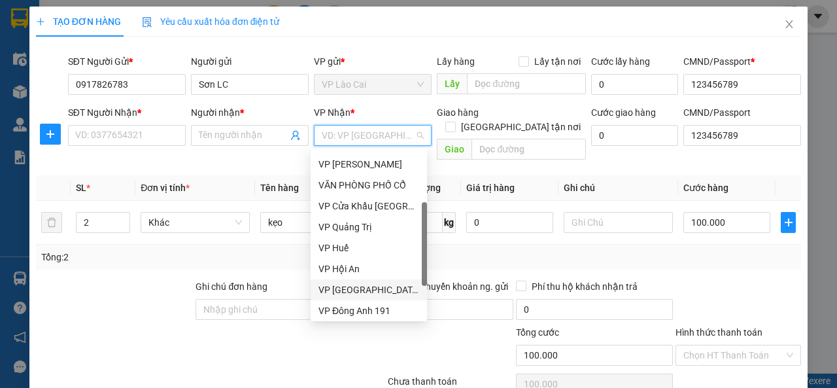
click at [357, 292] on div "VP [GEOGRAPHIC_DATA]" at bounding box center [369, 290] width 101 height 14
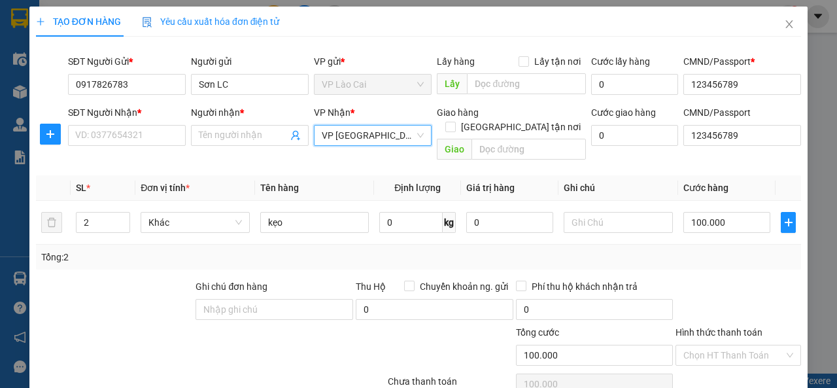
click at [344, 279] on div "Ghi chú đơn hàng" at bounding box center [275, 289] width 158 height 20
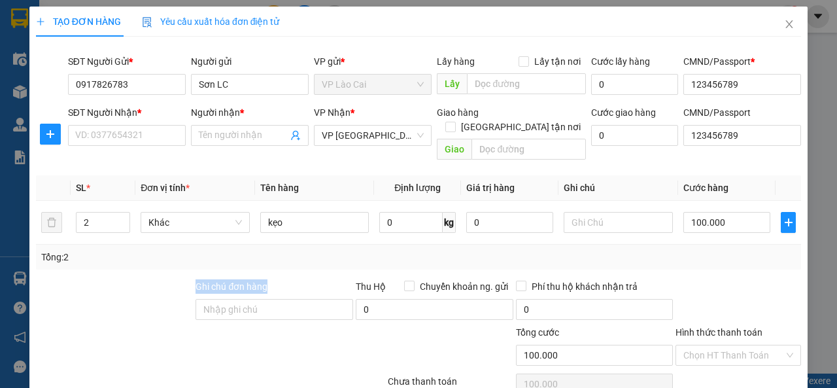
click at [344, 279] on div "Ghi chú đơn hàng" at bounding box center [275, 289] width 158 height 20
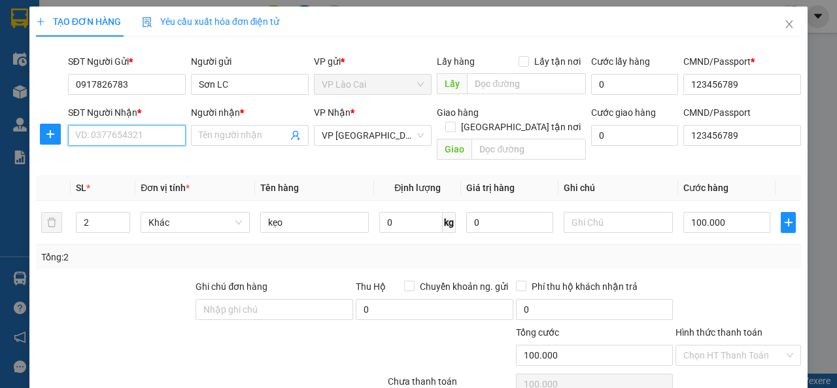
click at [150, 134] on input "SĐT Người Nhận *" at bounding box center [127, 135] width 118 height 21
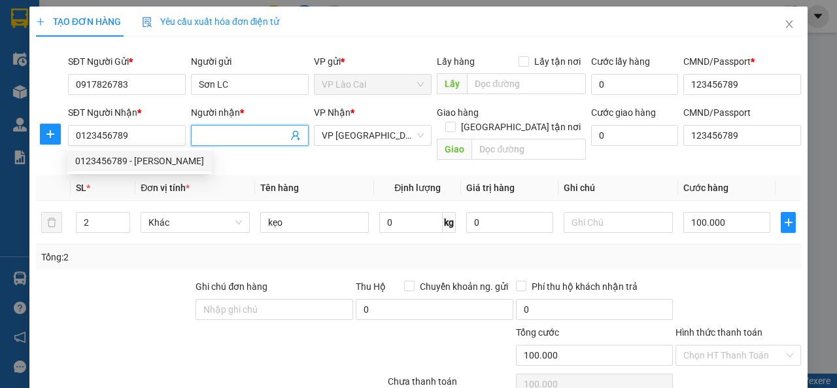
click at [246, 133] on input "Người nhận *" at bounding box center [243, 135] width 89 height 14
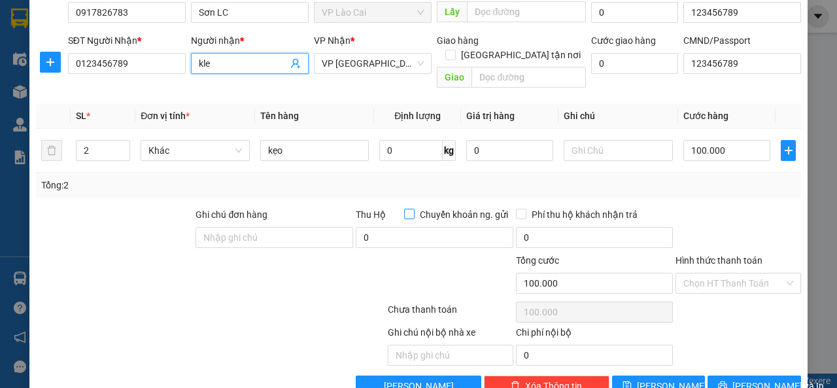
scroll to position [90, 0]
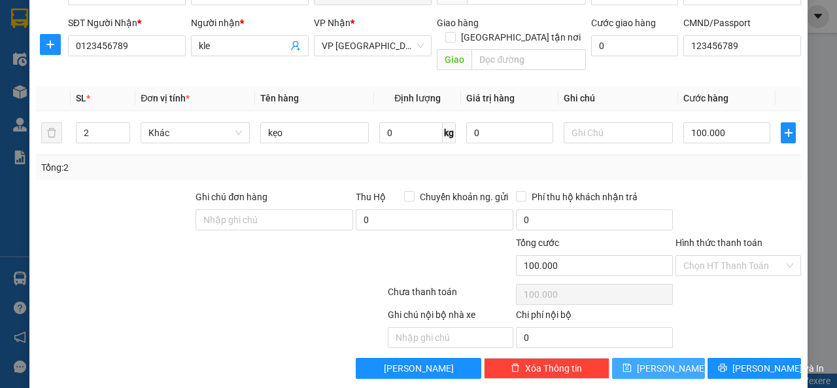
click at [654, 361] on span "[PERSON_NAME]" at bounding box center [672, 368] width 70 height 14
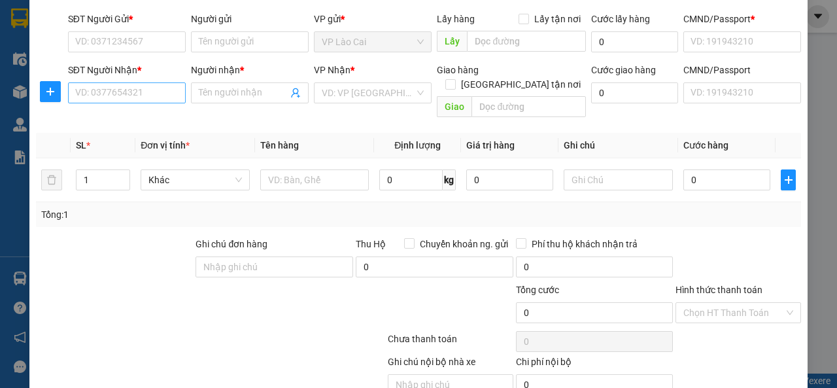
scroll to position [0, 0]
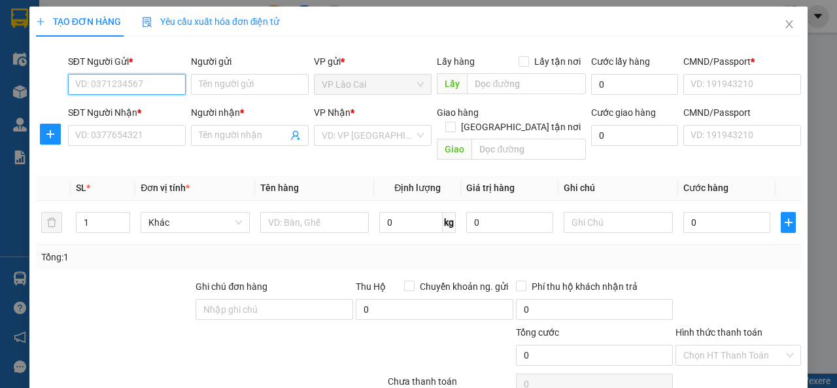
click at [146, 83] on input "SĐT Người Gửi *" at bounding box center [127, 84] width 118 height 21
click at [132, 111] on div "0917826783 - Sơn LC" at bounding box center [125, 110] width 101 height 14
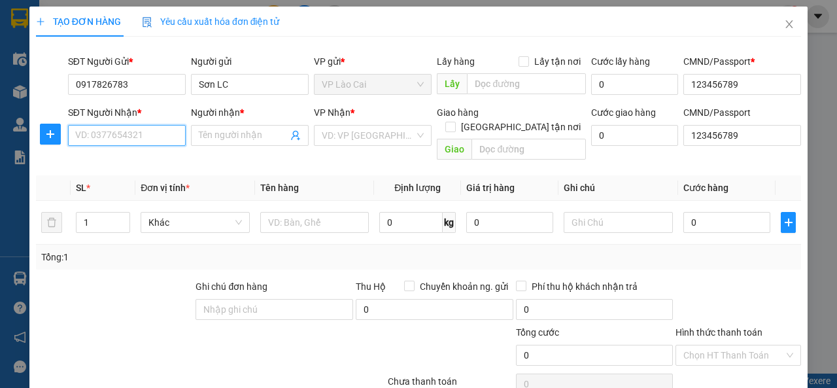
click at [147, 133] on input "SĐT Người Nhận *" at bounding box center [127, 135] width 118 height 21
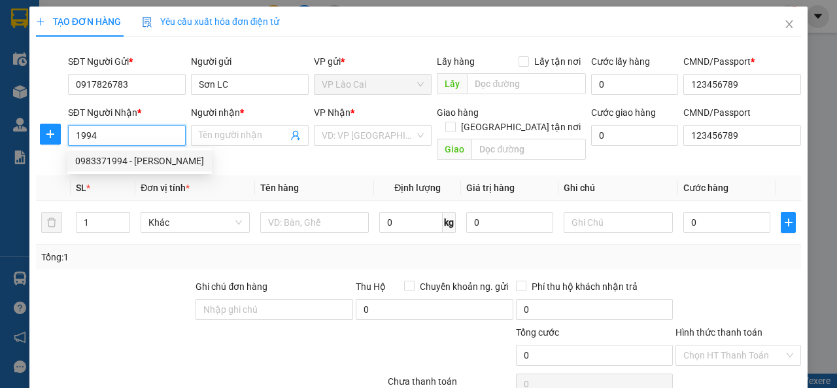
click at [152, 163] on div "0983371994 - [PERSON_NAME]" at bounding box center [139, 161] width 129 height 14
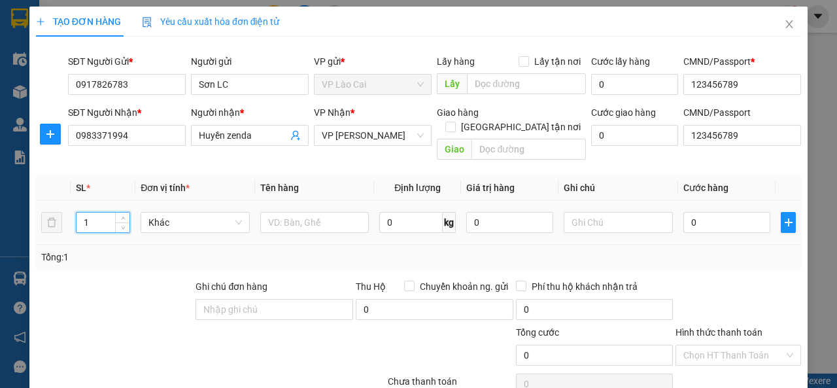
drag, startPoint x: 94, startPoint y: 207, endPoint x: 82, endPoint y: 209, distance: 11.8
click at [82, 213] on input "1" at bounding box center [104, 223] width 54 height 20
click at [306, 212] on input "text" at bounding box center [314, 222] width 109 height 21
click at [695, 212] on input "0" at bounding box center [727, 222] width 87 height 21
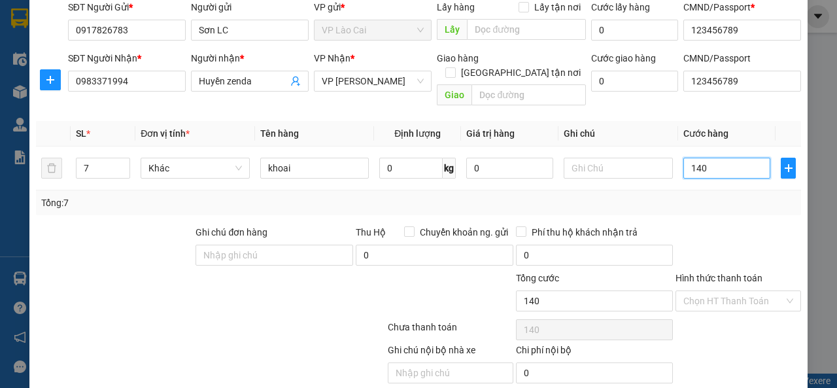
scroll to position [90, 0]
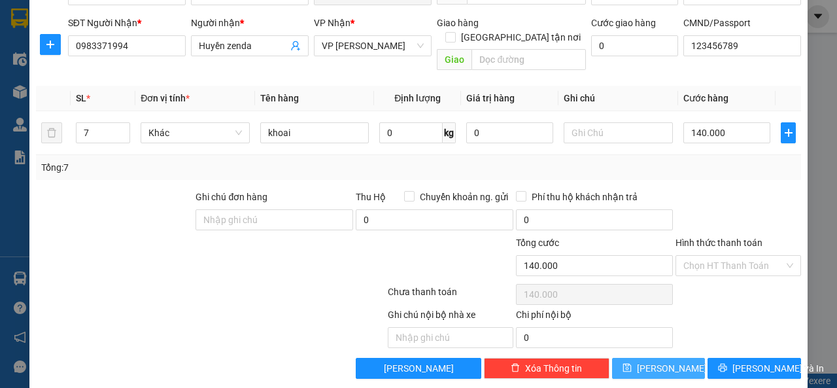
click at [649, 358] on button "[PERSON_NAME]" at bounding box center [659, 368] width 94 height 21
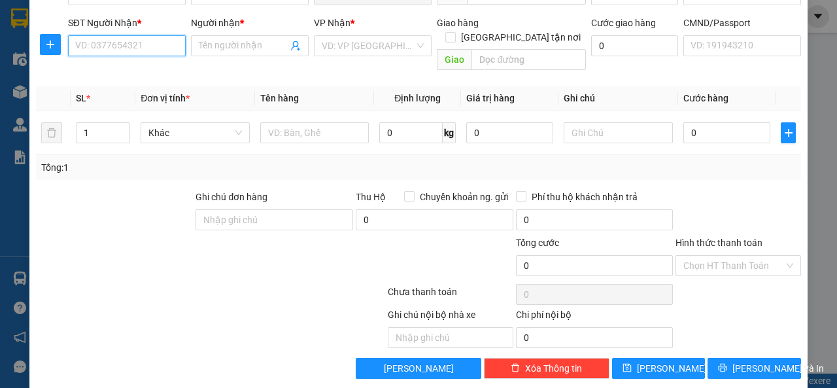
click at [150, 48] on input "SĐT Người Nhận *" at bounding box center [127, 45] width 118 height 21
click at [161, 71] on div "0966627592 - ĐẠt" at bounding box center [125, 71] width 101 height 14
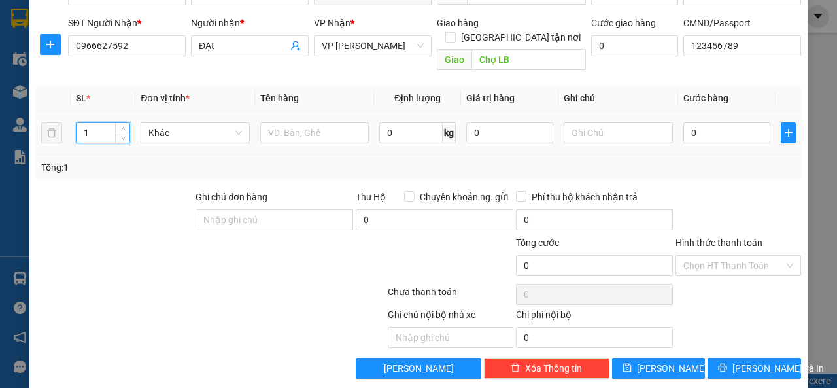
drag, startPoint x: 96, startPoint y: 119, endPoint x: 78, endPoint y: 123, distance: 18.1
click at [78, 123] on input "1" at bounding box center [104, 133] width 54 height 20
click at [326, 122] on input "text" at bounding box center [314, 132] width 109 height 21
click at [709, 122] on input "0" at bounding box center [727, 132] width 87 height 21
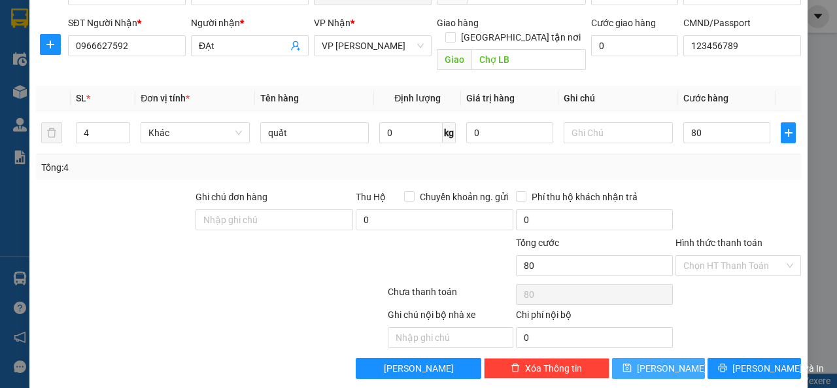
click at [672, 358] on button "[PERSON_NAME]" at bounding box center [659, 368] width 94 height 21
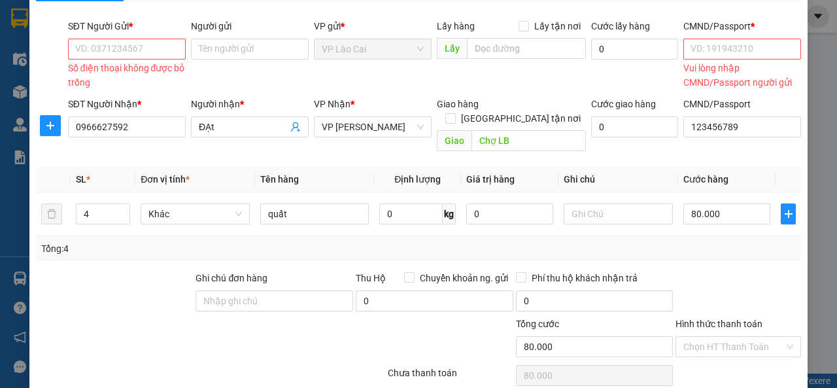
scroll to position [0, 0]
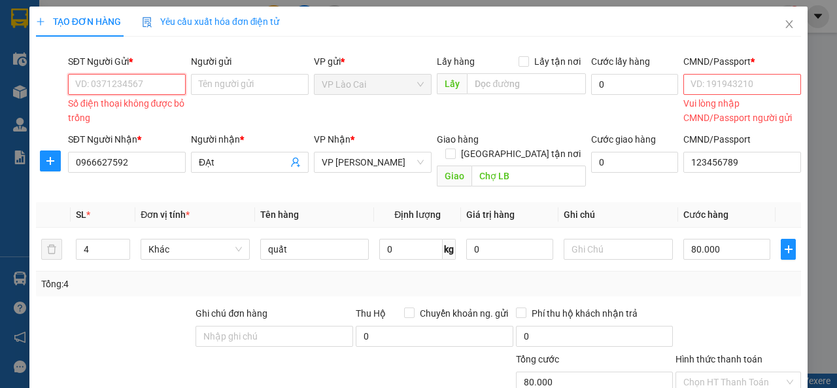
click at [128, 82] on input "SĐT Người Gửi *" at bounding box center [127, 84] width 118 height 21
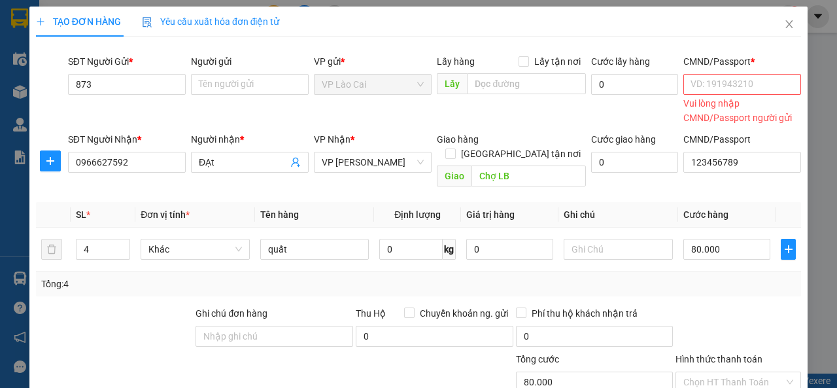
click at [116, 109] on div "SĐT Người Gửi * 873" at bounding box center [126, 90] width 123 height 73
click at [143, 108] on div "SĐT Người Gửi * 873" at bounding box center [126, 90] width 123 height 73
drag, startPoint x: 111, startPoint y: 83, endPoint x: 72, endPoint y: 87, distance: 39.4
click at [72, 87] on input "873" at bounding box center [127, 84] width 118 height 21
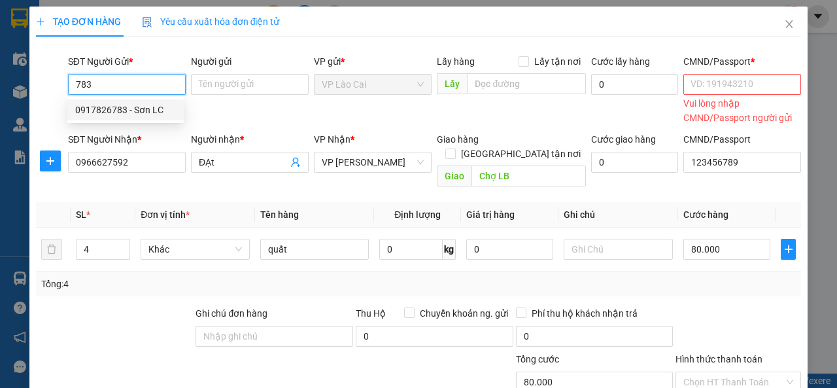
click at [91, 109] on div "0917826783 - Sơn LC" at bounding box center [125, 110] width 101 height 14
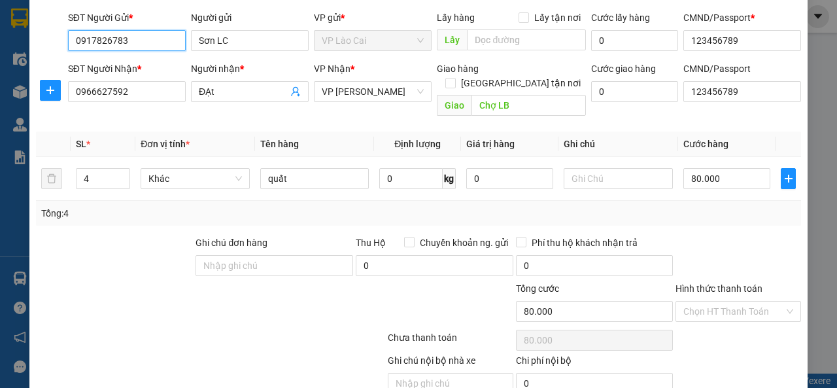
scroll to position [90, 0]
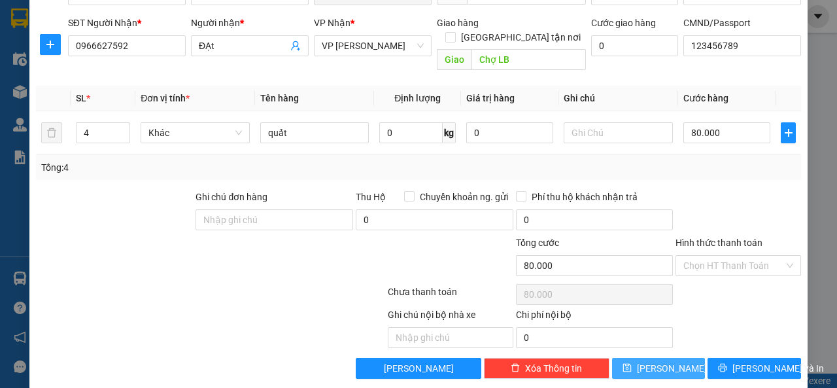
click at [633, 358] on button "[PERSON_NAME]" at bounding box center [659, 368] width 94 height 21
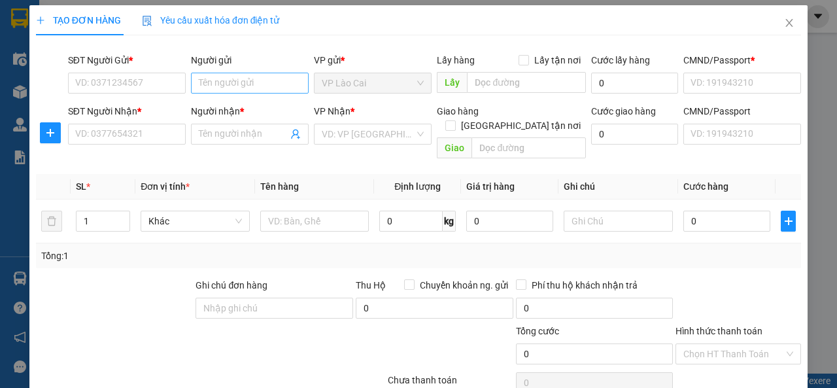
scroll to position [0, 0]
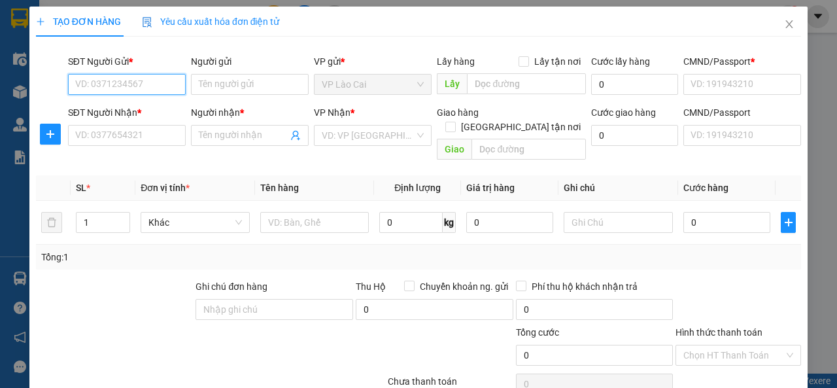
click at [137, 80] on input "SĐT Người Gửi *" at bounding box center [127, 84] width 118 height 21
click at [126, 103] on div "0917826783 - Sơn LC" at bounding box center [125, 109] width 116 height 21
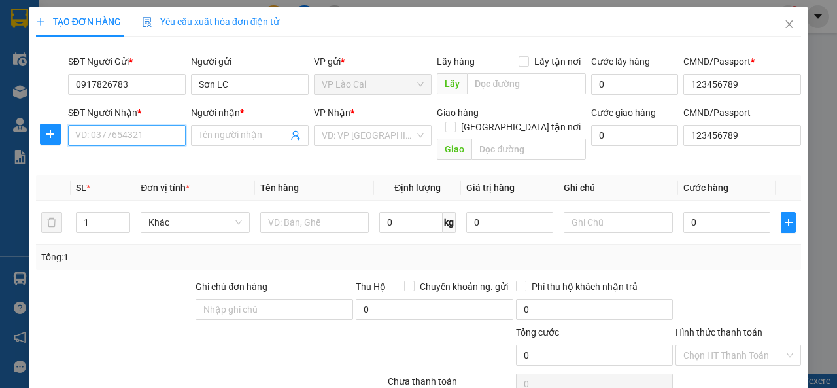
click at [122, 138] on input "SĐT Người Nhận *" at bounding box center [127, 135] width 118 height 21
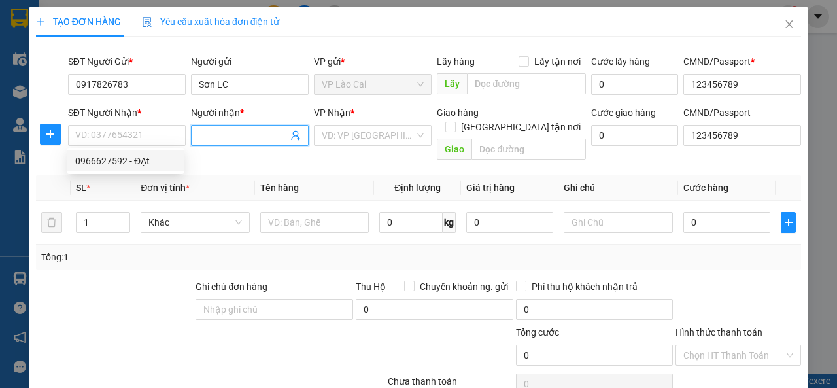
click at [218, 137] on input "Người nhận *" at bounding box center [243, 135] width 89 height 14
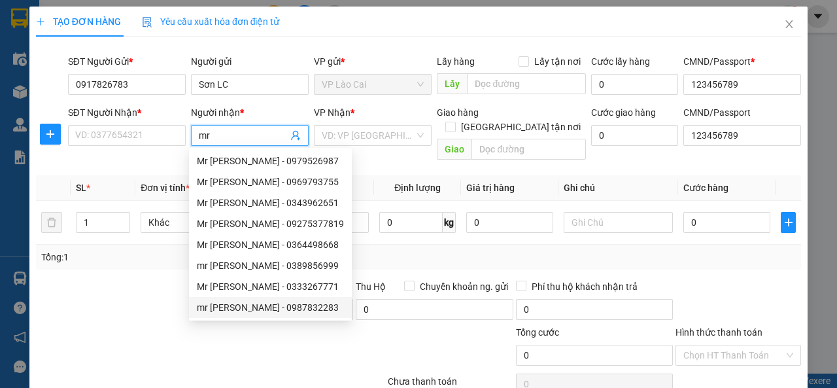
click at [228, 307] on div "mr [PERSON_NAME] - 0987832283" at bounding box center [270, 307] width 147 height 14
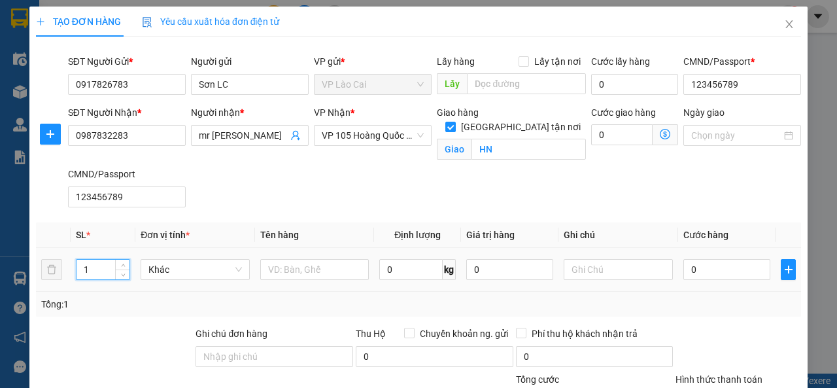
click at [98, 270] on input "1" at bounding box center [104, 270] width 54 height 20
click at [310, 274] on input "text" at bounding box center [314, 269] width 109 height 21
click at [692, 270] on input "0" at bounding box center [727, 269] width 87 height 21
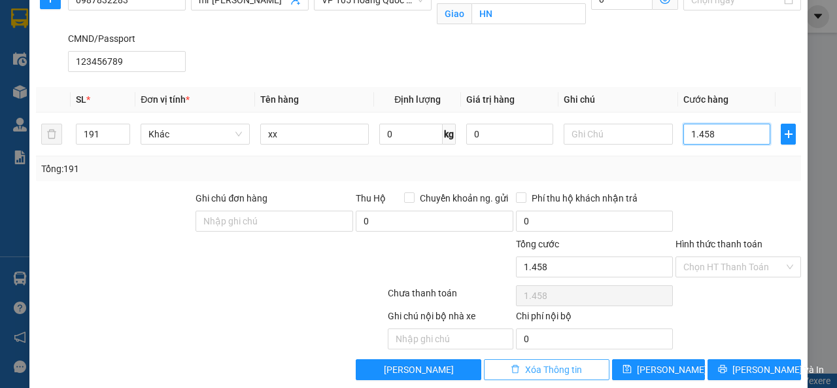
scroll to position [150, 0]
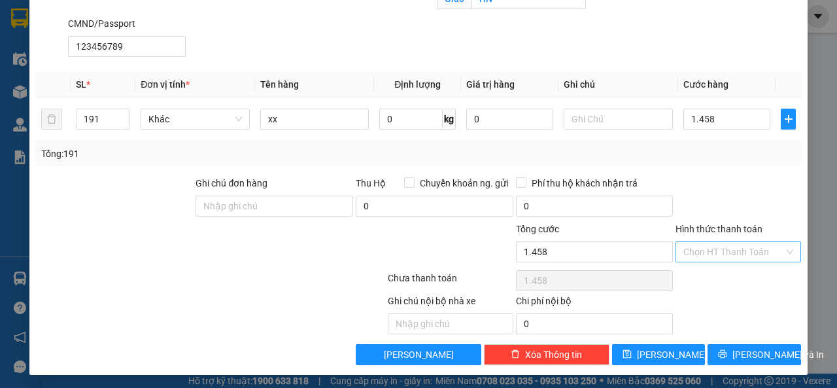
click at [705, 244] on input "Hình thức thanh toán" at bounding box center [734, 252] width 101 height 20
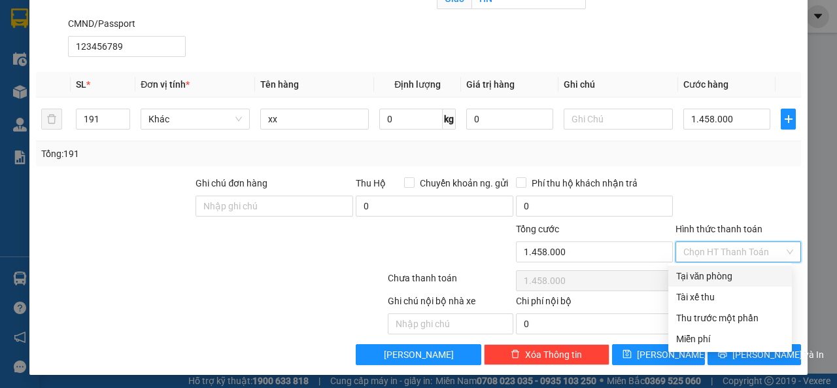
click at [695, 275] on div "Tại văn phòng" at bounding box center [730, 276] width 108 height 14
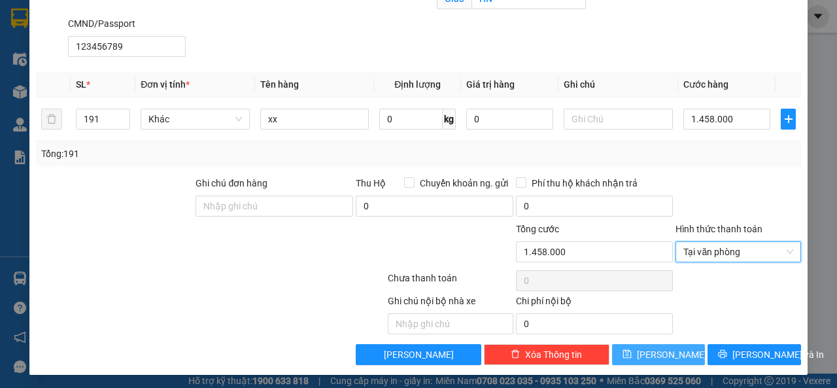
click at [648, 354] on button "[PERSON_NAME]" at bounding box center [659, 354] width 94 height 21
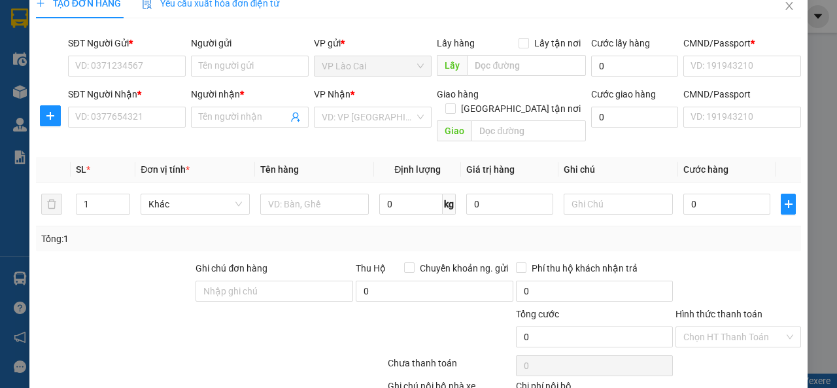
scroll to position [0, 0]
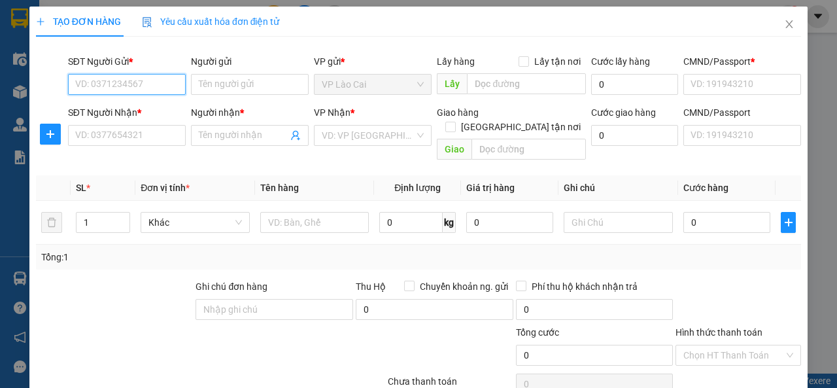
click at [131, 86] on input "SĐT Người Gửi *" at bounding box center [127, 84] width 118 height 21
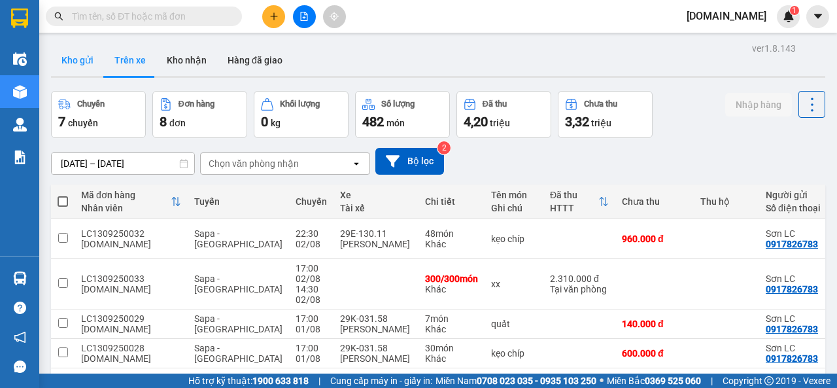
click at [74, 61] on button "Kho gửi" at bounding box center [77, 59] width 53 height 31
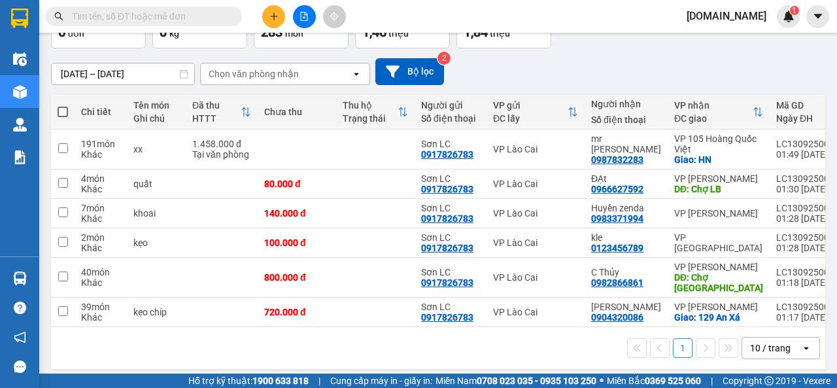
scroll to position [102, 0]
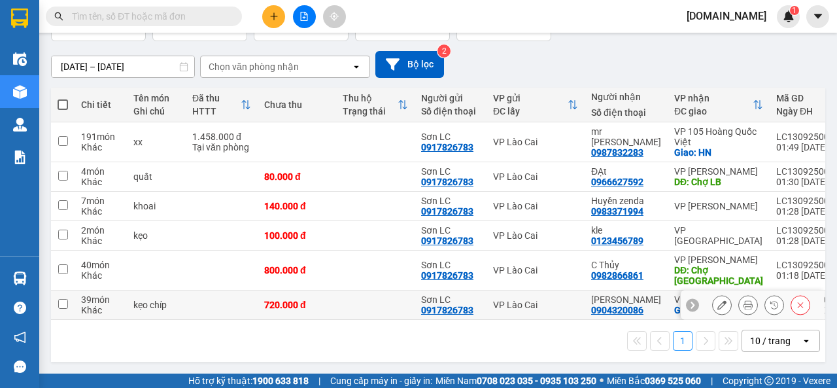
click at [60, 301] on input "checkbox" at bounding box center [63, 304] width 10 height 10
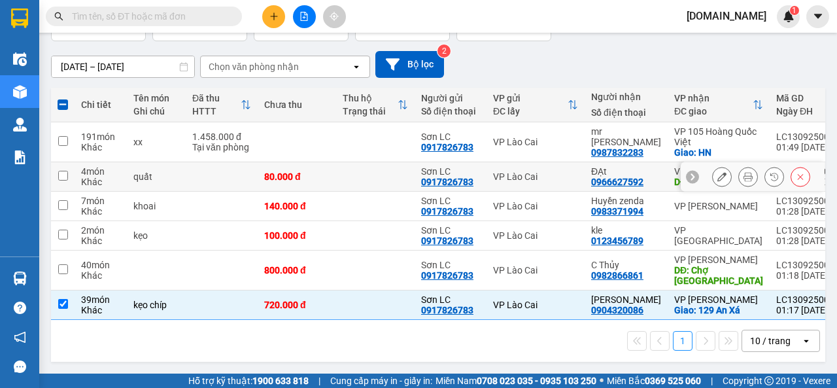
scroll to position [0, 0]
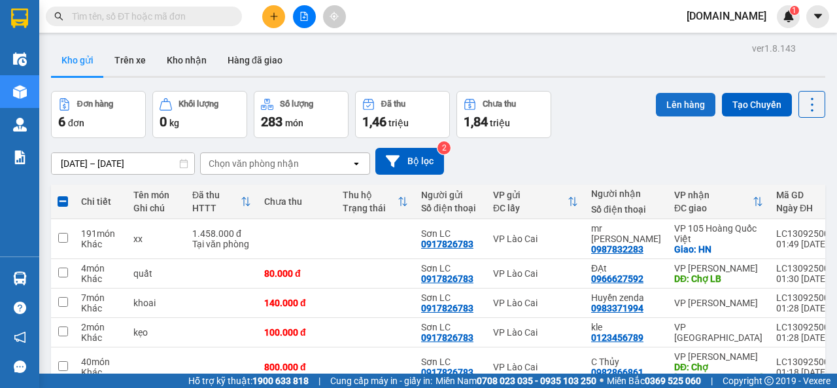
click at [667, 97] on button "Lên hàng" at bounding box center [686, 105] width 60 height 24
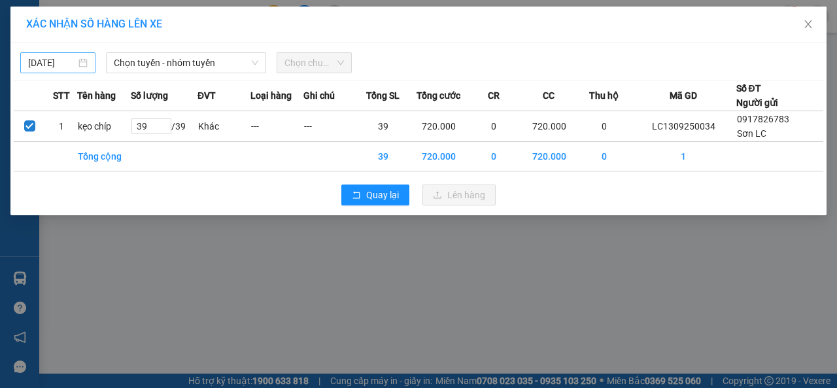
click at [62, 62] on body "Kết quả tìm kiếm ( 0 ) Bộ lọc No Data [DOMAIN_NAME] 1 Điều hành xe Kho hàng mới…" at bounding box center [418, 194] width 837 height 388
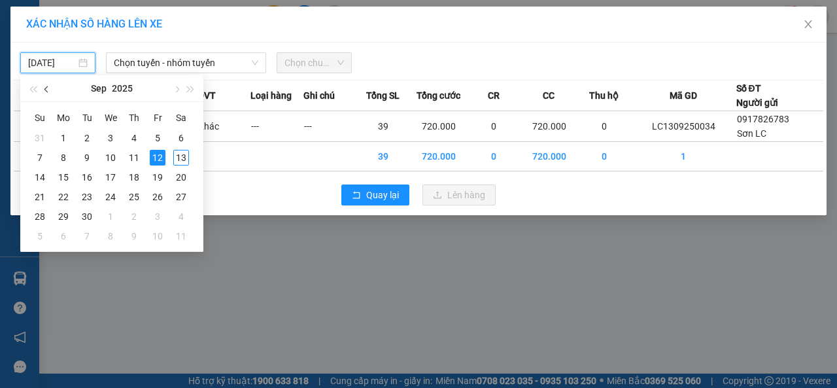
click at [48, 91] on span "button" at bounding box center [47, 89] width 7 height 7
click at [179, 61] on span "Chọn tuyến - nhóm tuyến" at bounding box center [186, 63] width 145 height 20
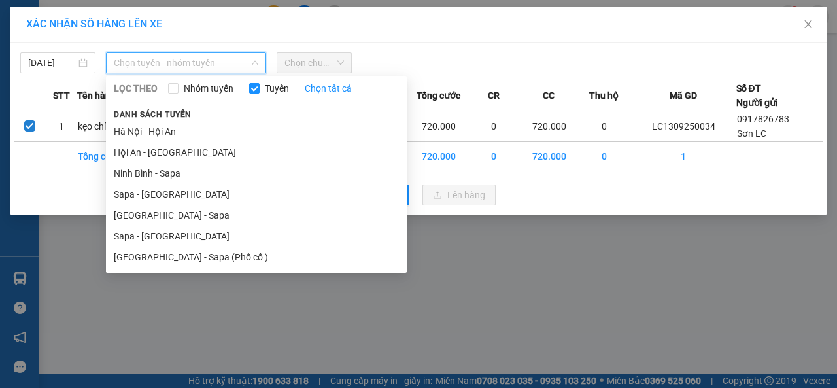
click at [142, 234] on li "Sapa - [GEOGRAPHIC_DATA]" at bounding box center [256, 236] width 301 height 21
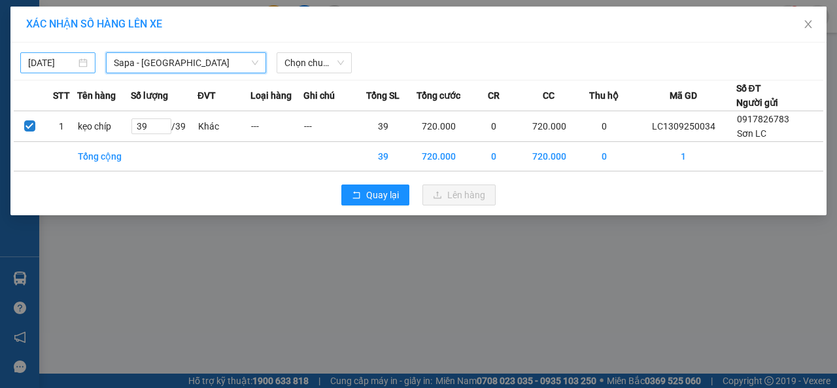
click at [67, 61] on input "[DATE]" at bounding box center [52, 63] width 48 height 14
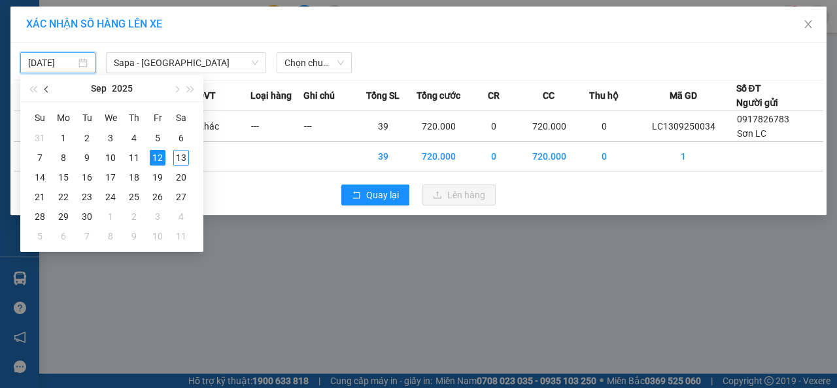
click at [47, 90] on span "button" at bounding box center [47, 89] width 7 height 7
click at [46, 155] on div "3" at bounding box center [40, 158] width 16 height 16
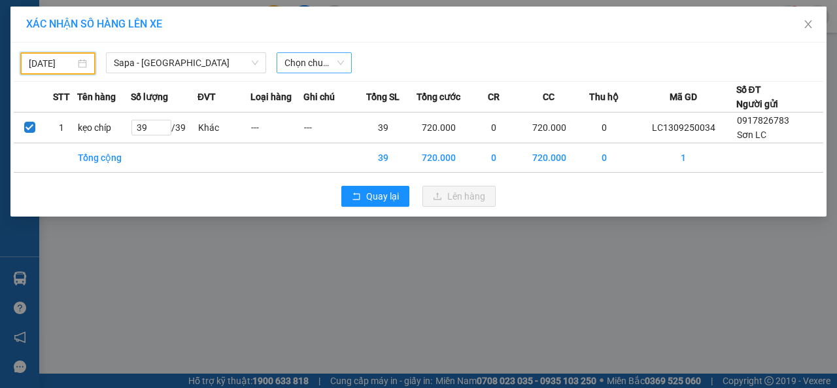
click at [327, 63] on span "Chọn chuyến" at bounding box center [315, 63] width 60 height 20
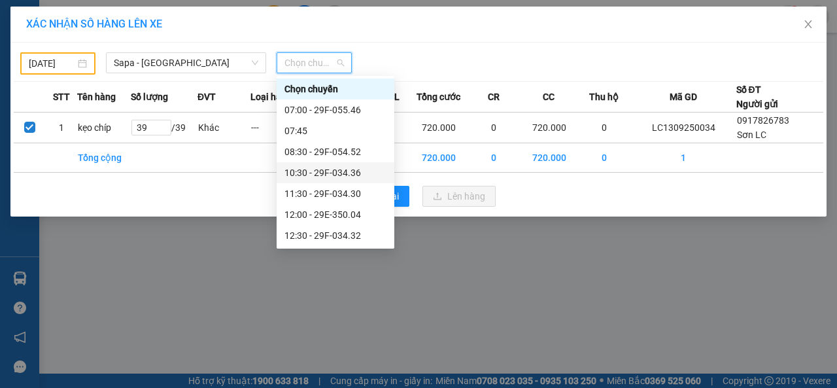
click at [310, 173] on div "10:30 - 29F-034.36" at bounding box center [336, 173] width 102 height 14
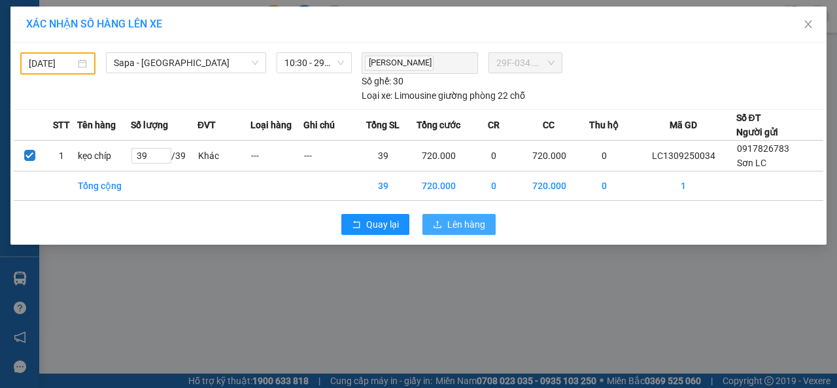
click at [447, 222] on button "Lên hàng" at bounding box center [459, 224] width 73 height 21
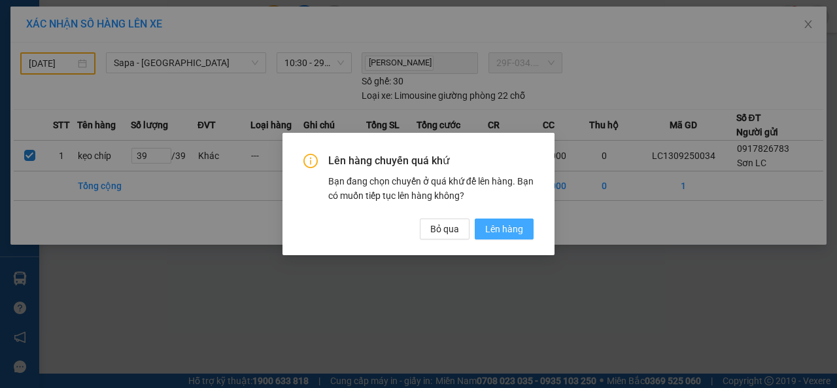
click at [496, 229] on span "Lên hàng" at bounding box center [504, 229] width 38 height 14
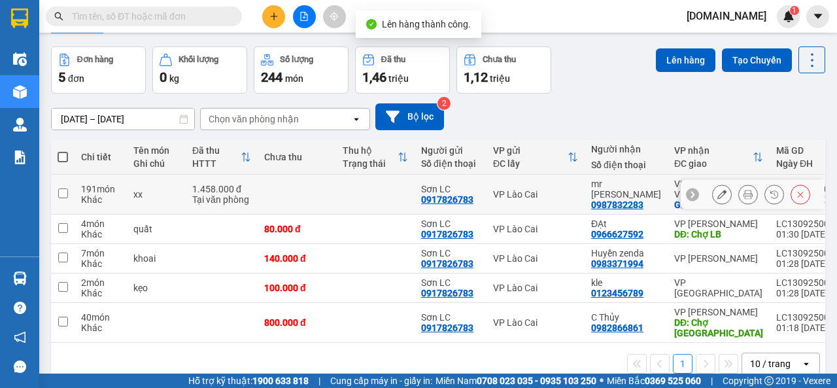
scroll to position [65, 0]
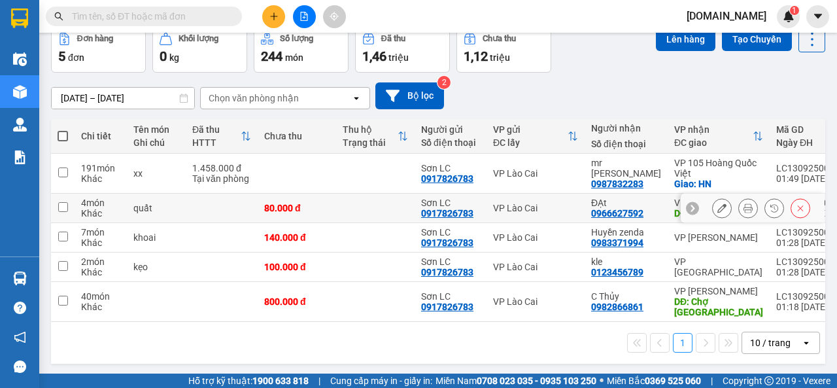
click at [61, 209] on input "checkbox" at bounding box center [63, 207] width 10 height 10
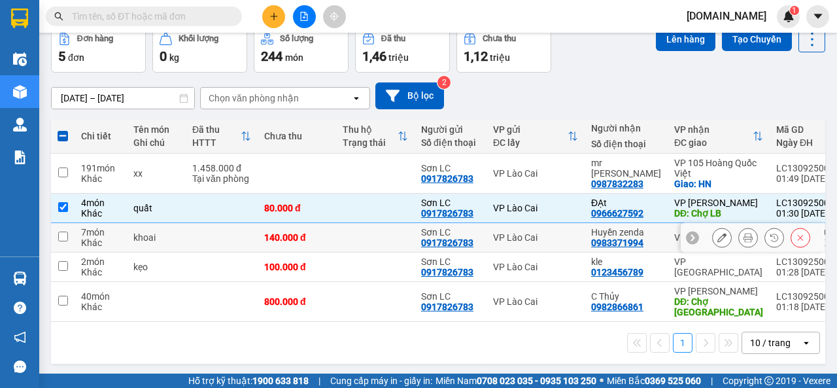
click at [60, 236] on input "checkbox" at bounding box center [63, 237] width 10 height 10
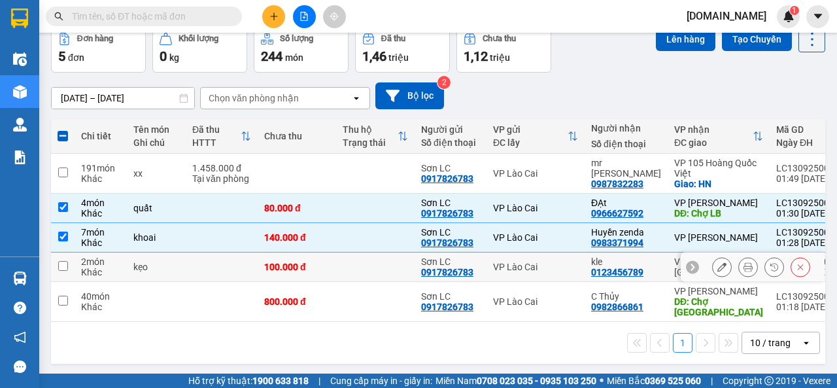
click at [64, 268] on input "checkbox" at bounding box center [63, 266] width 10 height 10
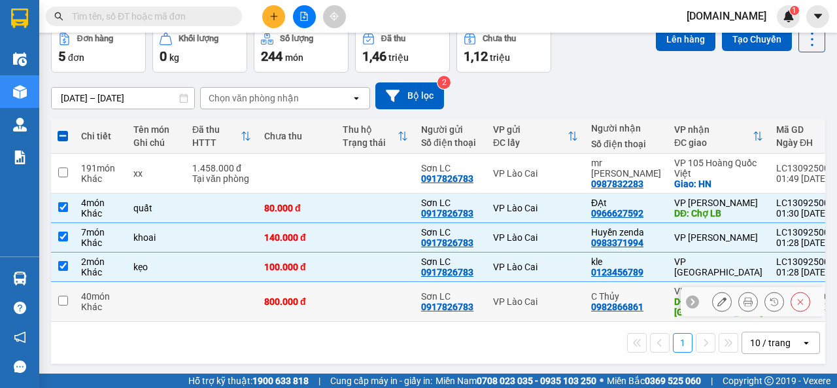
click at [64, 302] on input "checkbox" at bounding box center [63, 301] width 10 height 10
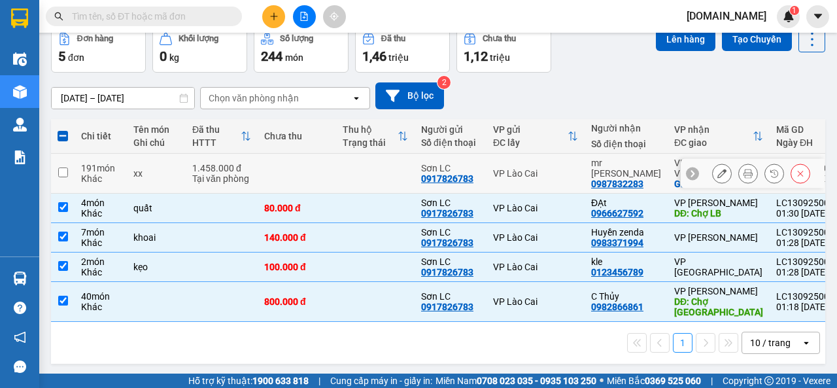
click at [61, 169] on input "checkbox" at bounding box center [63, 172] width 10 height 10
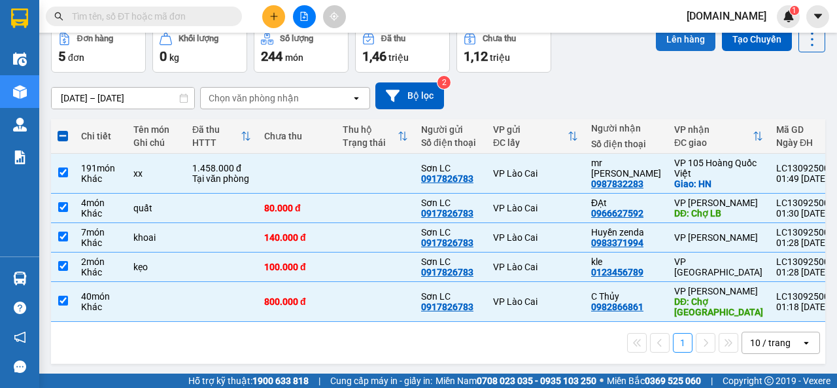
click at [671, 36] on button "Lên hàng" at bounding box center [686, 39] width 60 height 24
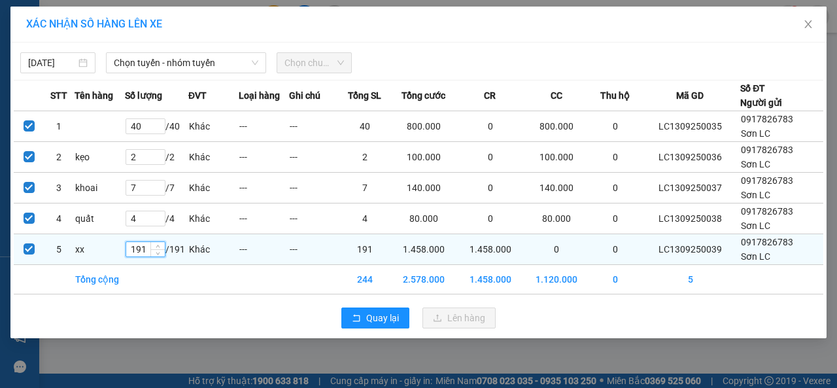
drag, startPoint x: 150, startPoint y: 249, endPoint x: 132, endPoint y: 247, distance: 18.5
click at [132, 247] on input "191" at bounding box center [145, 249] width 39 height 14
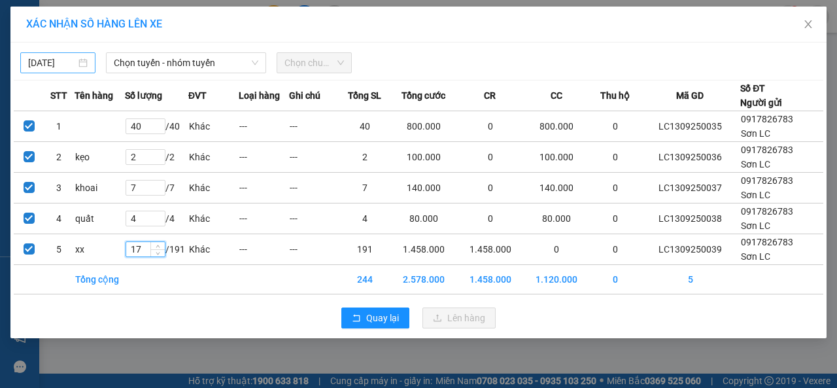
click at [58, 62] on input "[DATE]" at bounding box center [52, 63] width 48 height 14
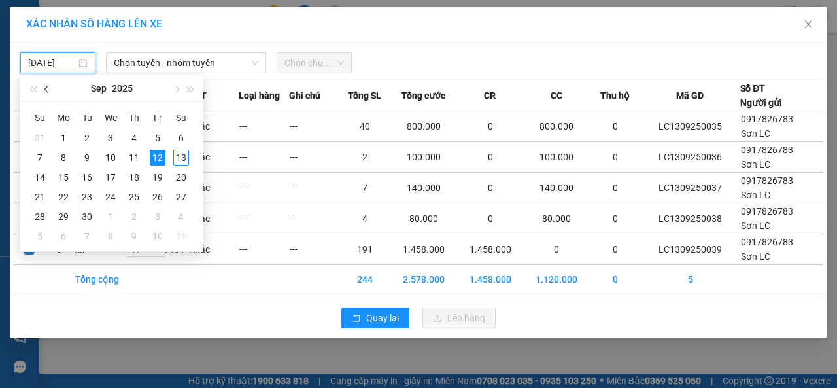
click at [47, 88] on span "button" at bounding box center [47, 89] width 7 height 7
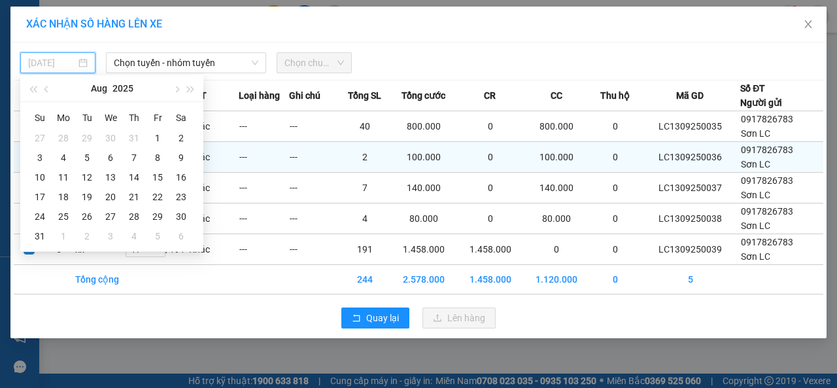
click at [42, 156] on div "3" at bounding box center [40, 158] width 16 height 16
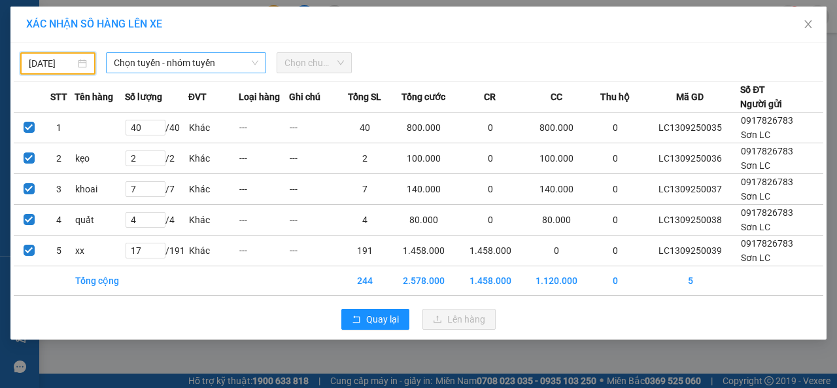
click at [184, 65] on span "Chọn tuyến - nhóm tuyến" at bounding box center [186, 63] width 145 height 20
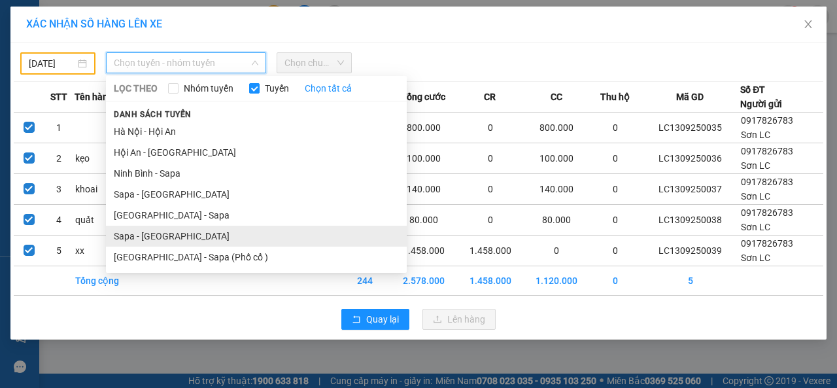
click at [123, 230] on li "Sapa - [GEOGRAPHIC_DATA]" at bounding box center [256, 236] width 301 height 21
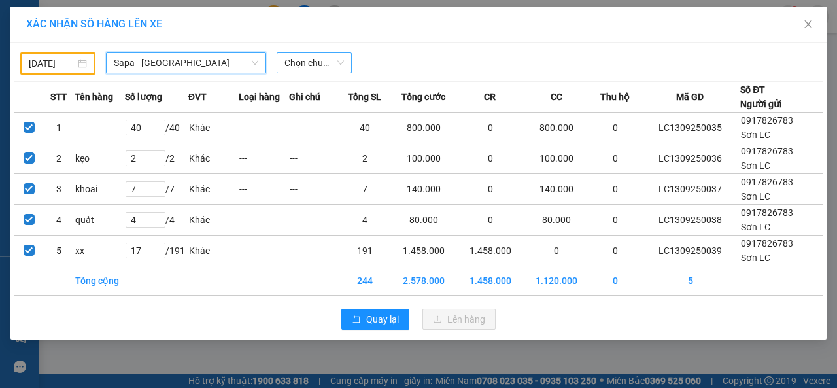
click at [320, 65] on span "Chọn chuyến" at bounding box center [315, 63] width 60 height 20
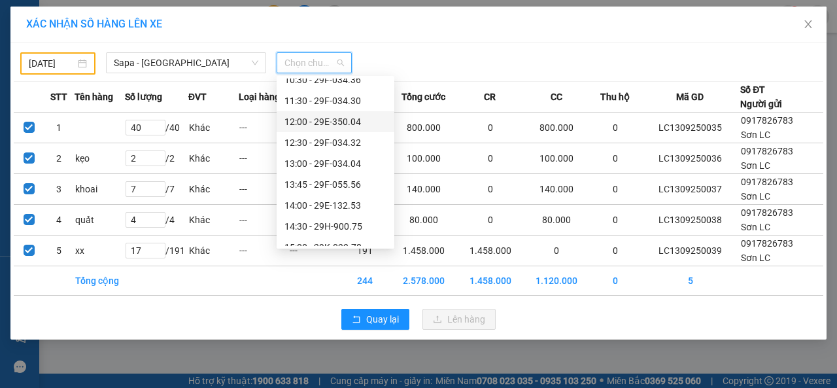
scroll to position [196, 0]
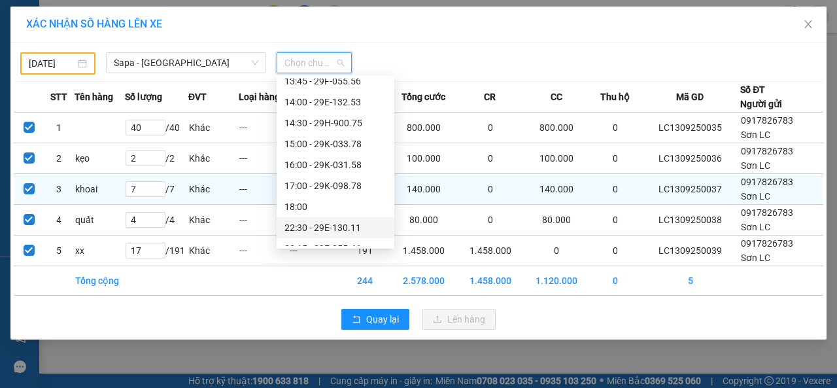
click at [311, 228] on div "22:30 - 29E-130.11" at bounding box center [336, 227] width 102 height 14
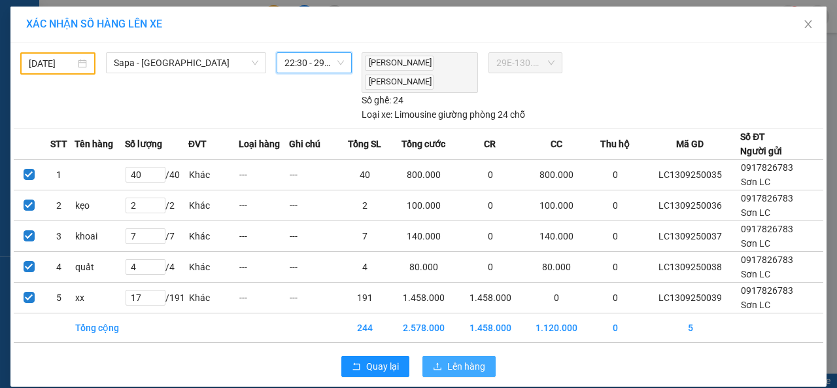
click at [457, 362] on span "Lên hàng" at bounding box center [466, 366] width 38 height 14
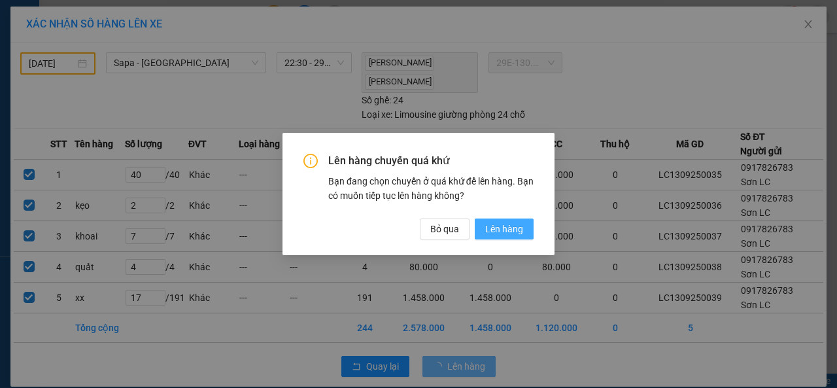
click at [499, 231] on span "Lên hàng" at bounding box center [504, 229] width 38 height 14
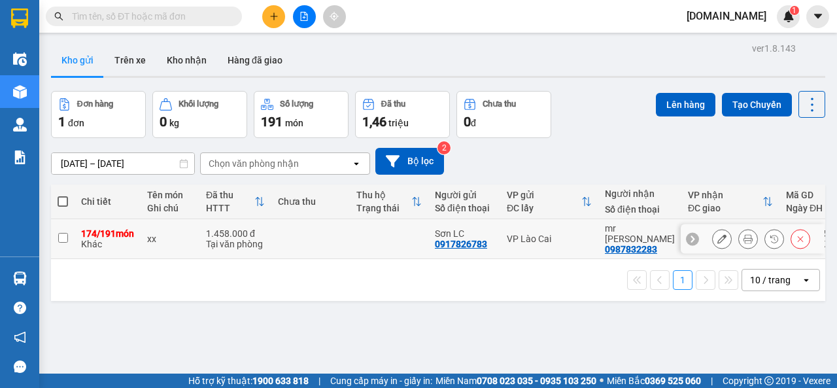
click at [63, 238] on input "checkbox" at bounding box center [63, 238] width 10 height 10
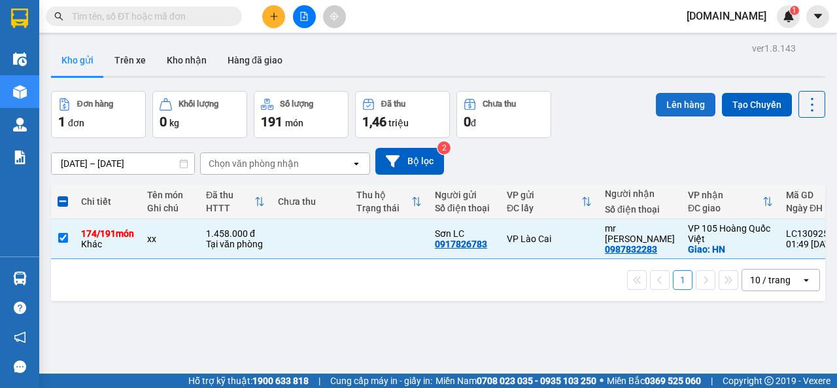
click at [682, 104] on button "Lên hàng" at bounding box center [686, 105] width 60 height 24
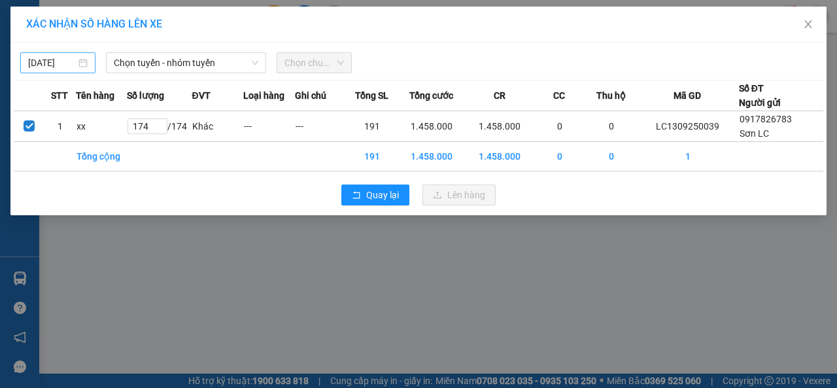
click at [69, 59] on input "[DATE]" at bounding box center [52, 63] width 48 height 14
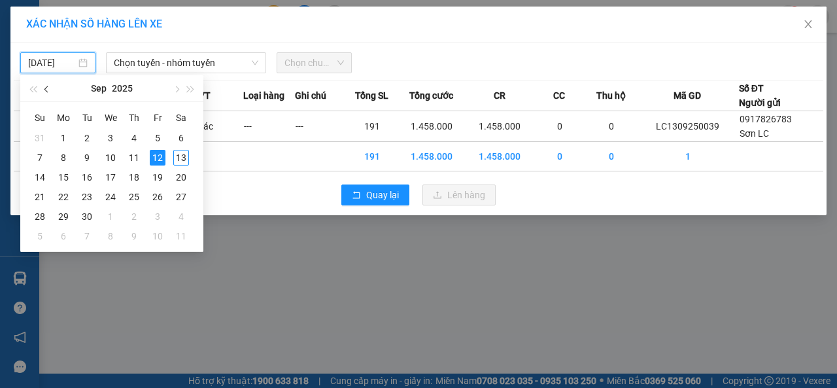
click at [46, 90] on span "button" at bounding box center [47, 89] width 7 height 7
click at [42, 158] on div "3" at bounding box center [40, 158] width 16 height 16
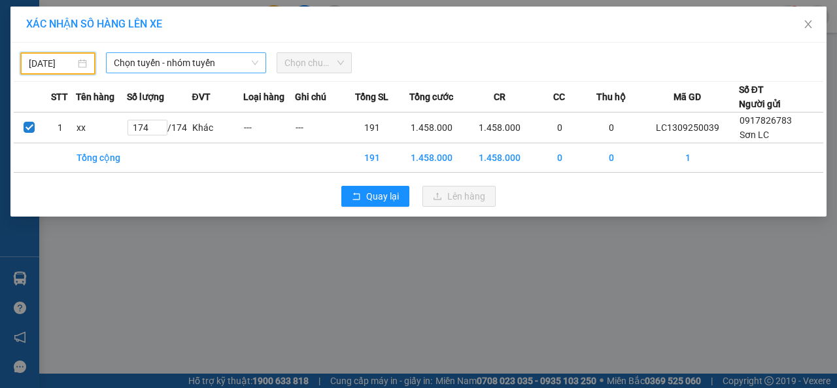
click at [203, 62] on span "Chọn tuyến - nhóm tuyến" at bounding box center [186, 63] width 145 height 20
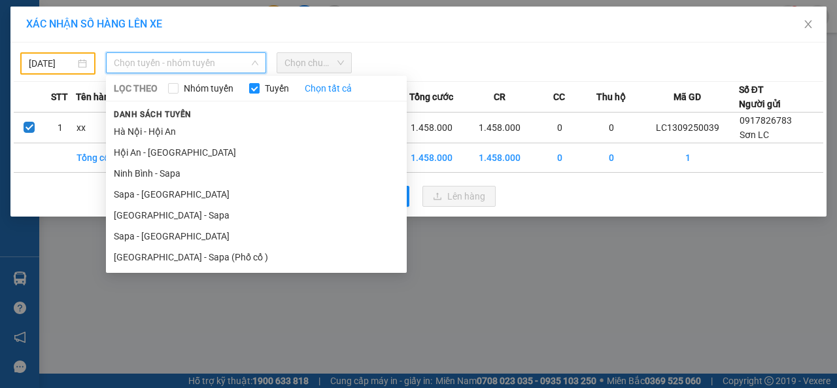
click at [137, 236] on li "Sapa - [GEOGRAPHIC_DATA]" at bounding box center [256, 236] width 301 height 21
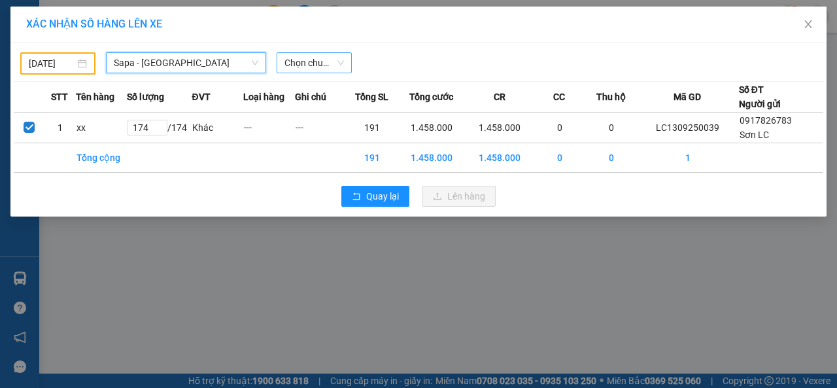
click at [324, 62] on span "Chọn chuyến" at bounding box center [315, 63] width 60 height 20
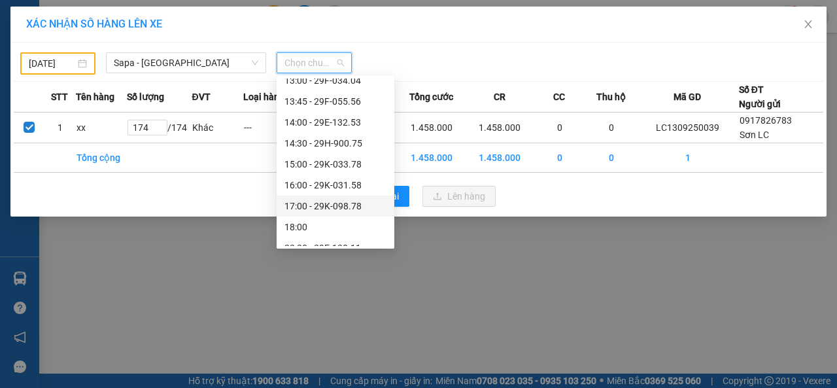
scroll to position [196, 0]
click at [310, 99] on div "14:00 - 29E-132.53" at bounding box center [336, 102] width 102 height 14
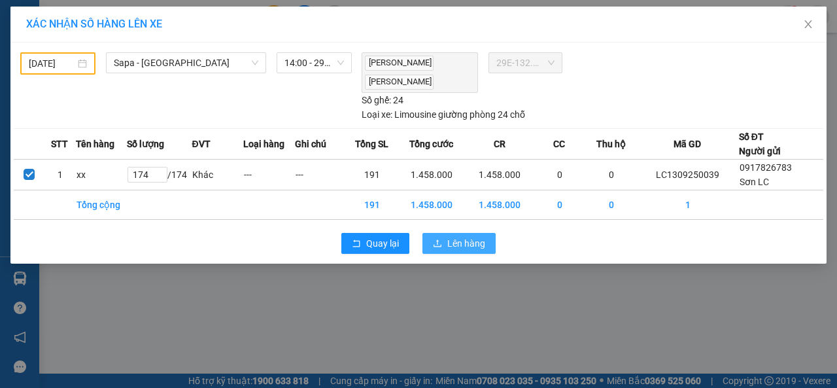
click at [454, 242] on span "Lên hàng" at bounding box center [466, 243] width 38 height 14
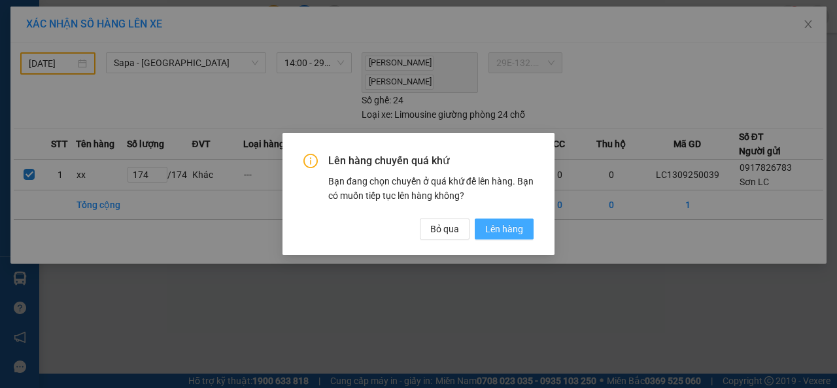
click at [487, 232] on span "Lên hàng" at bounding box center [504, 229] width 38 height 14
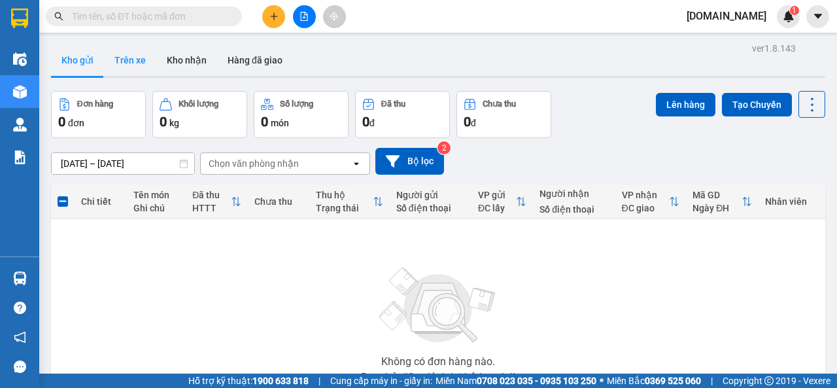
click at [123, 60] on button "Trên xe" at bounding box center [130, 59] width 52 height 31
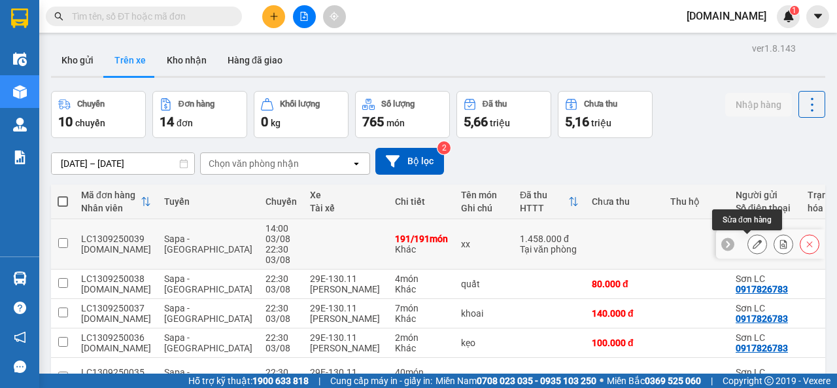
click at [753, 242] on icon at bounding box center [757, 243] width 9 height 9
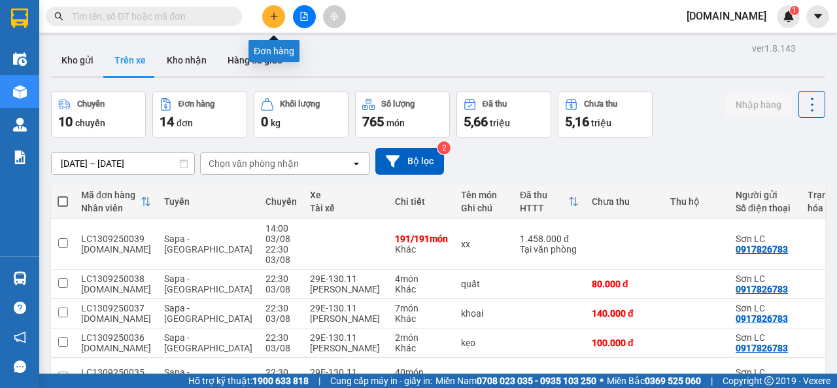
click at [273, 14] on icon "plus" at bounding box center [274, 16] width 9 height 9
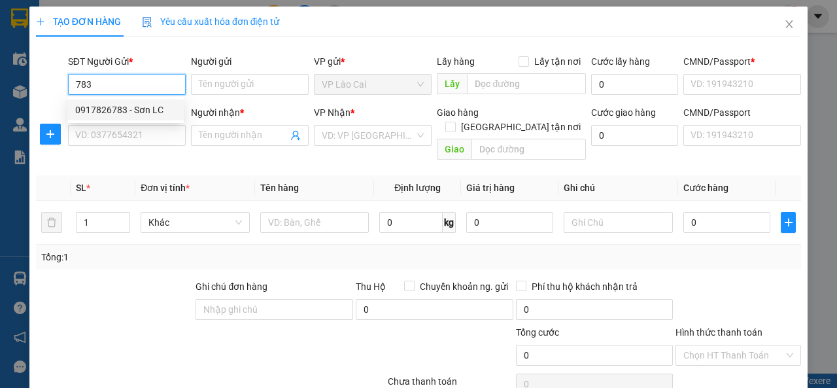
click at [147, 109] on div "0917826783 - Sơn LC" at bounding box center [125, 110] width 101 height 14
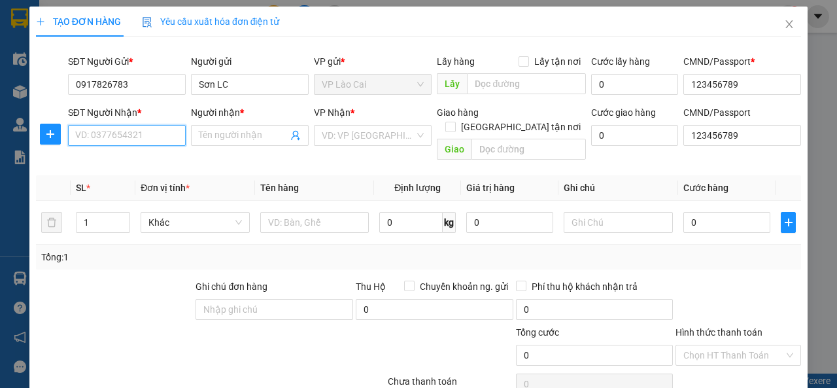
click at [141, 138] on input "SĐT Người Nhận *" at bounding box center [127, 135] width 118 height 21
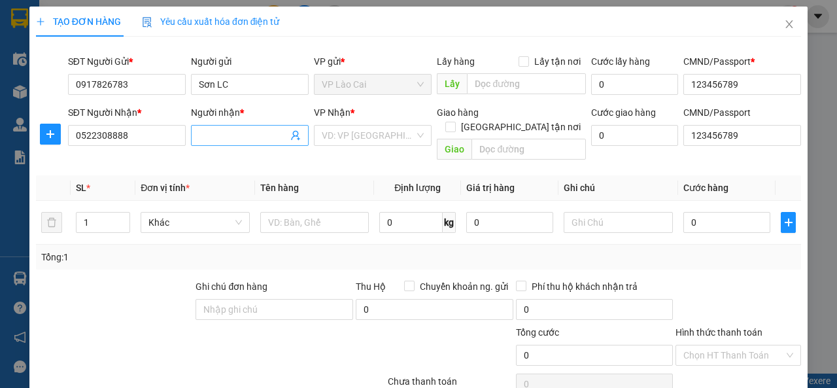
click at [234, 135] on input "Người nhận *" at bounding box center [243, 135] width 89 height 14
click at [413, 136] on div "VD: VP [GEOGRAPHIC_DATA]" at bounding box center [373, 135] width 118 height 21
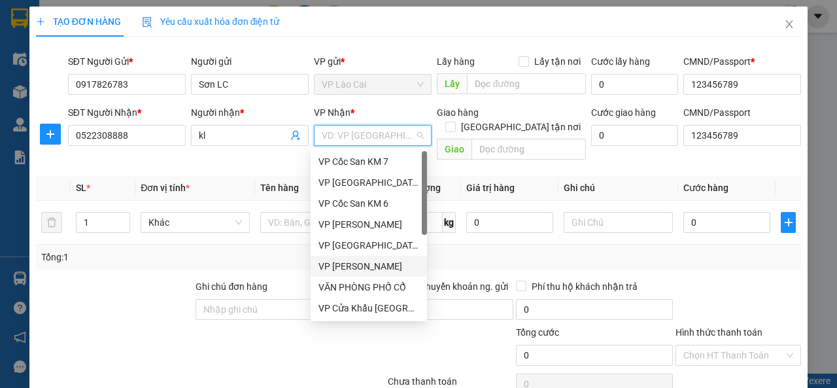
click at [358, 267] on div "VP [PERSON_NAME]" at bounding box center [369, 266] width 101 height 14
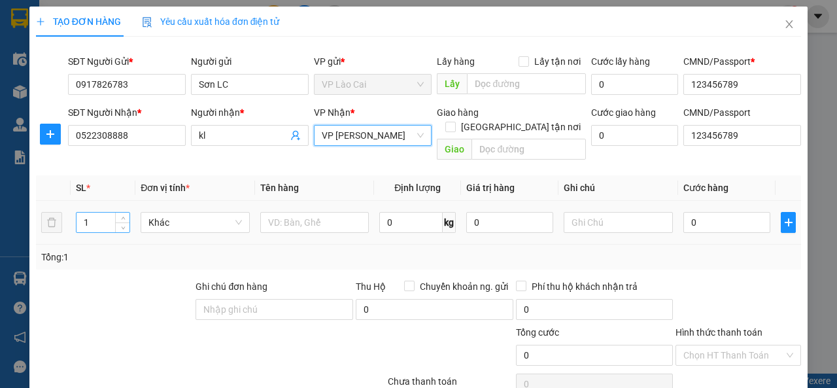
drag, startPoint x: 90, startPoint y: 206, endPoint x: 77, endPoint y: 209, distance: 14.0
click at [77, 213] on input "1" at bounding box center [104, 223] width 54 height 20
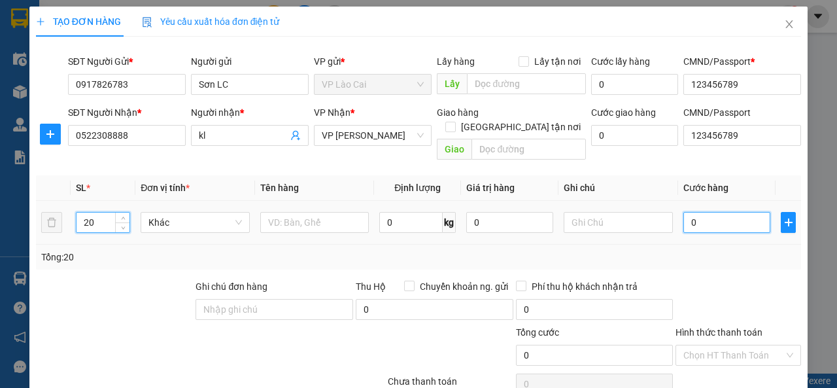
click at [692, 212] on input "0" at bounding box center [727, 222] width 87 height 21
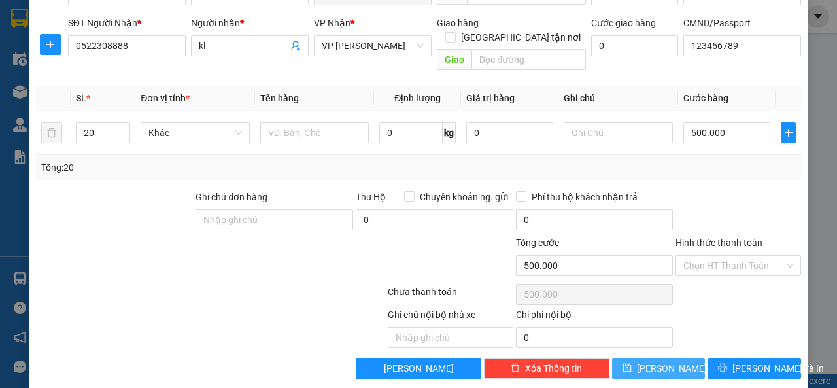
click at [631, 364] on icon "save" at bounding box center [627, 368] width 9 height 9
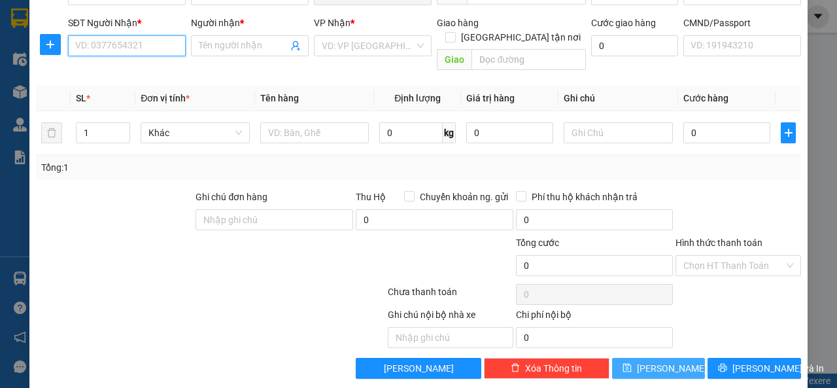
click at [164, 43] on input "SĐT Người Nhận *" at bounding box center [127, 45] width 118 height 21
click at [141, 72] on div "0966627592 - ĐẠt" at bounding box center [125, 71] width 101 height 14
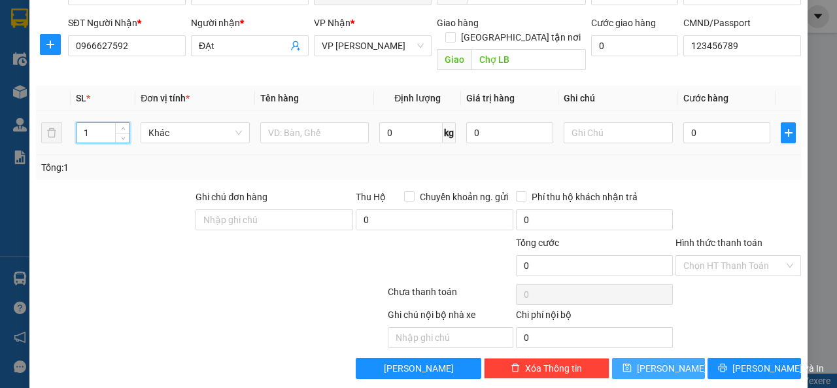
click at [91, 123] on input "1" at bounding box center [104, 133] width 54 height 20
click at [327, 122] on input "text" at bounding box center [314, 132] width 109 height 21
click at [693, 124] on input "0" at bounding box center [727, 132] width 87 height 21
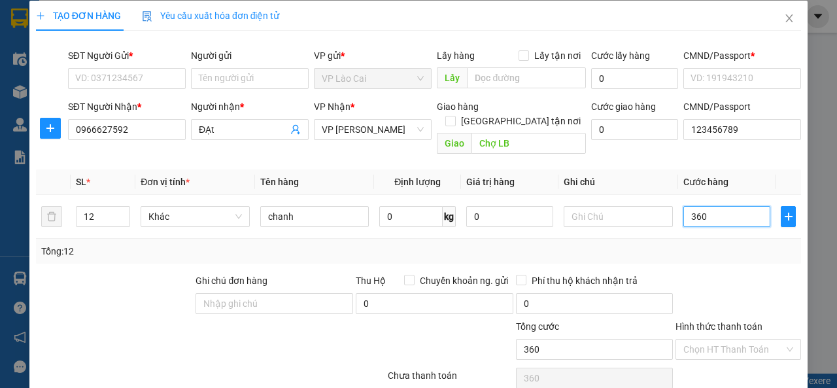
scroll to position [0, 0]
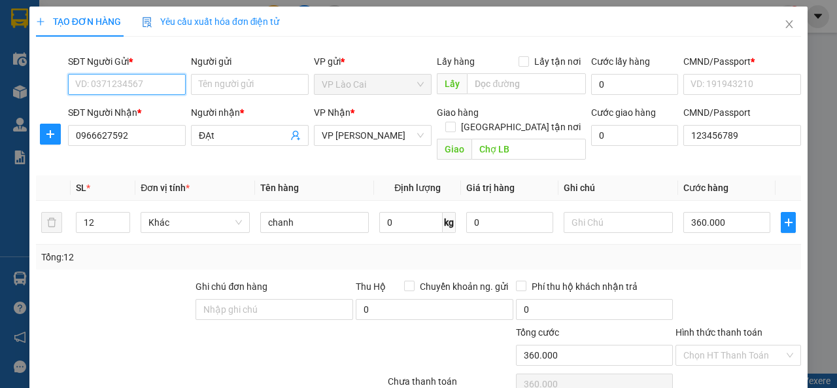
click at [156, 84] on input "SĐT Người Gửi *" at bounding box center [127, 84] width 118 height 21
click at [146, 108] on div "0917826783 - Sơn LC" at bounding box center [125, 110] width 101 height 14
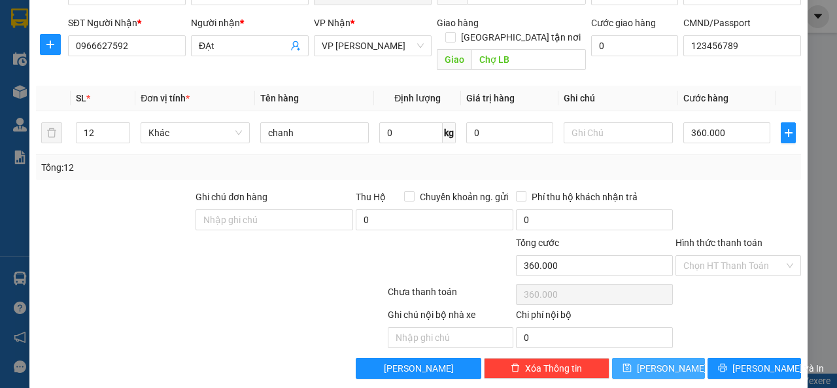
click at [667, 358] on button "[PERSON_NAME]" at bounding box center [659, 368] width 94 height 21
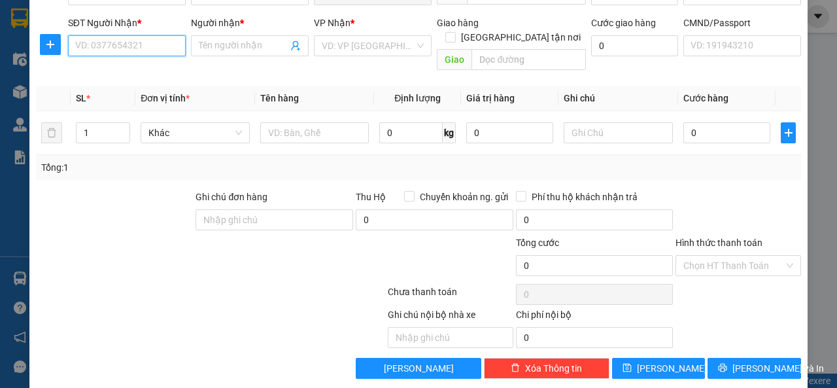
click at [103, 48] on input "SĐT Người Nhận *" at bounding box center [127, 45] width 118 height 21
click at [92, 46] on input "80" at bounding box center [127, 45] width 118 height 21
click at [121, 71] on div "0969158016 - Huệ" at bounding box center [125, 71] width 101 height 14
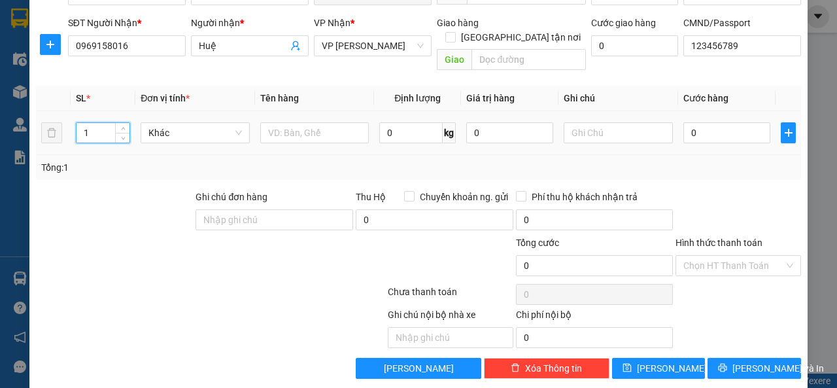
click at [97, 123] on input "1" at bounding box center [104, 133] width 54 height 20
click at [709, 122] on input "0" at bounding box center [727, 132] width 87 height 21
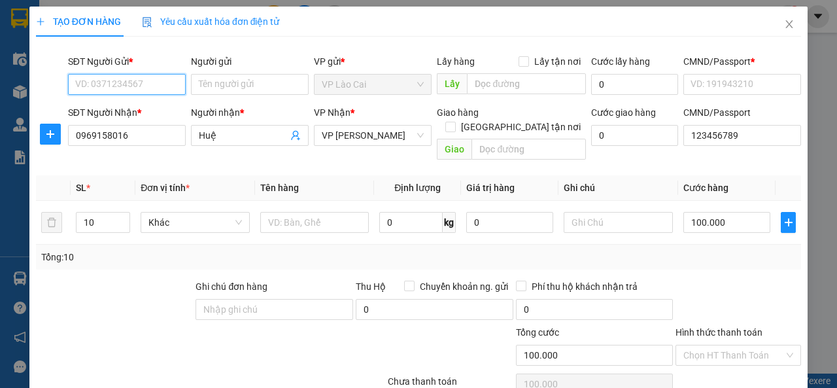
click at [157, 84] on input "SĐT Người Gửi *" at bounding box center [127, 84] width 118 height 21
click at [137, 107] on div "0917826783 - Sơn LC" at bounding box center [125, 110] width 101 height 14
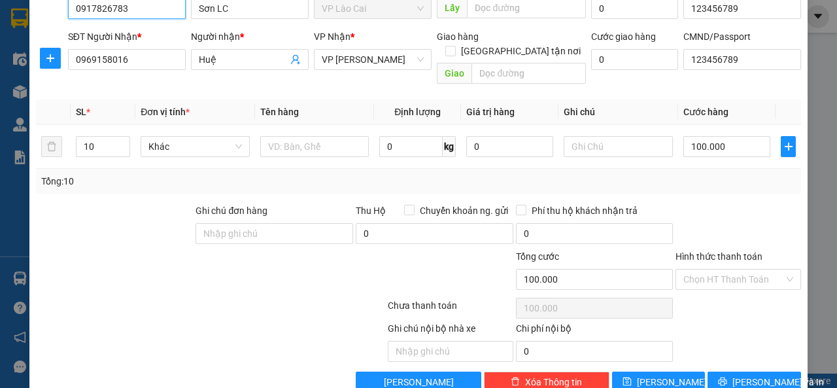
scroll to position [90, 0]
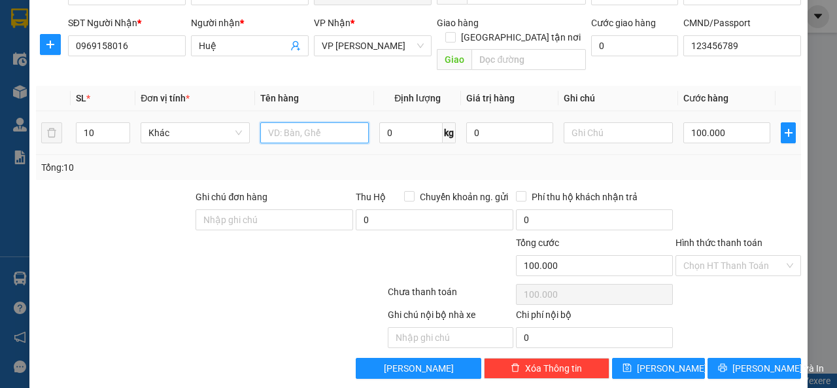
click at [315, 122] on input "text" at bounding box center [314, 132] width 109 height 21
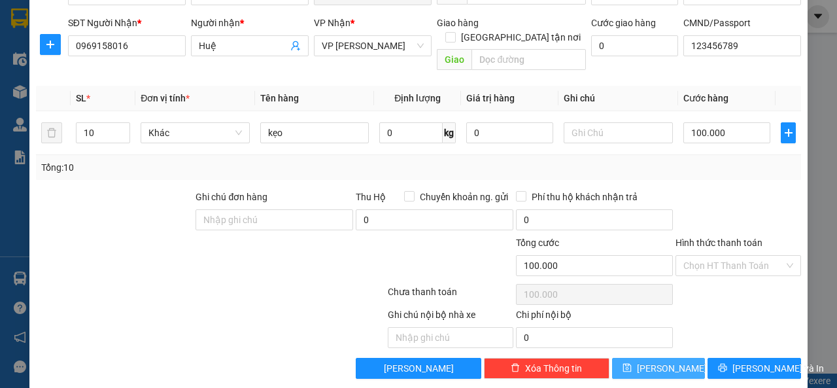
drag, startPoint x: 646, startPoint y: 351, endPoint x: 577, endPoint y: 334, distance: 70.8
click at [645, 358] on button "[PERSON_NAME]" at bounding box center [659, 368] width 94 height 21
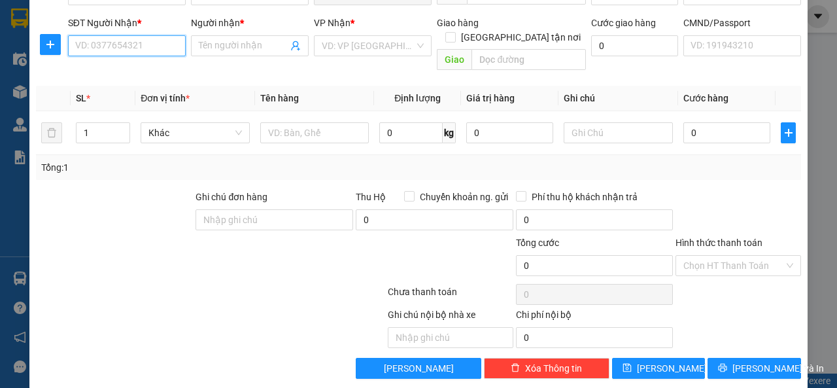
click at [124, 45] on input "SĐT Người Nhận *" at bounding box center [127, 45] width 118 height 21
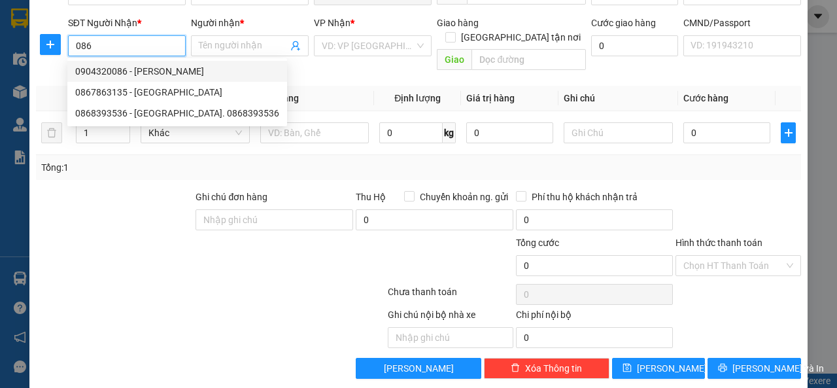
click at [143, 69] on div "0904320086 - [PERSON_NAME]" at bounding box center [177, 71] width 204 height 14
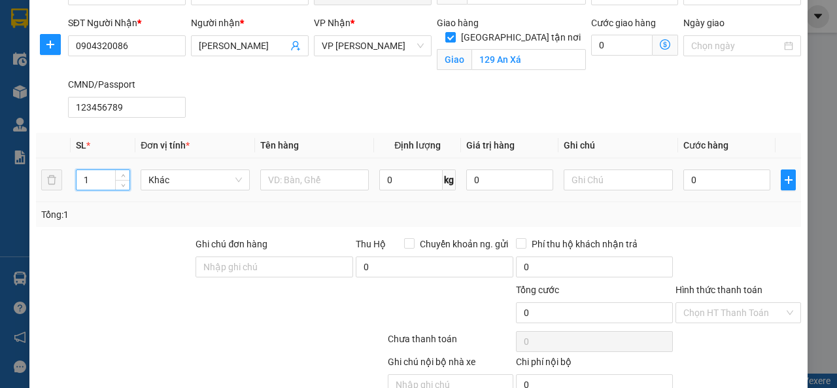
drag, startPoint x: 94, startPoint y: 181, endPoint x: 84, endPoint y: 183, distance: 9.4
click at [84, 183] on input "1" at bounding box center [104, 180] width 54 height 20
click at [686, 184] on input "0" at bounding box center [727, 179] width 87 height 21
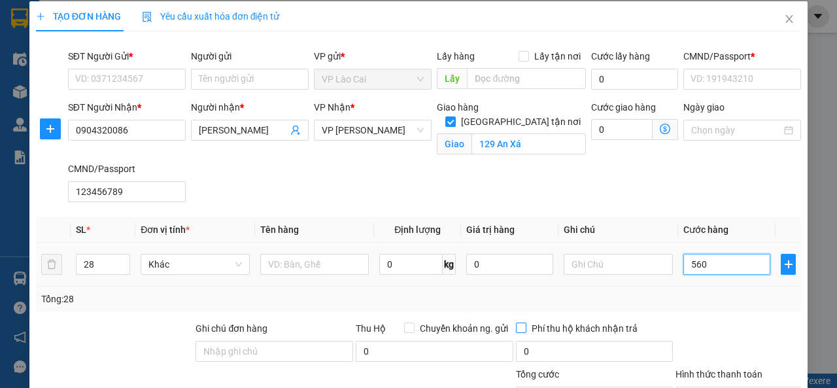
scroll to position [0, 0]
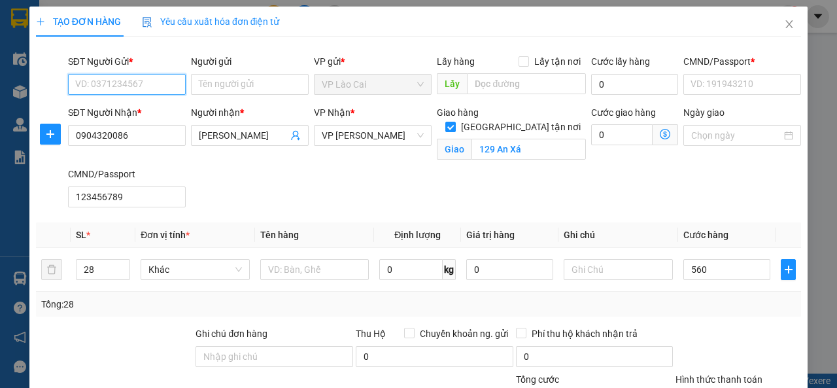
click at [116, 80] on input "SĐT Người Gửi *" at bounding box center [127, 84] width 118 height 21
click at [116, 107] on div "0917826783 - Sơn LC" at bounding box center [125, 110] width 101 height 14
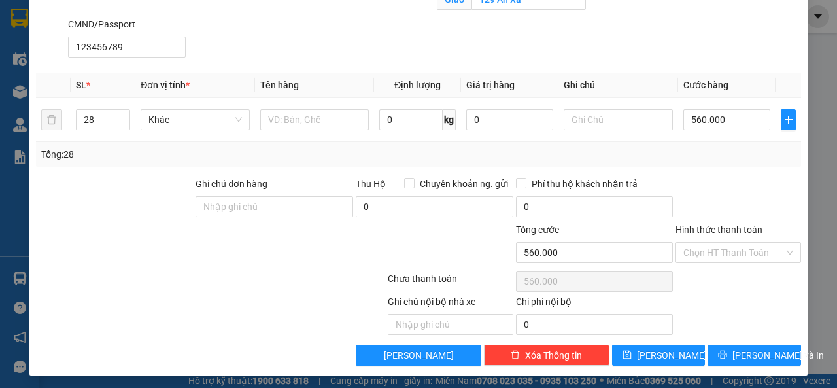
scroll to position [150, 0]
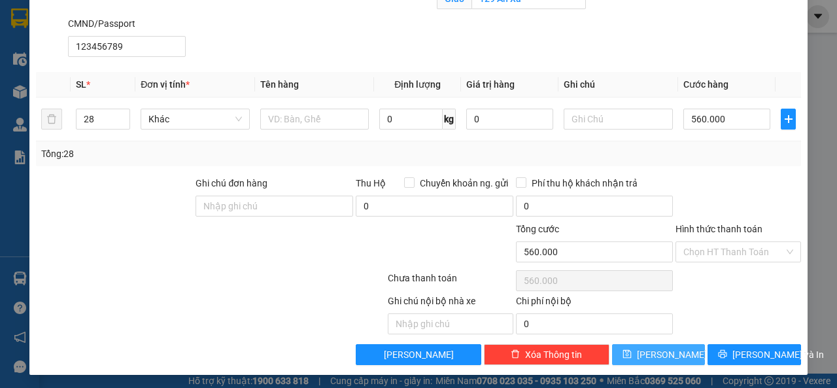
click at [657, 349] on span "[PERSON_NAME]" at bounding box center [672, 354] width 70 height 14
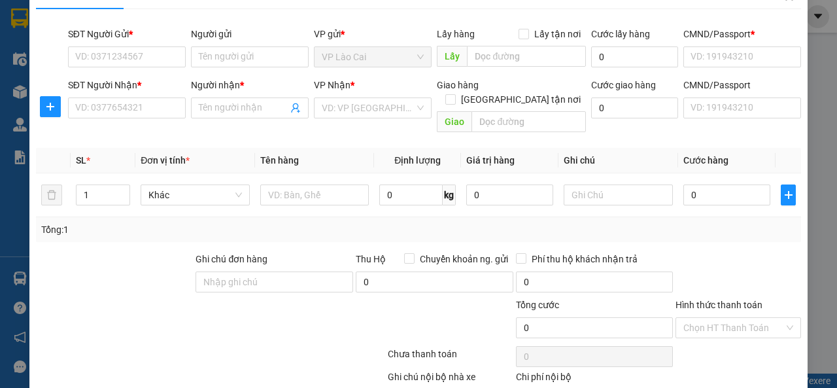
scroll to position [0, 0]
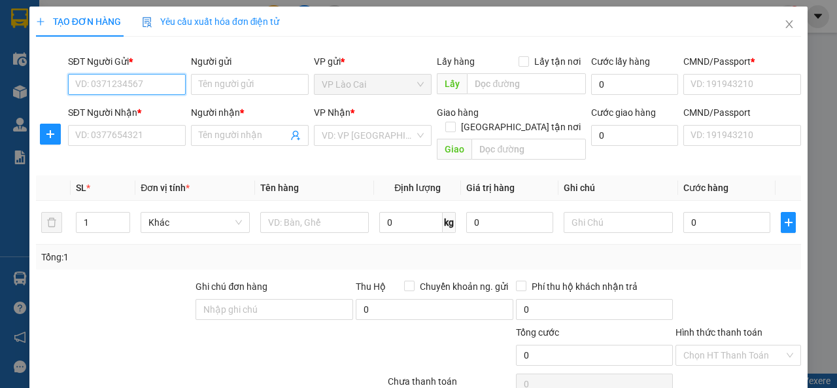
click at [146, 85] on input "SĐT Người Gửi *" at bounding box center [127, 84] width 118 height 21
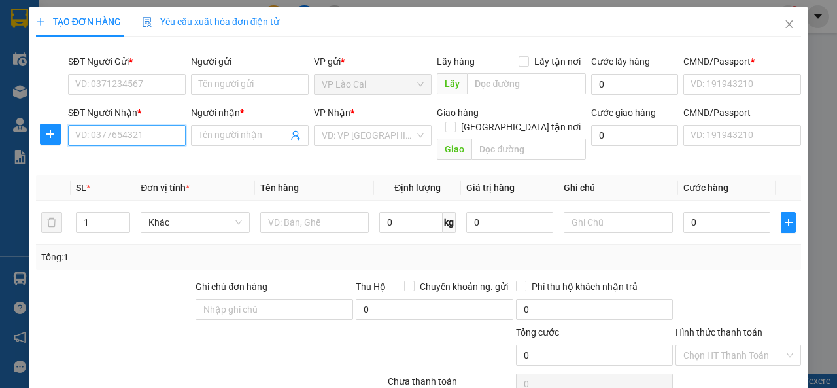
click at [117, 137] on input "SĐT Người Nhận *" at bounding box center [127, 135] width 118 height 21
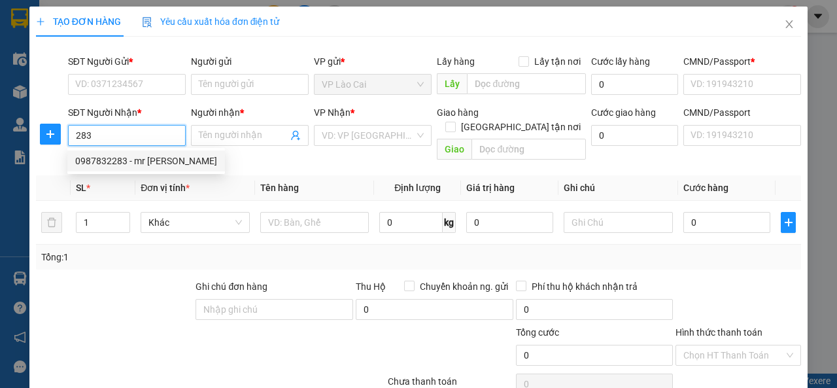
click at [134, 160] on div "0987832283 - mr [PERSON_NAME]" at bounding box center [146, 161] width 142 height 14
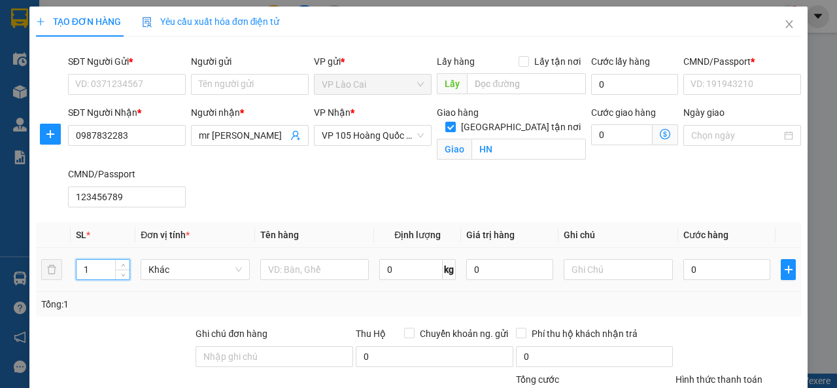
drag, startPoint x: 105, startPoint y: 270, endPoint x: 81, endPoint y: 270, distance: 23.6
click at [81, 270] on input "1" at bounding box center [104, 270] width 54 height 20
click at [311, 270] on input "text" at bounding box center [314, 269] width 109 height 21
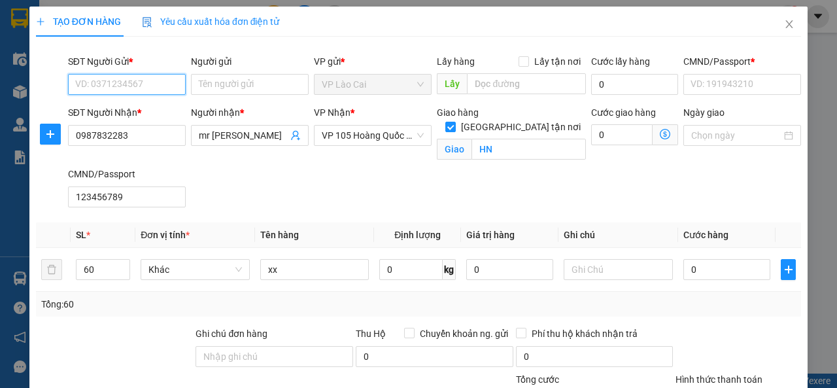
click at [131, 90] on input "SĐT Người Gửi *" at bounding box center [127, 84] width 118 height 21
click at [124, 99] on div "0917826783 - Sơn LC" at bounding box center [125, 109] width 116 height 21
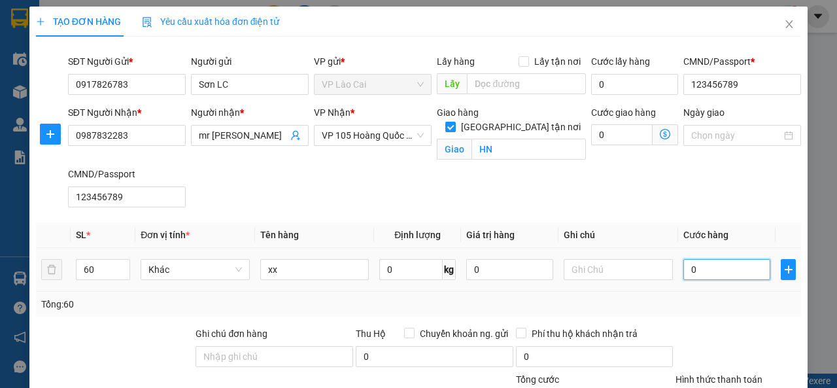
click at [697, 268] on input "0" at bounding box center [727, 269] width 87 height 21
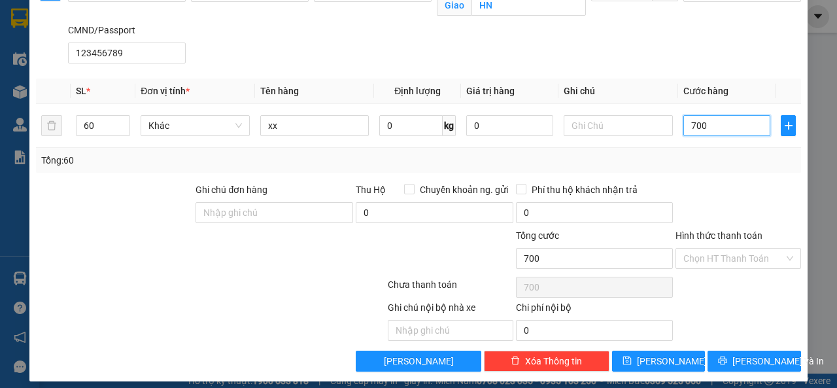
scroll to position [150, 0]
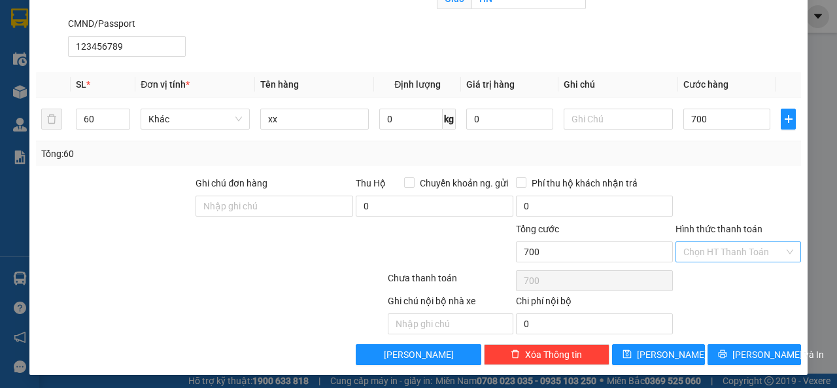
click at [707, 249] on input "Hình thức thanh toán" at bounding box center [734, 252] width 101 height 20
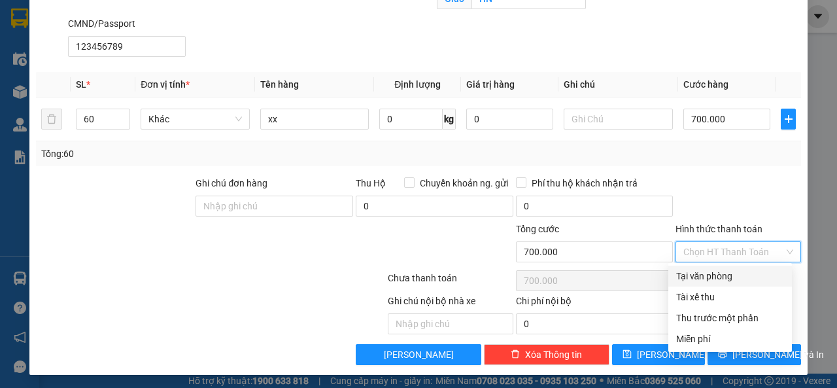
click at [714, 273] on div "Tại văn phòng" at bounding box center [730, 276] width 108 height 14
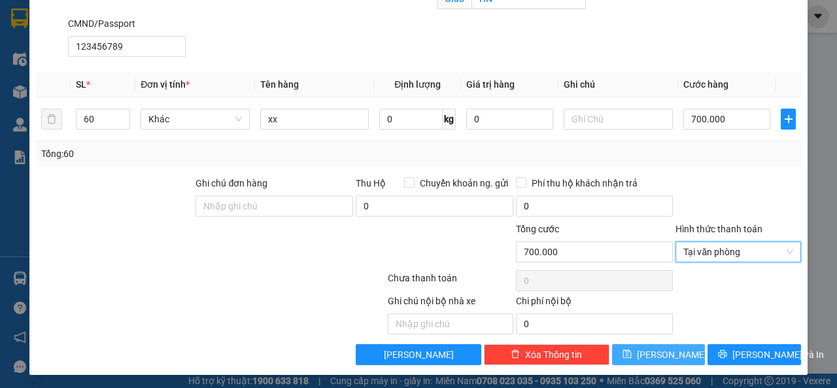
click at [644, 345] on button "[PERSON_NAME]" at bounding box center [659, 354] width 94 height 21
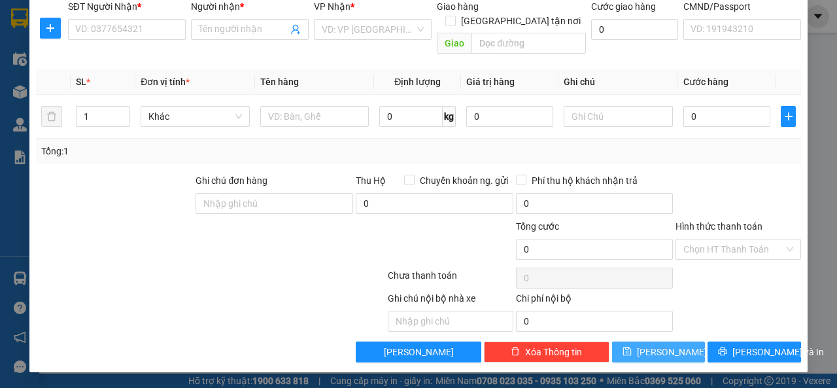
scroll to position [90, 0]
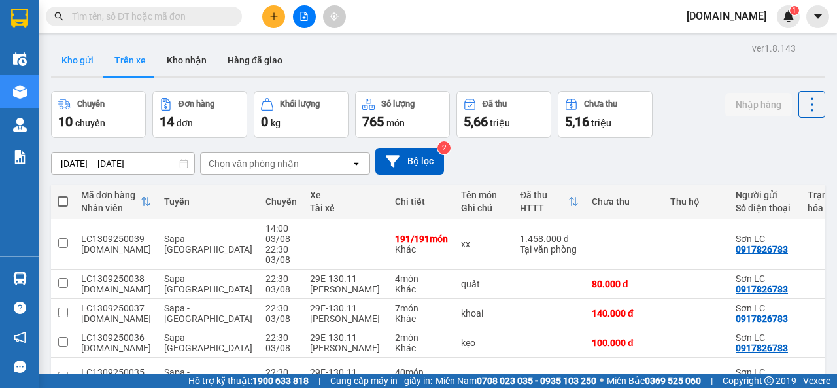
click at [69, 61] on button "Kho gửi" at bounding box center [77, 59] width 53 height 31
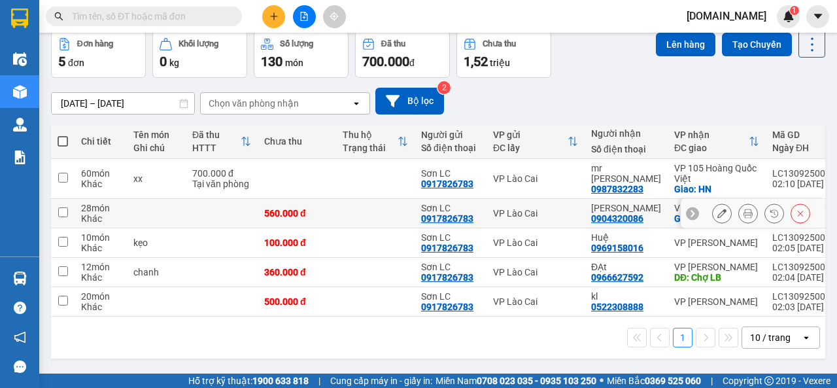
scroll to position [62, 0]
click at [60, 209] on input "checkbox" at bounding box center [63, 212] width 10 height 10
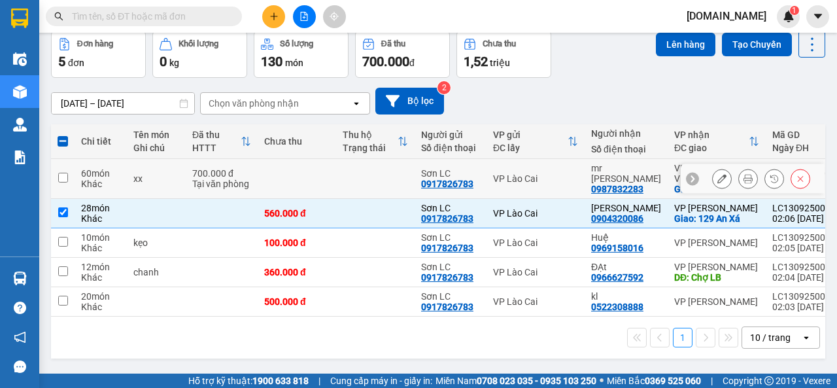
click at [63, 175] on input "checkbox" at bounding box center [63, 178] width 10 height 10
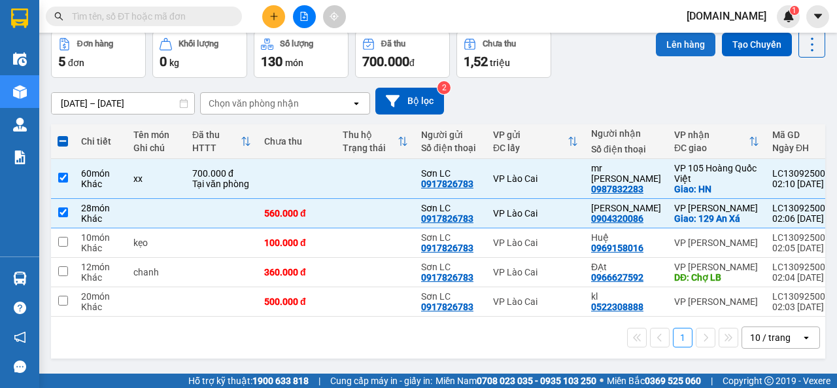
click at [671, 39] on button "Lên hàng" at bounding box center [686, 45] width 60 height 24
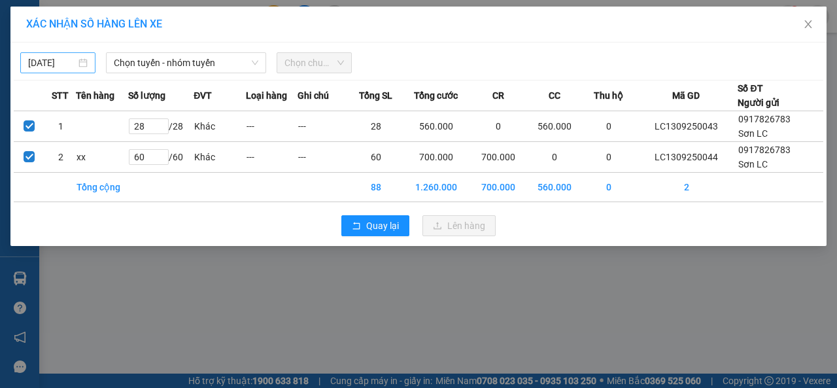
click at [63, 58] on body "Kết quả tìm kiếm ( 0 ) Bộ lọc No Data [DOMAIN_NAME] 1 Điều hành xe Kho hàng mới…" at bounding box center [418, 194] width 837 height 388
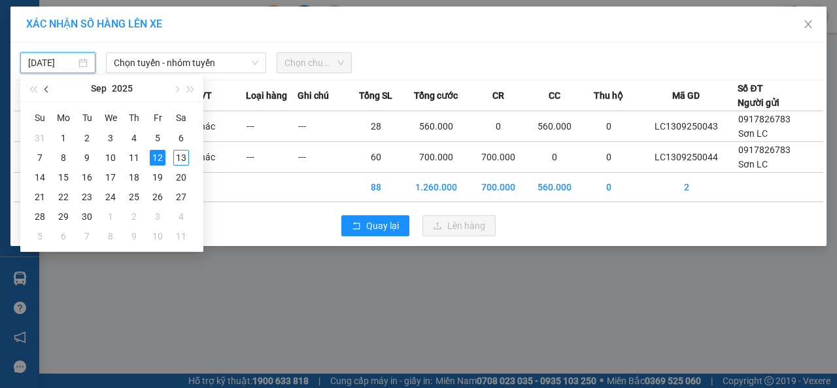
click at [49, 91] on span "button" at bounding box center [47, 89] width 7 height 7
click at [59, 159] on div "4" at bounding box center [64, 158] width 16 height 16
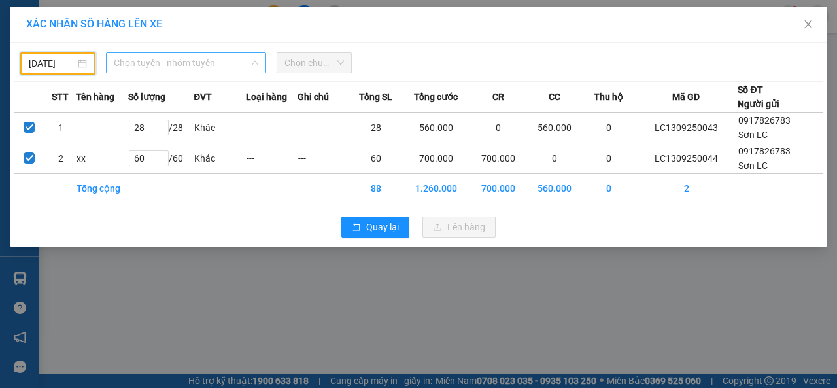
click at [196, 61] on span "Chọn tuyến - nhóm tuyến" at bounding box center [186, 63] width 145 height 20
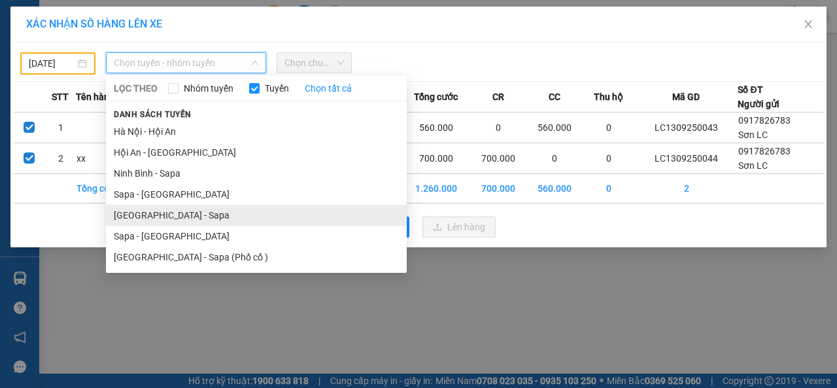
click at [152, 213] on li "[GEOGRAPHIC_DATA] - Sapa" at bounding box center [256, 215] width 301 height 21
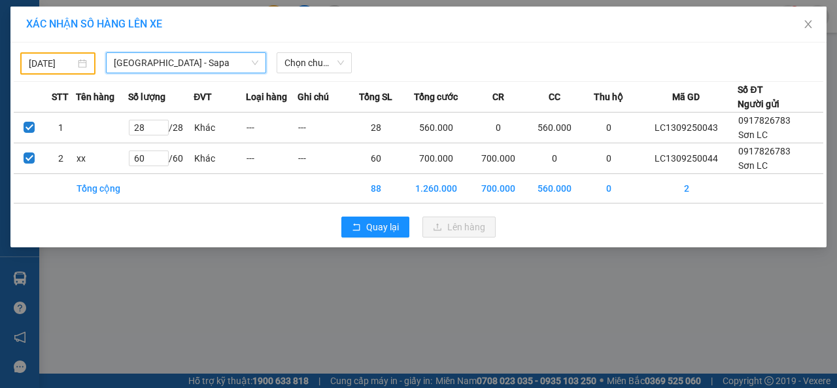
click at [162, 65] on span "[GEOGRAPHIC_DATA] - Sapa" at bounding box center [186, 63] width 145 height 20
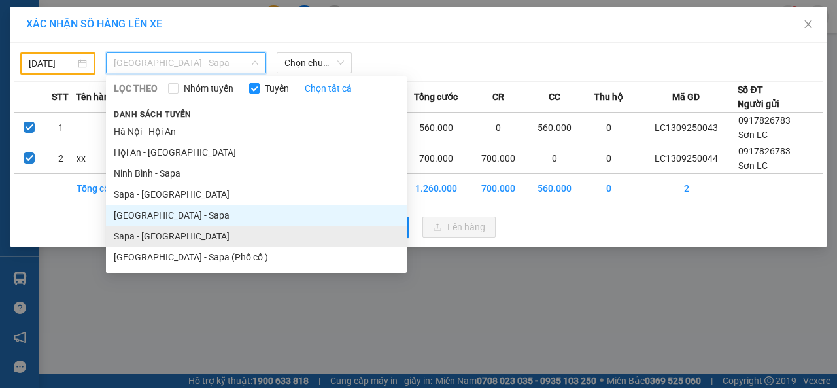
click at [142, 233] on li "Sapa - [GEOGRAPHIC_DATA]" at bounding box center [256, 236] width 301 height 21
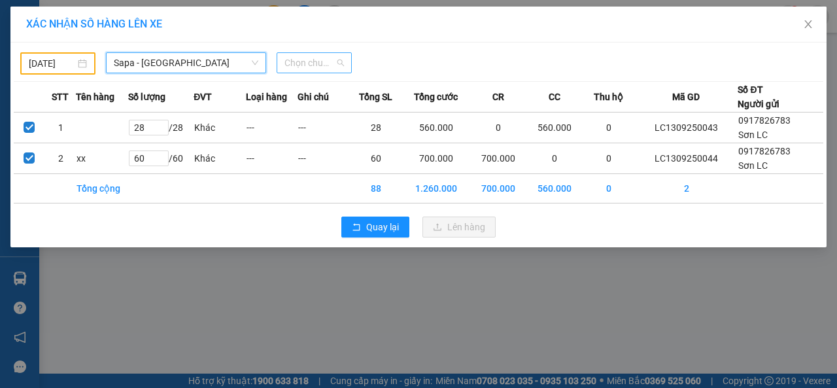
click at [297, 65] on span "Chọn chuyến" at bounding box center [315, 63] width 60 height 20
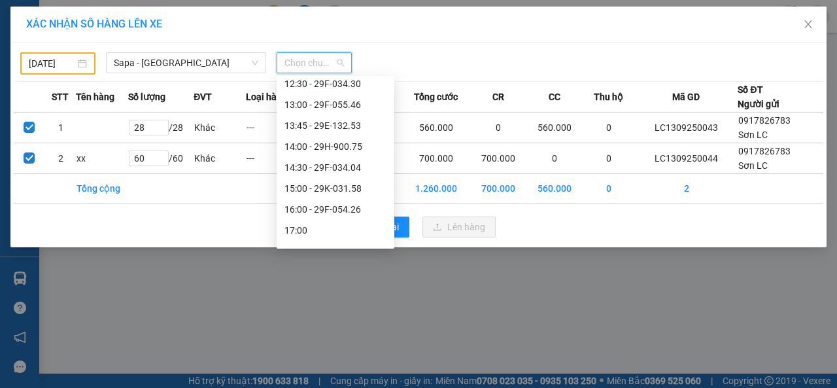
scroll to position [262, 0]
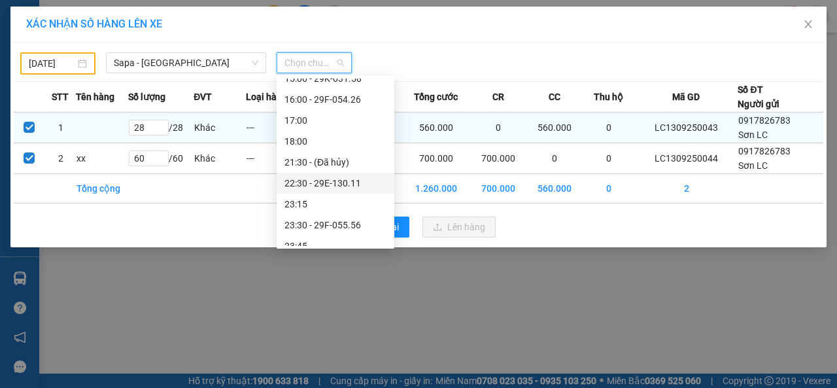
click at [308, 183] on div "22:30 - 29E-130.11" at bounding box center [336, 183] width 102 height 14
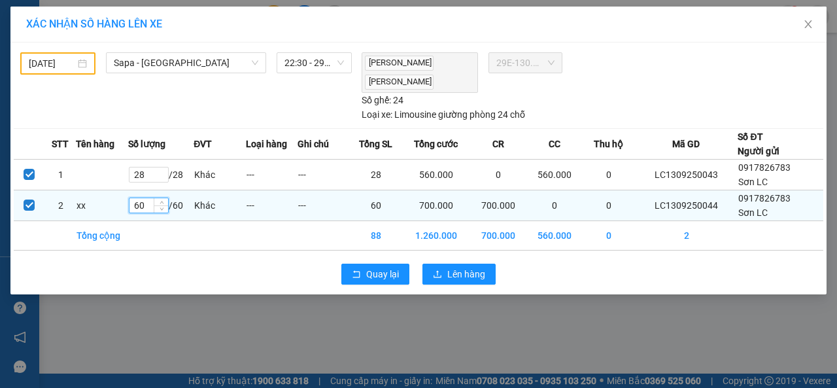
drag, startPoint x: 150, startPoint y: 203, endPoint x: 133, endPoint y: 203, distance: 17.0
click at [133, 203] on input "60" at bounding box center [149, 205] width 39 height 14
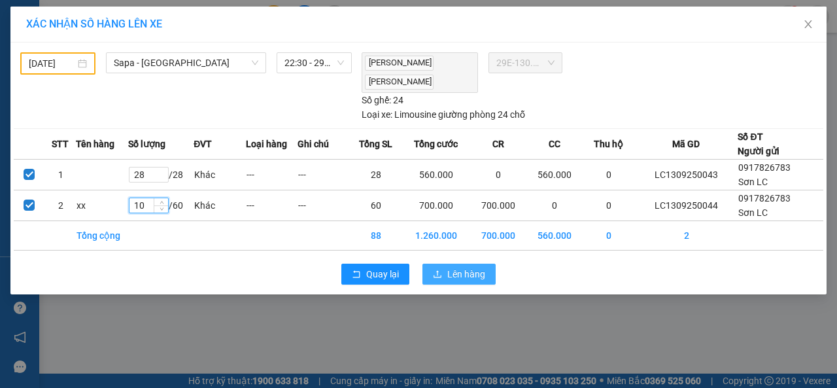
click at [457, 271] on span "Lên hàng" at bounding box center [466, 274] width 38 height 14
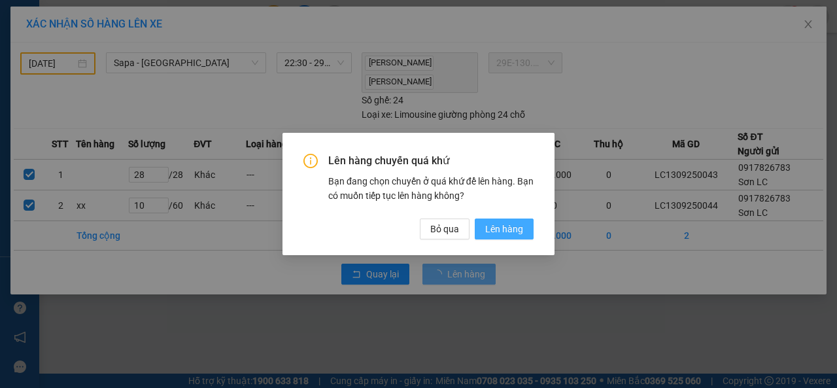
click at [505, 226] on span "Lên hàng" at bounding box center [504, 229] width 38 height 14
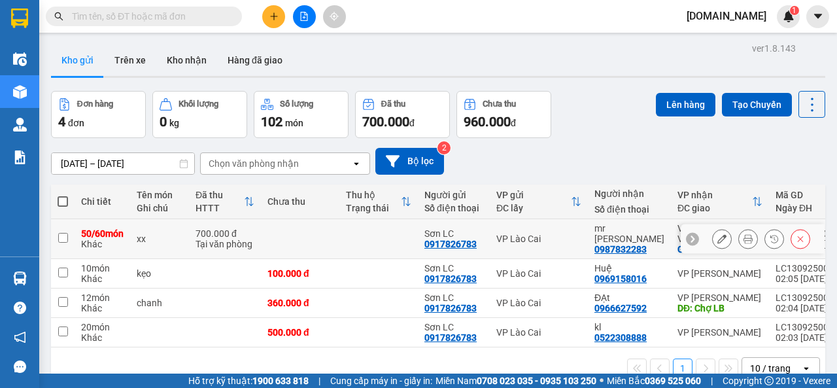
click at [63, 238] on input "checkbox" at bounding box center [63, 238] width 10 height 10
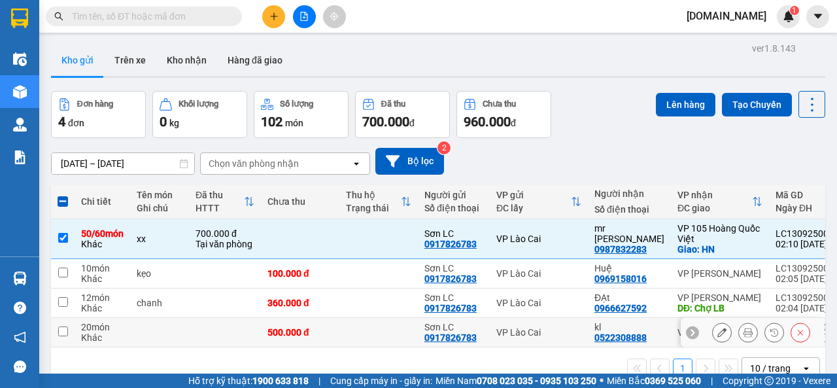
click at [64, 333] on input "checkbox" at bounding box center [63, 331] width 10 height 10
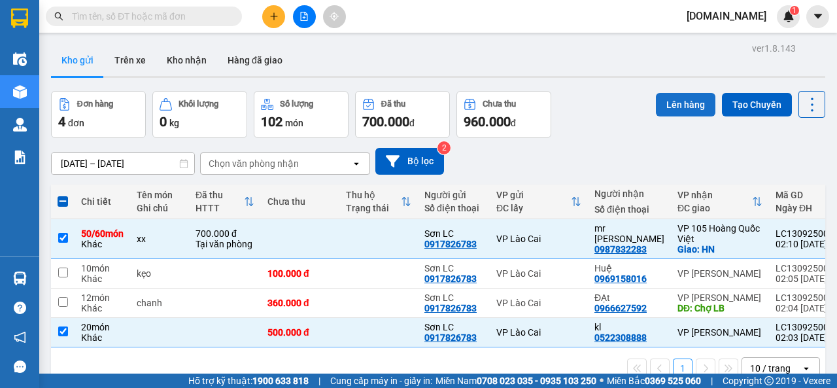
click at [665, 100] on button "Lên hàng" at bounding box center [686, 105] width 60 height 24
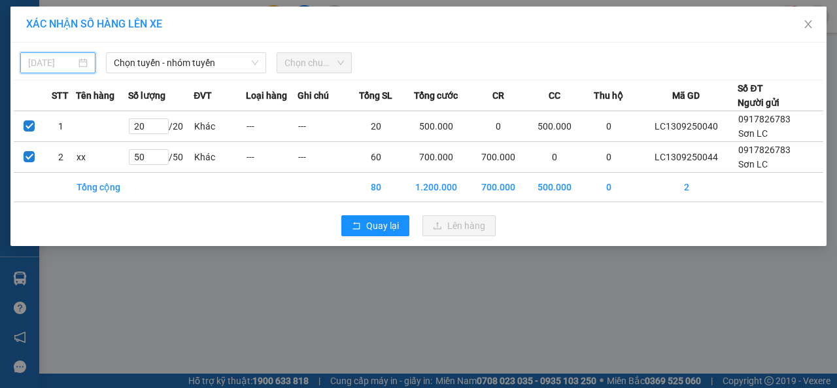
click at [68, 62] on input "[DATE]" at bounding box center [52, 63] width 48 height 14
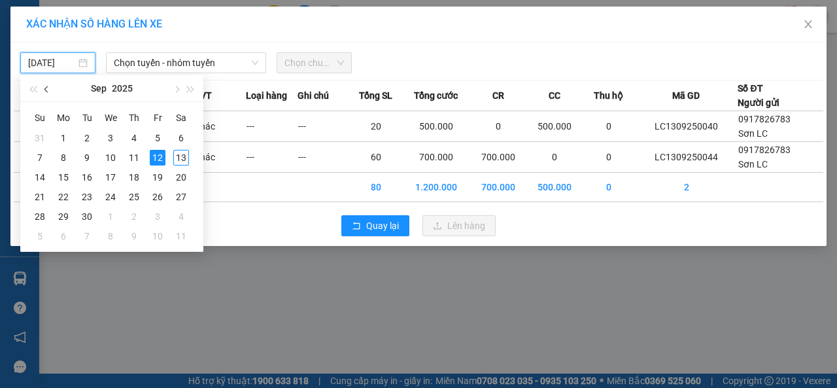
click at [51, 94] on button "button" at bounding box center [47, 88] width 14 height 26
click at [62, 155] on div "4" at bounding box center [64, 158] width 16 height 16
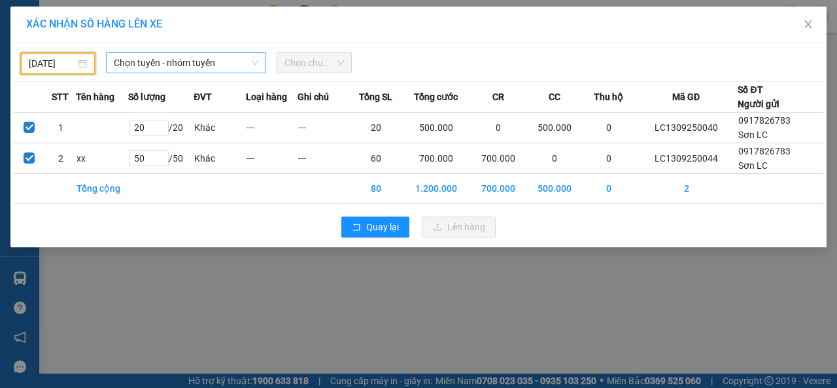
click at [182, 68] on span "Chọn tuyến - nhóm tuyến" at bounding box center [186, 63] width 145 height 20
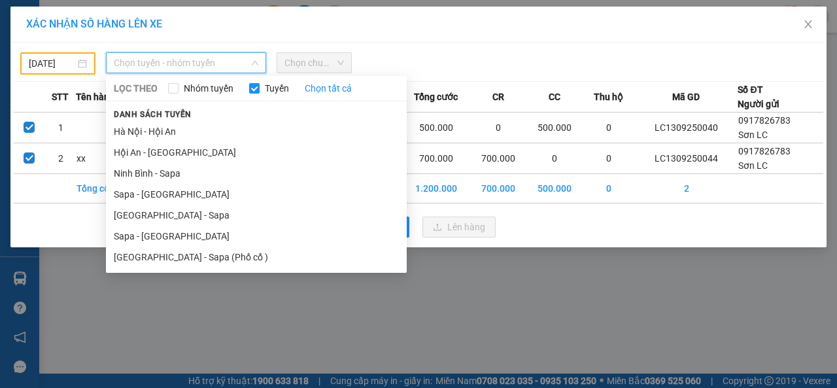
click at [143, 236] on li "Sapa - [GEOGRAPHIC_DATA]" at bounding box center [256, 236] width 301 height 21
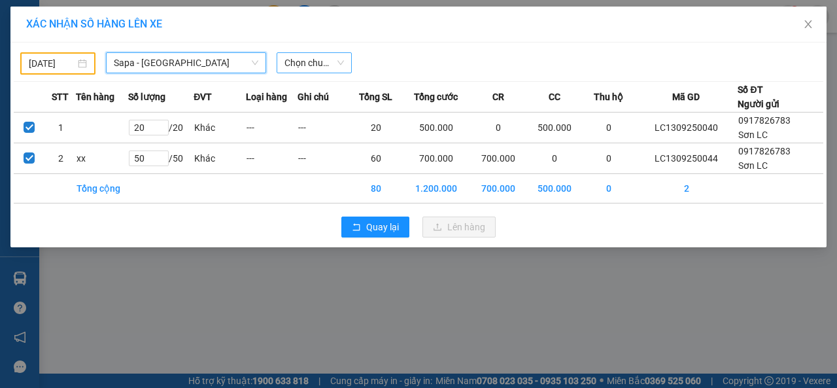
click at [297, 63] on span "Chọn chuyến" at bounding box center [315, 63] width 60 height 20
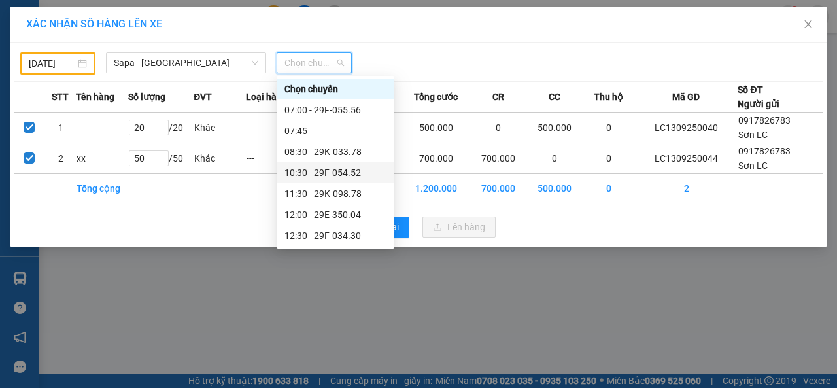
click at [301, 175] on div "10:30 - 29F-054.52" at bounding box center [336, 173] width 102 height 14
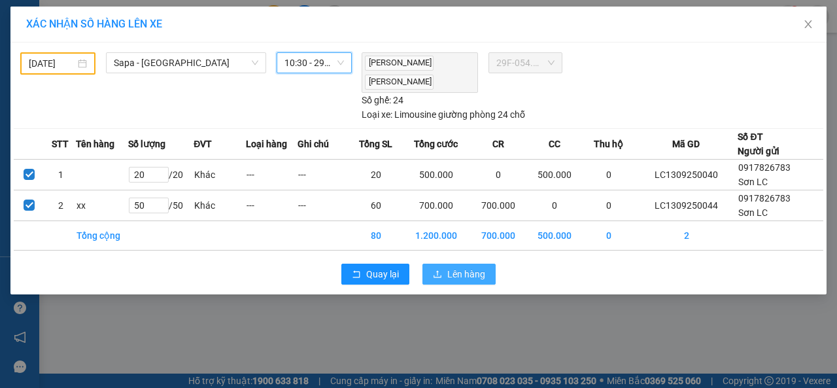
click at [454, 275] on span "Lên hàng" at bounding box center [466, 274] width 38 height 14
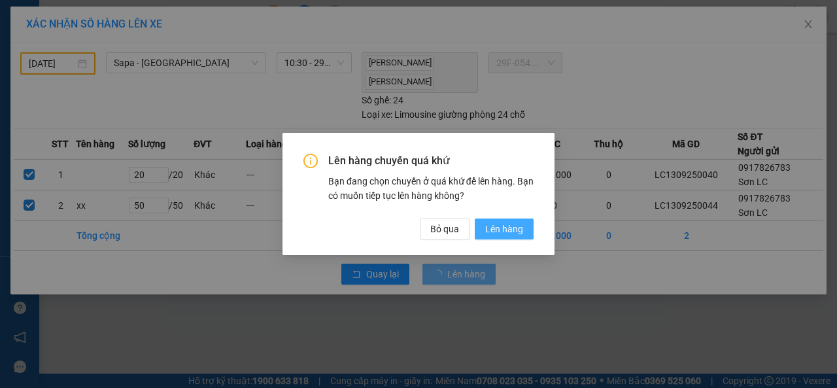
click at [502, 232] on span "Lên hàng" at bounding box center [504, 229] width 38 height 14
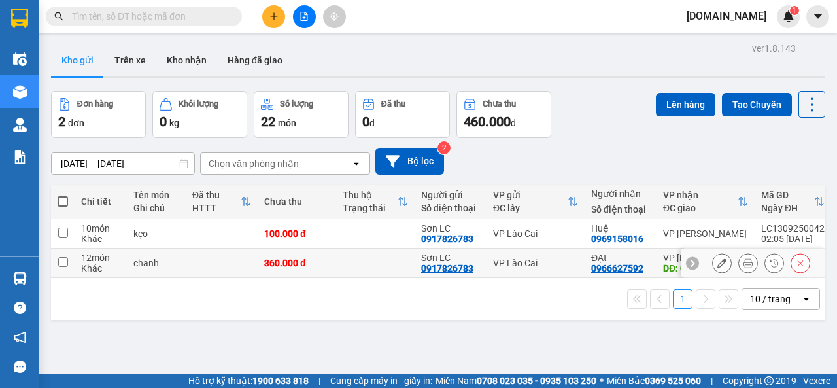
click at [60, 262] on input "checkbox" at bounding box center [63, 262] width 10 height 10
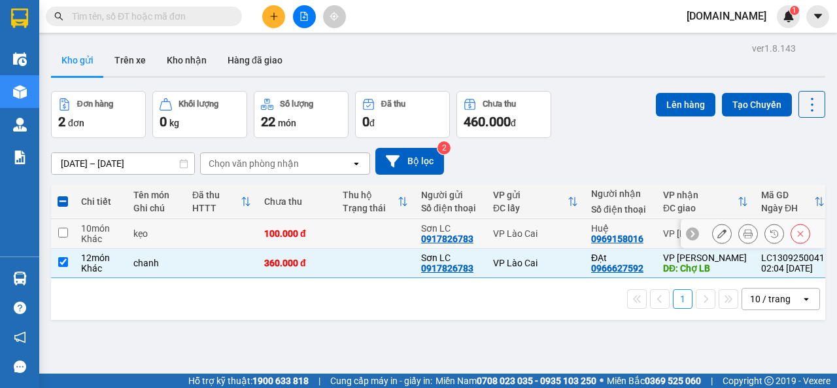
click at [59, 236] on input "checkbox" at bounding box center [63, 233] width 10 height 10
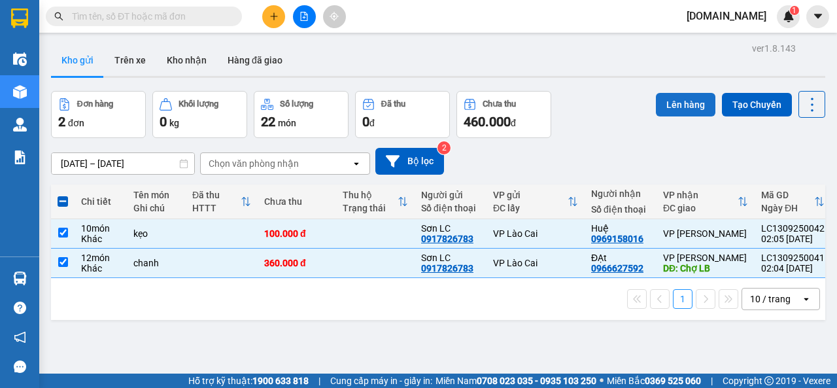
click at [674, 101] on button "Lên hàng" at bounding box center [686, 105] width 60 height 24
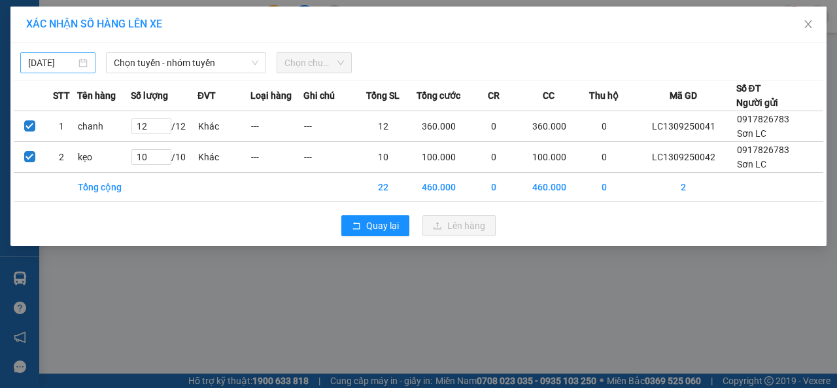
click at [65, 58] on input "[DATE]" at bounding box center [52, 63] width 48 height 14
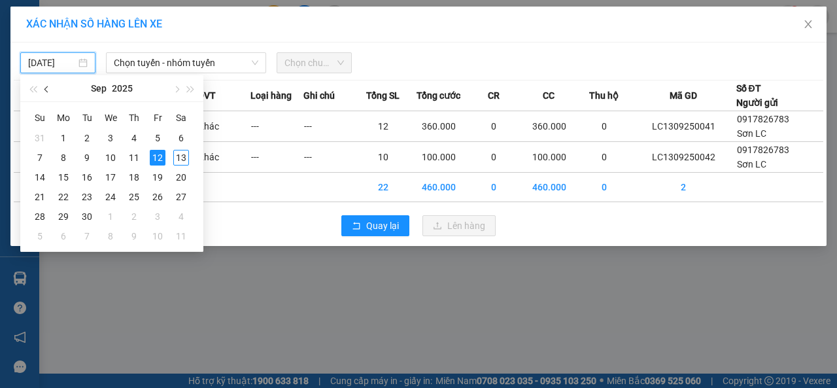
click at [49, 85] on button "button" at bounding box center [47, 88] width 14 height 26
click at [88, 156] on div "5" at bounding box center [87, 158] width 16 height 16
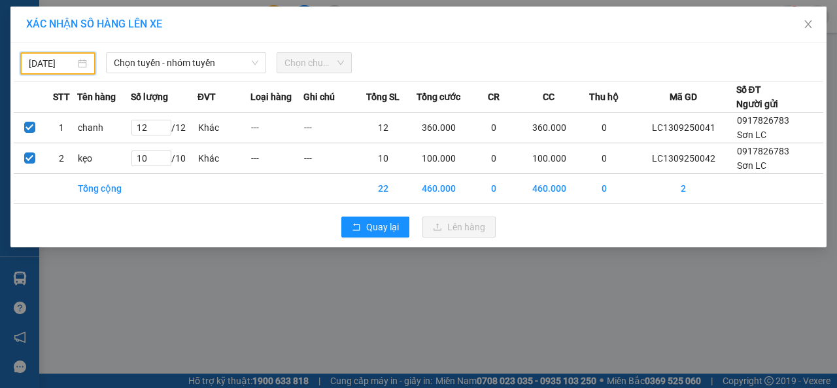
click at [60, 60] on input "[DATE]" at bounding box center [52, 63] width 46 height 14
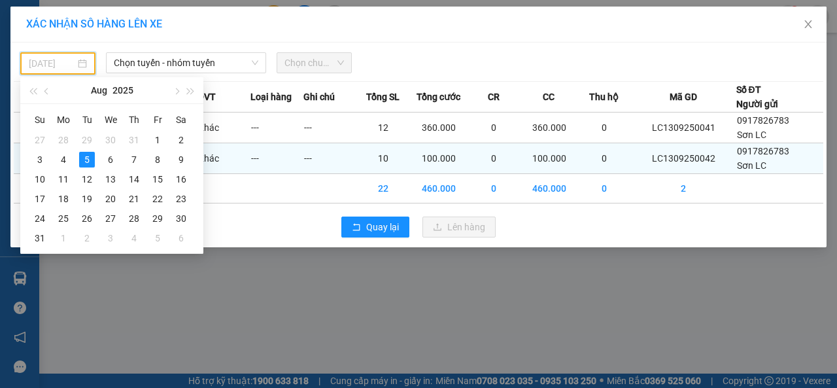
click at [65, 161] on div "4" at bounding box center [64, 160] width 16 height 16
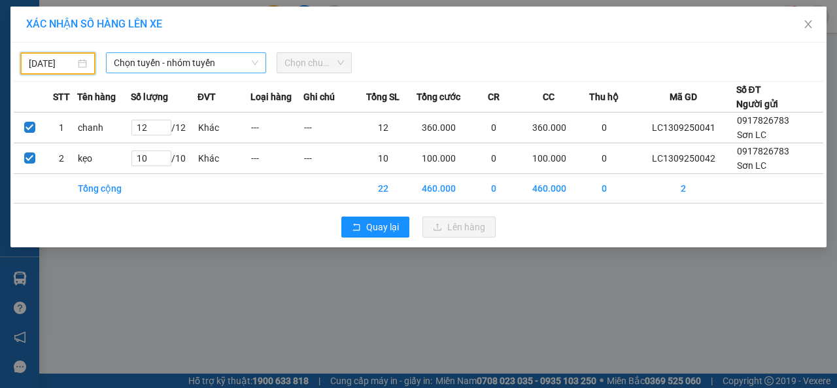
click at [254, 68] on span "Chọn tuyến - nhóm tuyến" at bounding box center [186, 63] width 145 height 20
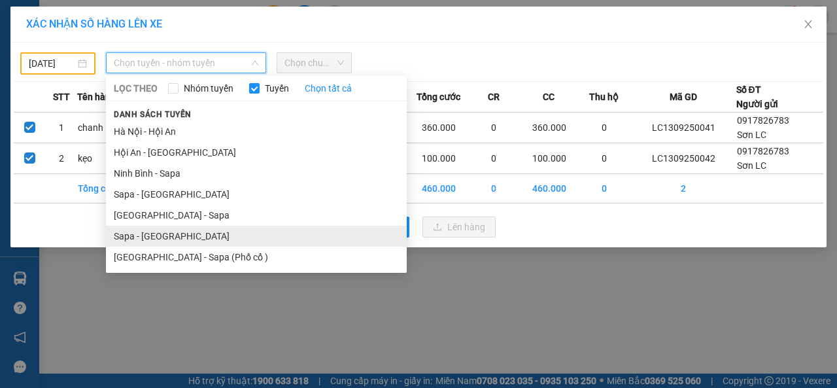
click at [160, 234] on li "Sapa - [GEOGRAPHIC_DATA]" at bounding box center [256, 236] width 301 height 21
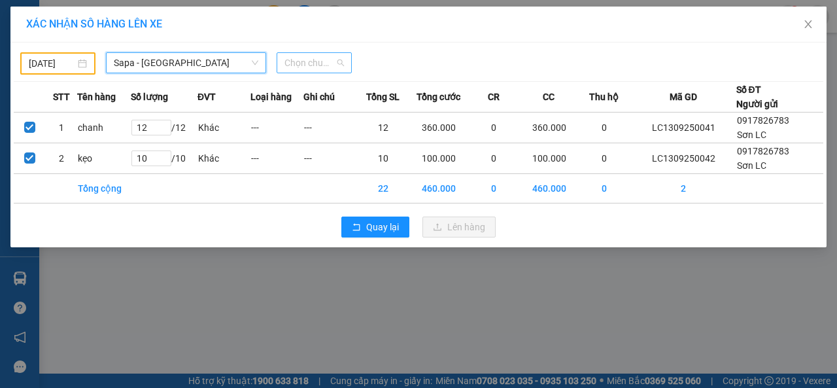
click at [319, 65] on span "Chọn chuyến" at bounding box center [315, 63] width 60 height 20
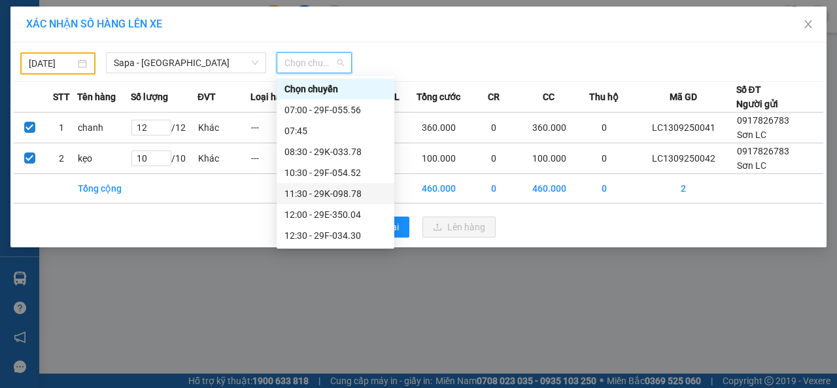
scroll to position [131, 0]
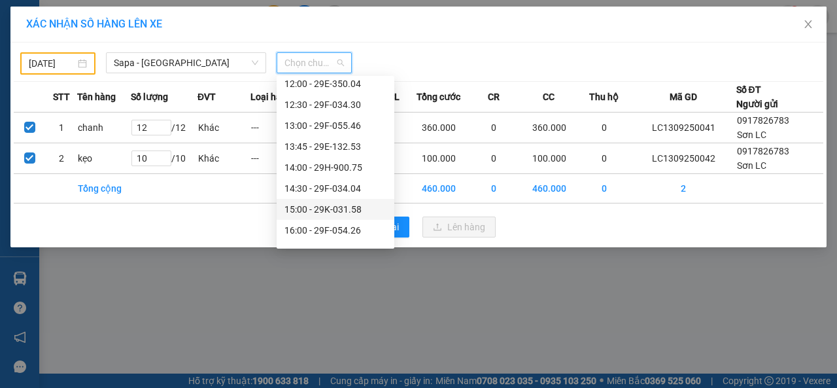
click at [324, 210] on div "15:00 - 29K-031.58" at bounding box center [336, 209] width 102 height 14
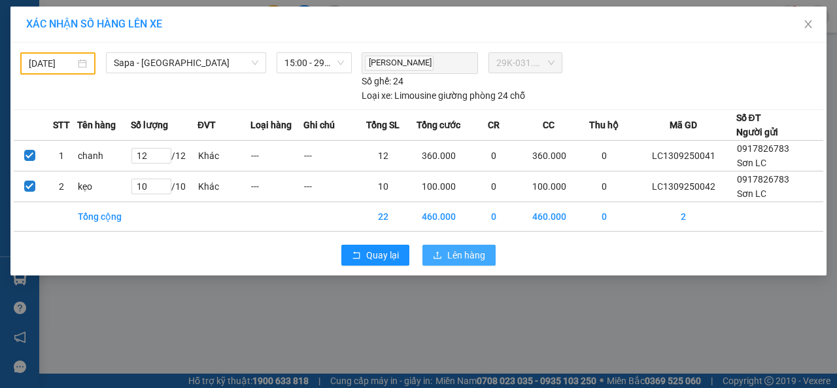
click at [452, 253] on span "Lên hàng" at bounding box center [466, 255] width 38 height 14
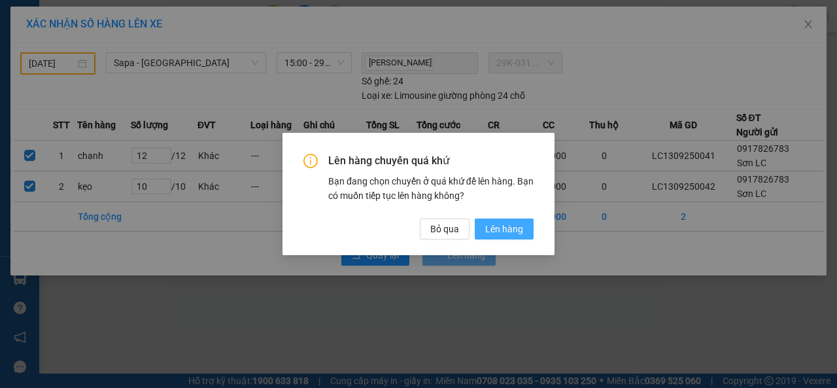
click at [487, 231] on span "Lên hàng" at bounding box center [504, 229] width 38 height 14
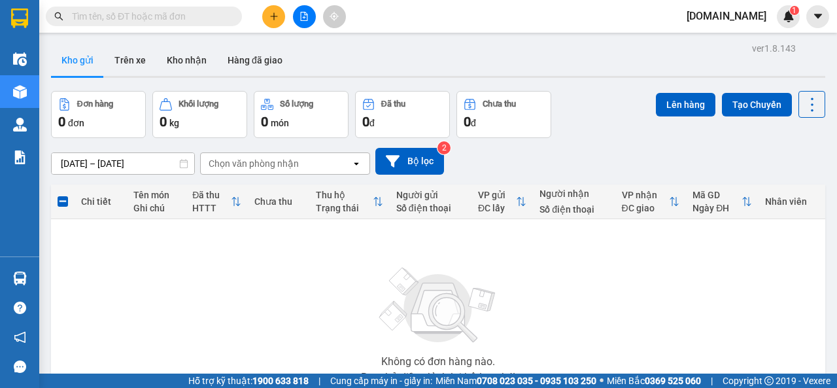
click at [272, 17] on icon "plus" at bounding box center [274, 16] width 9 height 9
